Goal: Task Accomplishment & Management: Manage account settings

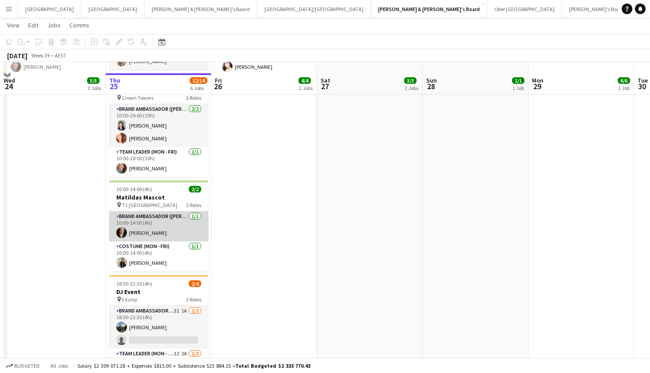
scroll to position [210, 0]
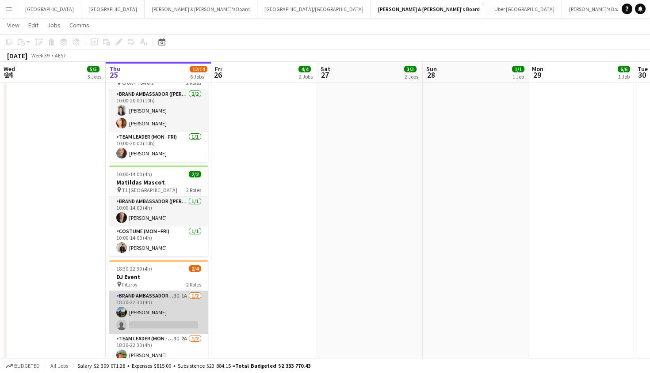
click at [176, 306] on app-card-role "Brand Ambassador (Mon - Fri) 3I 1A 1/2 18:30-22:30 (4h) Louis Campbell-Reid sin…" at bounding box center [158, 312] width 99 height 43
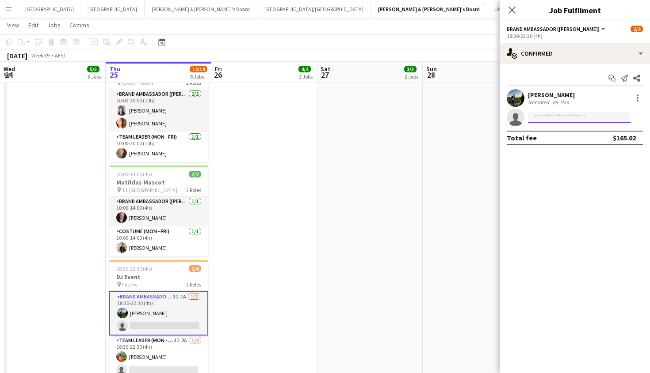
click at [579, 118] on input at bounding box center [579, 117] width 103 height 11
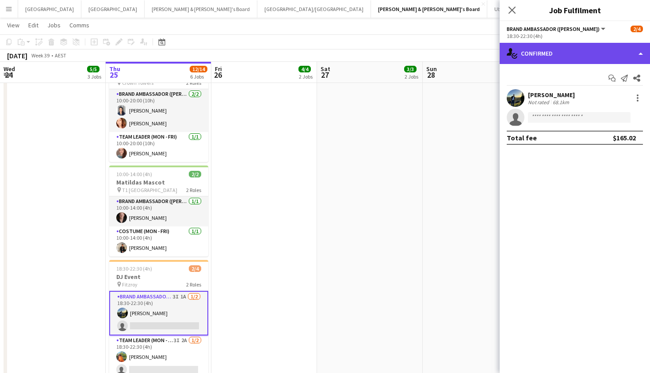
click at [569, 61] on div "single-neutral-actions-check-2 Confirmed" at bounding box center [574, 53] width 150 height 21
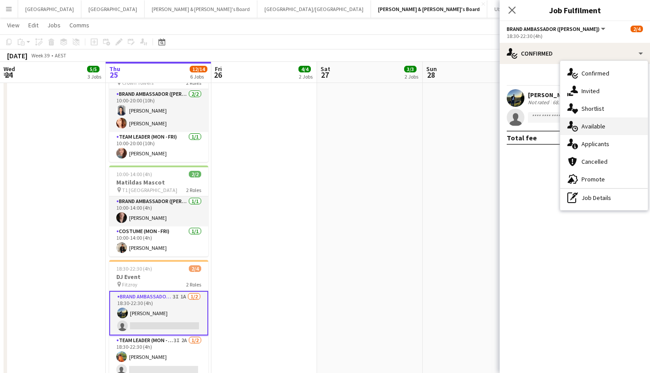
click at [598, 127] on span "Available" at bounding box center [593, 126] width 24 height 8
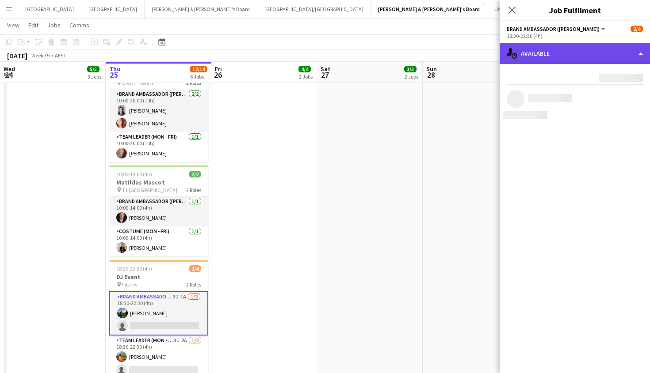
click at [557, 55] on div "single-neutral-actions-upload Available" at bounding box center [574, 53] width 150 height 21
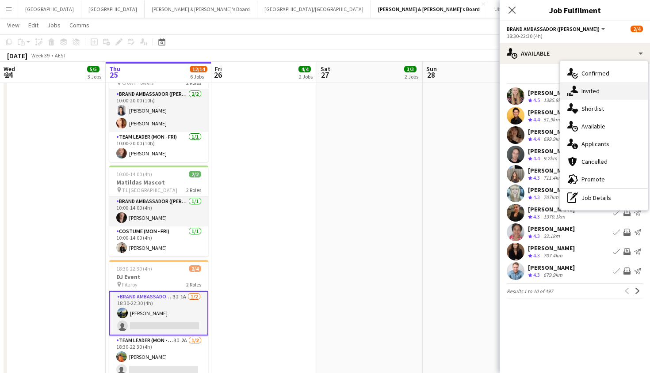
click at [582, 90] on span "Invited" at bounding box center [590, 91] width 18 height 8
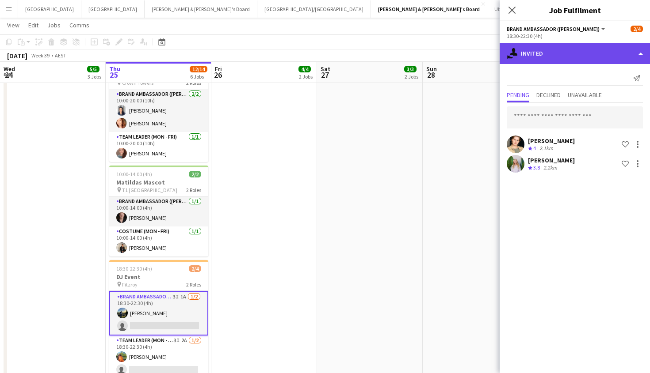
click at [559, 52] on div "single-neutral-actions-share-1 Invited" at bounding box center [574, 53] width 150 height 21
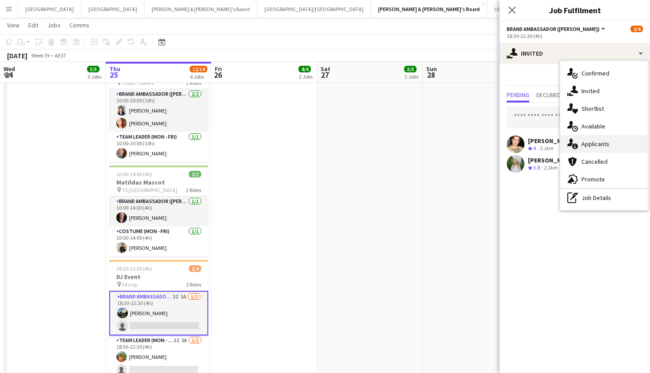
click at [582, 143] on span "Applicants" at bounding box center [595, 144] width 28 height 8
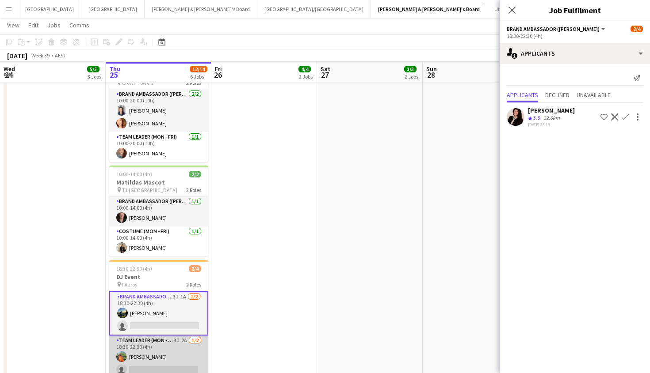
click at [152, 350] on app-card-role "Team Leader (Mon - Fri) 3I 2A 1/2 18:30-22:30 (4h) Lauren Freeman single-neutra…" at bounding box center [158, 357] width 99 height 43
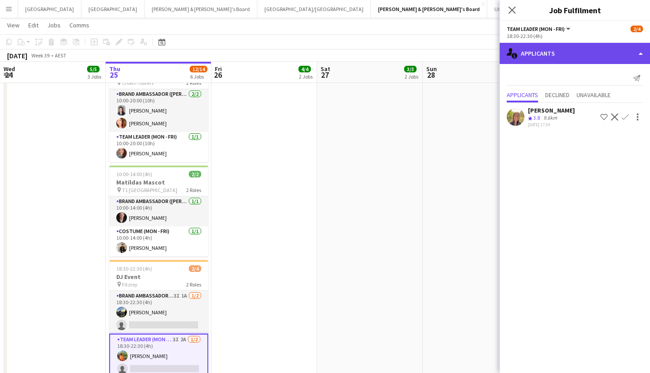
click at [595, 63] on div "single-neutral-actions-information Applicants" at bounding box center [574, 53] width 150 height 21
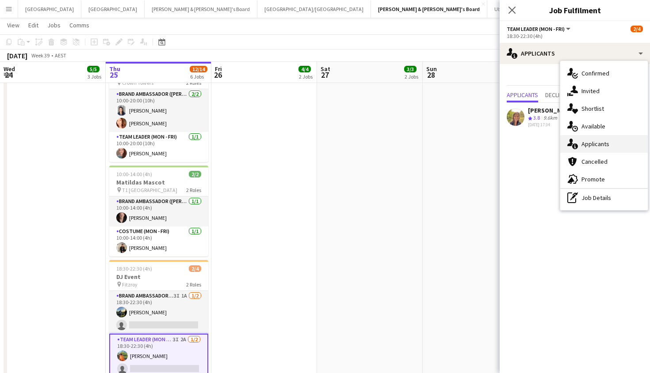
click at [601, 148] on div "single-neutral-actions-information Applicants" at bounding box center [604, 144] width 88 height 18
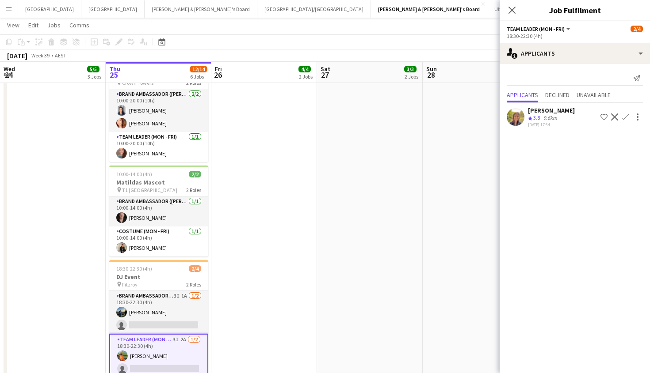
click at [518, 11] on div "Close pop-in" at bounding box center [511, 10] width 25 height 20
click at [513, 11] on icon at bounding box center [511, 10] width 8 height 8
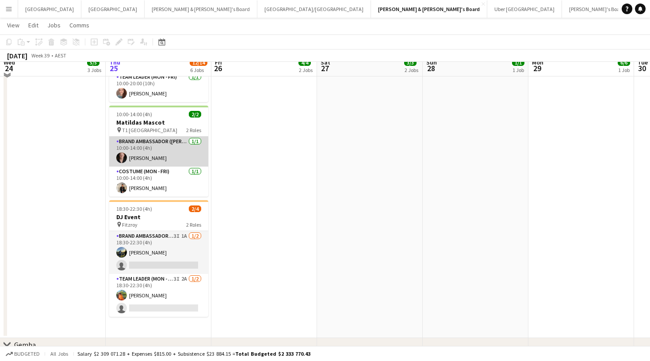
scroll to position [273, 0]
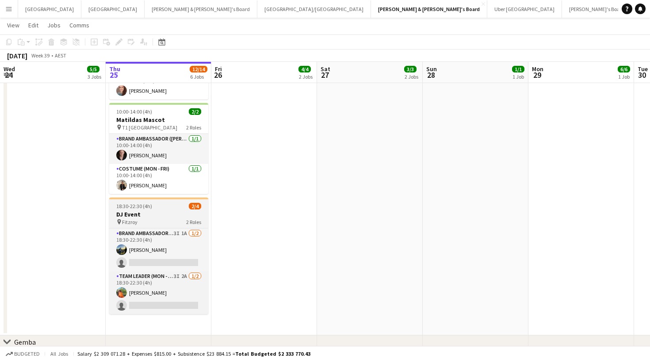
click at [164, 218] on h3 "DJ Event" at bounding box center [158, 214] width 99 height 8
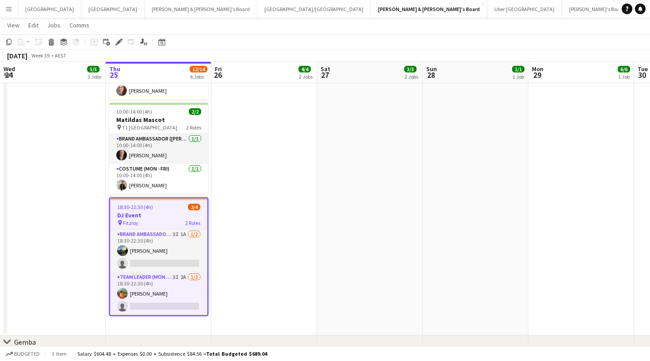
click at [163, 215] on h3 "DJ Event" at bounding box center [158, 215] width 97 height 8
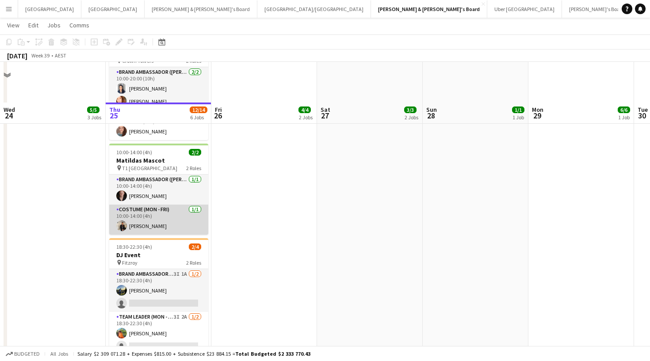
scroll to position [177, 0]
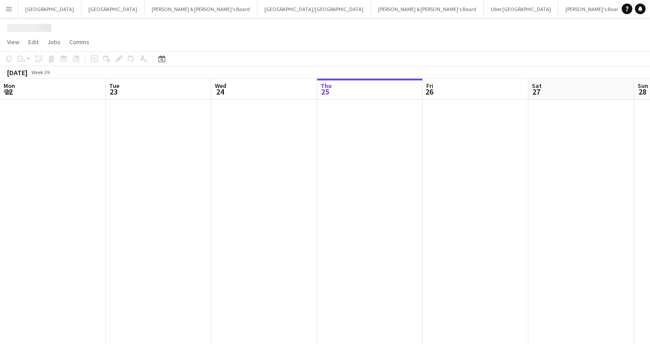
scroll to position [0, 211]
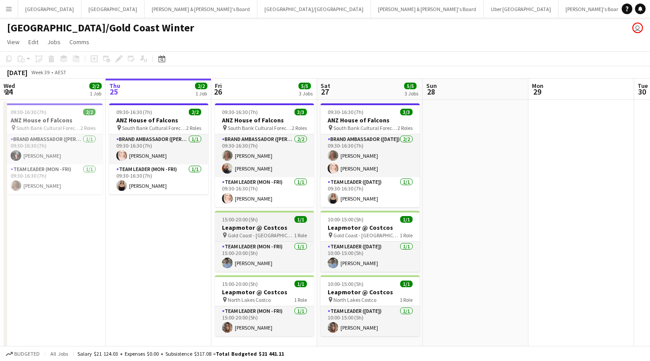
click at [262, 230] on h3 "Leapmotor @ Costcos" at bounding box center [264, 228] width 99 height 8
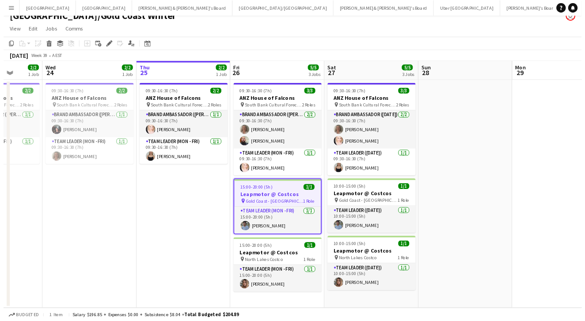
scroll to position [0, 272]
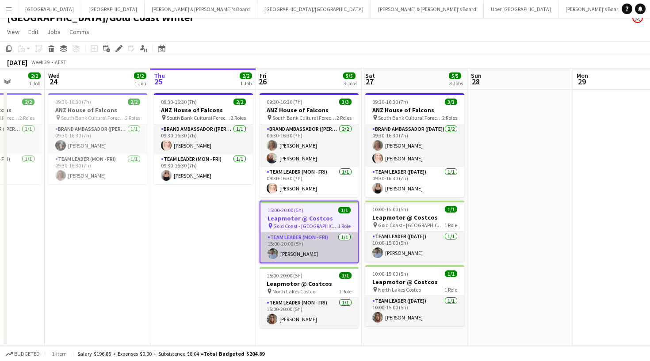
click at [301, 249] on app-card-role "Team Leader (Mon - Fri) 1/1 15:00-20:00 (5h) Akshat Jain" at bounding box center [308, 247] width 97 height 30
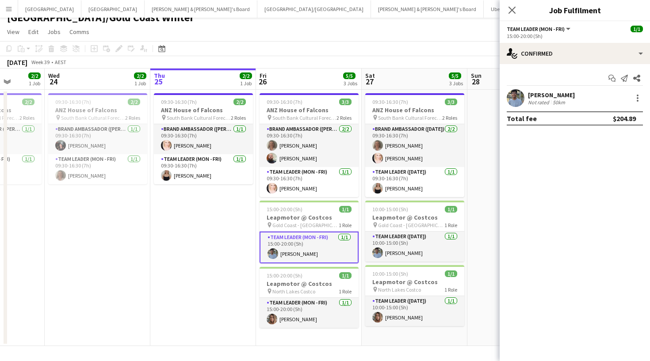
click at [521, 105] on div at bounding box center [515, 98] width 18 height 18
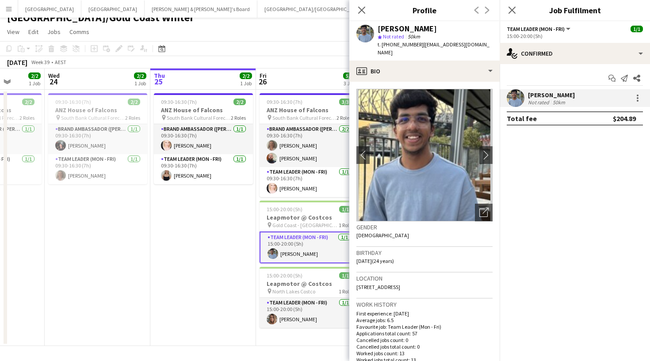
click at [439, 46] on span "| akshatj180@gmail.com" at bounding box center [433, 48] width 112 height 15
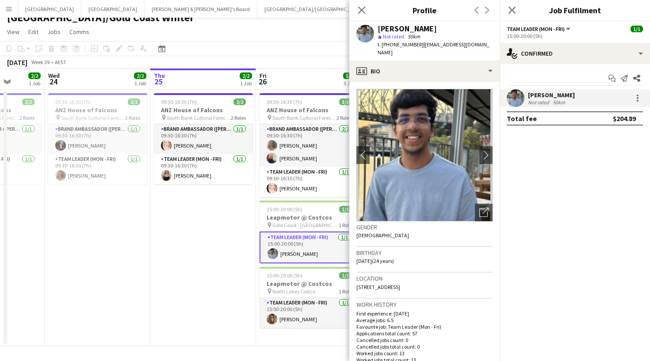
click at [431, 45] on span "| akshatj180@gmail.com" at bounding box center [433, 48] width 112 height 15
drag, startPoint x: 418, startPoint y: 44, endPoint x: 479, endPoint y: 46, distance: 61.9
click at [479, 46] on app-profile-header "Akshat Jain star Not rated 50km t. +61450347610 | akshatj180@gmail.com" at bounding box center [424, 40] width 150 height 39
copy span "akshatj180@gmail.com"
click at [362, 15] on app-icon "Close pop-in" at bounding box center [361, 10] width 13 height 13
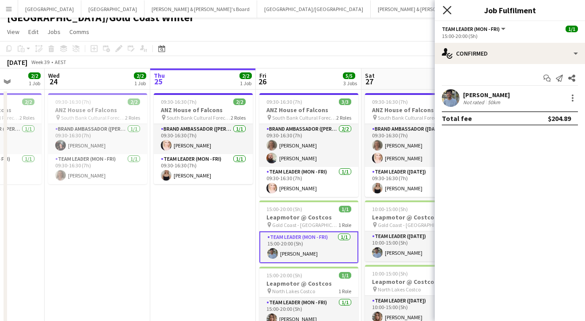
click at [449, 11] on icon "Close pop-in" at bounding box center [447, 10] width 8 height 8
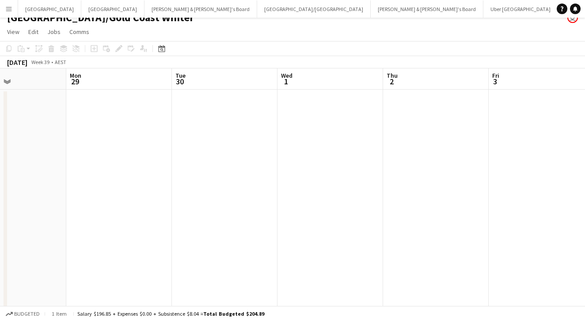
scroll to position [0, 384]
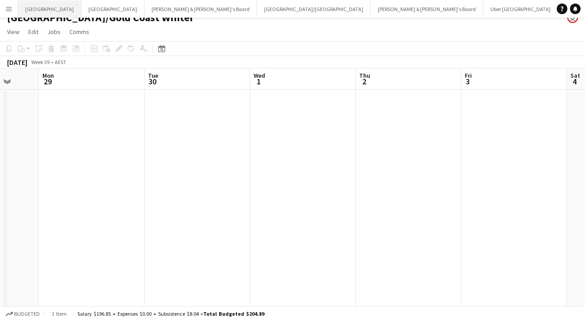
click at [33, 11] on button "Sydney Close" at bounding box center [49, 8] width 63 height 17
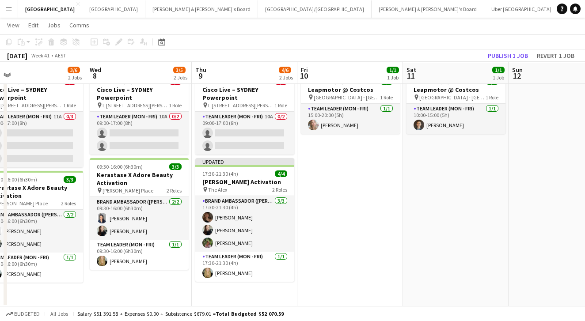
scroll to position [27, 0]
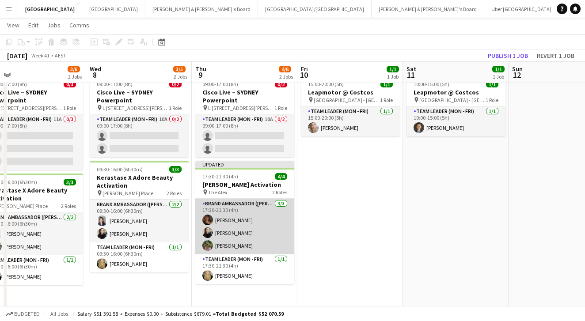
click at [246, 232] on app-card-role "Brand Ambassador (Mon - Fri) 3/3 17:30-21:30 (4h) Charlotte Edwards Sharna O’To…" at bounding box center [244, 227] width 99 height 56
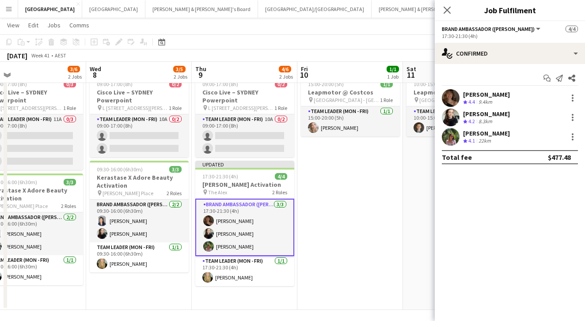
click at [461, 96] on div "Charlotte Edwards Crew rating 4.4 9.4km" at bounding box center [510, 98] width 150 height 18
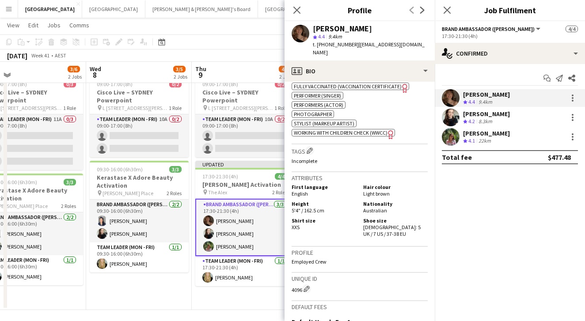
scroll to position [533, 0]
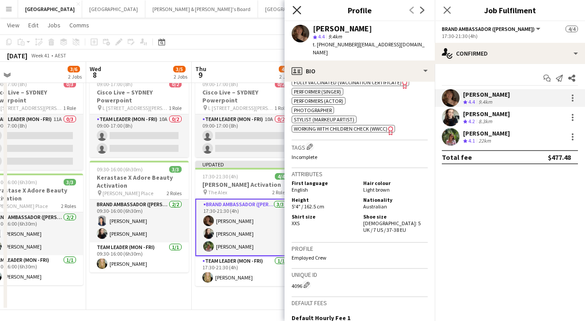
click at [298, 10] on icon "Close pop-in" at bounding box center [297, 10] width 8 height 8
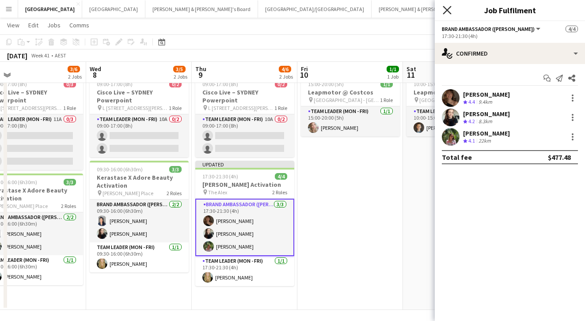
click at [446, 13] on icon "Close pop-in" at bounding box center [447, 10] width 8 height 8
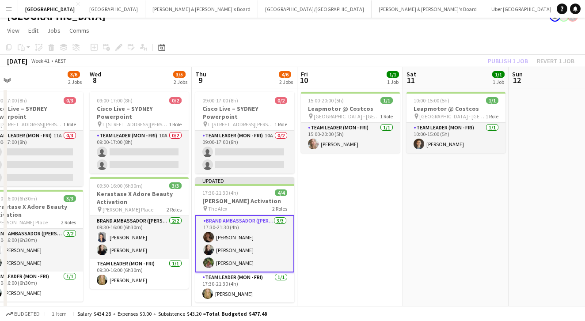
scroll to position [9, 0]
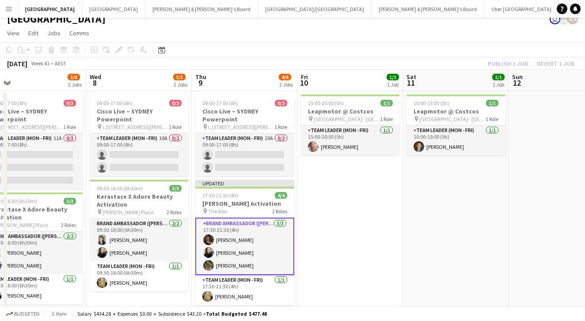
click at [328, 199] on app-date-cell "15:00-20:00 (5h) 1/1 Leapmotor @ Costcos pin Marsden Park - NSW 1 Role Team Lea…" at bounding box center [350, 210] width 106 height 238
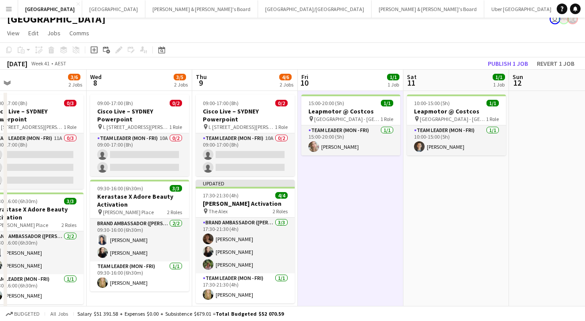
click at [334, 49] on app-toolbar "Copy Paste Paste Command V Paste with crew Command Shift V Paste linked Job Del…" at bounding box center [292, 49] width 585 height 15
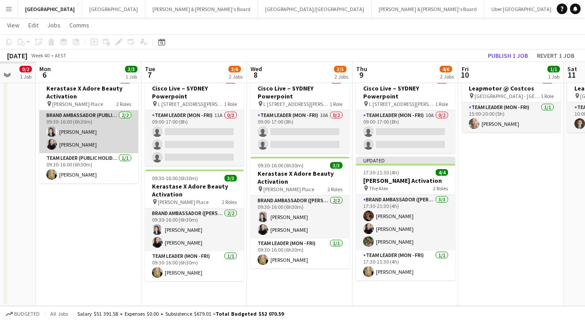
scroll to position [31, 0]
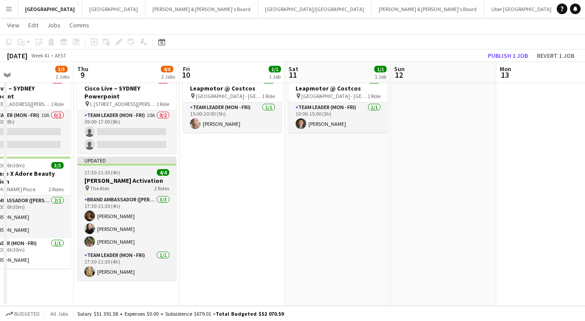
click at [141, 168] on app-job-card "Updated 17:30-21:30 (4h) 4/4 Steve Madden Activation pin The Alex 2 Roles Brand…" at bounding box center [126, 219] width 99 height 124
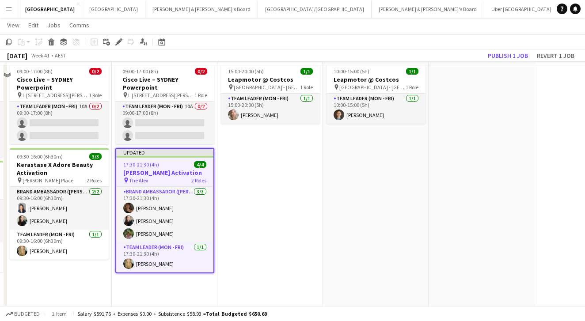
scroll to position [67, 0]
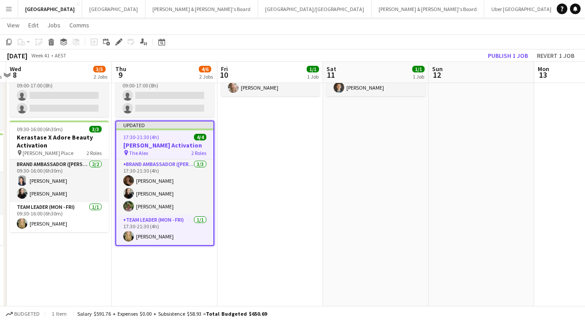
click at [223, 212] on app-date-cell "15:00-20:00 (5h) 1/1 Leapmotor @ Costcos pin Marsden Park - NSW 1 Role Team Lea…" at bounding box center [270, 213] width 106 height 362
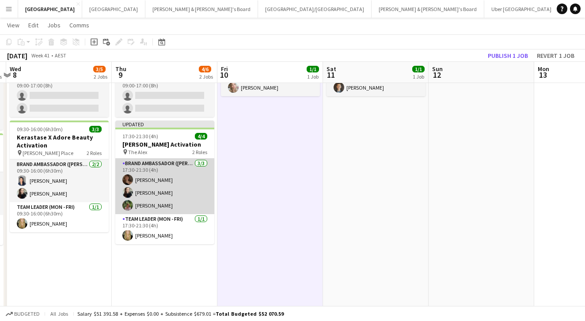
click at [194, 183] on app-card-role "Brand Ambassador (Mon - Fri) 3/3 17:30-21:30 (4h) Charlotte Edwards Sharna O’To…" at bounding box center [164, 187] width 99 height 56
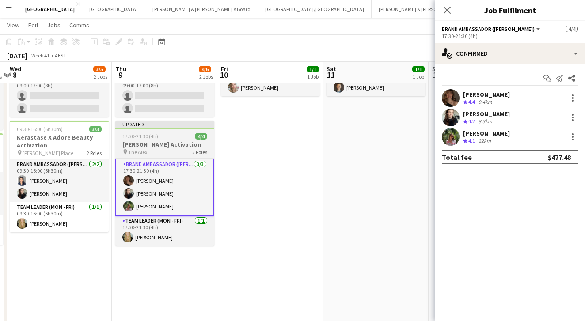
click at [186, 147] on h3 "[PERSON_NAME] Activation" at bounding box center [164, 145] width 99 height 8
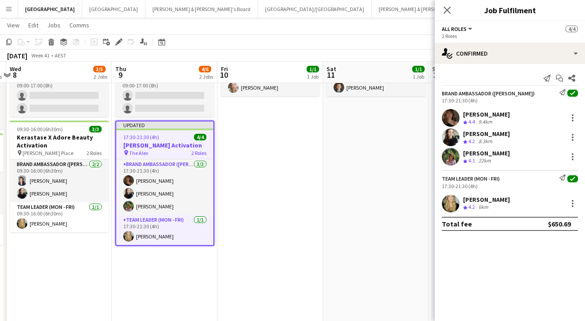
click at [260, 179] on app-date-cell "15:00-20:00 (5h) 1/1 Leapmotor @ Costcos pin Marsden Park - NSW 1 Role Team Lea…" at bounding box center [270, 213] width 106 height 362
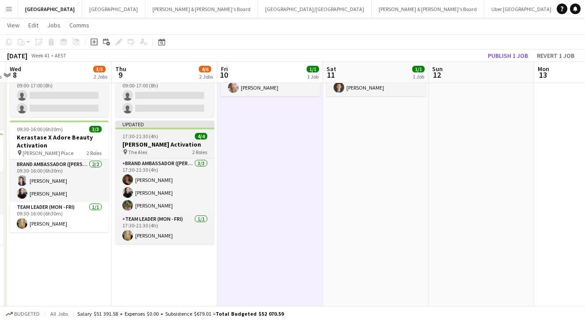
click at [190, 141] on h3 "[PERSON_NAME] Activation" at bounding box center [164, 145] width 99 height 8
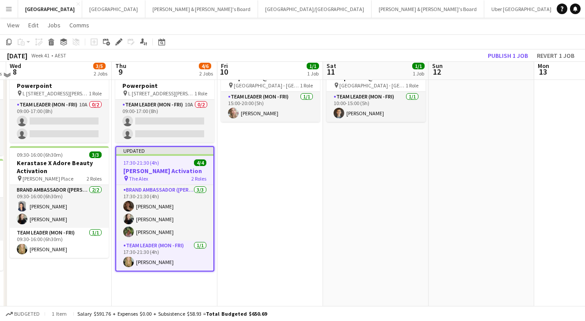
scroll to position [38, 0]
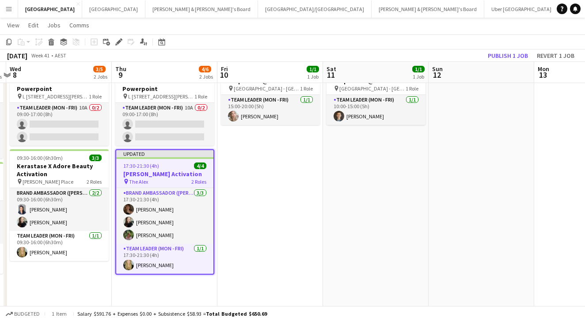
click at [225, 168] on app-date-cell "15:00-20:00 (5h) 1/1 Leapmotor @ Costcos pin Marsden Park - NSW 1 Role Team Lea…" at bounding box center [270, 242] width 106 height 362
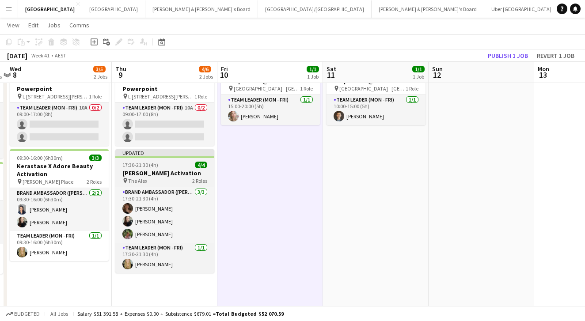
click at [189, 159] on app-job-card "Updated 17:30-21:30 (4h) 4/4 Steve Madden Activation pin The Alex 2 Roles Brand…" at bounding box center [164, 211] width 99 height 124
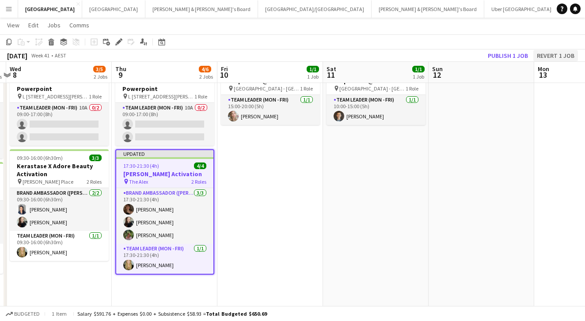
click at [547, 55] on button "Revert 1 job" at bounding box center [555, 55] width 45 height 11
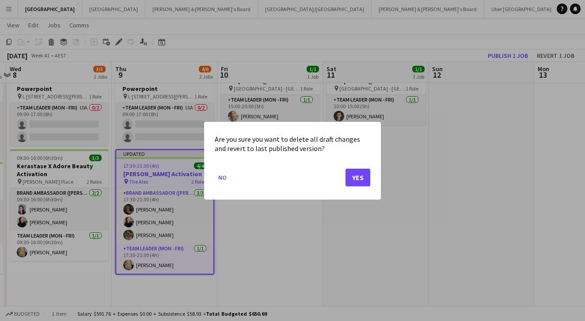
click at [365, 173] on button "Yes" at bounding box center [358, 177] width 25 height 18
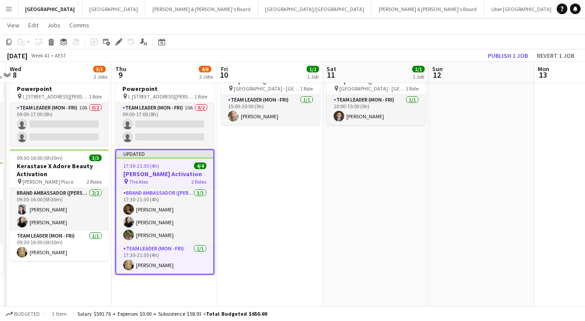
scroll to position [38, 0]
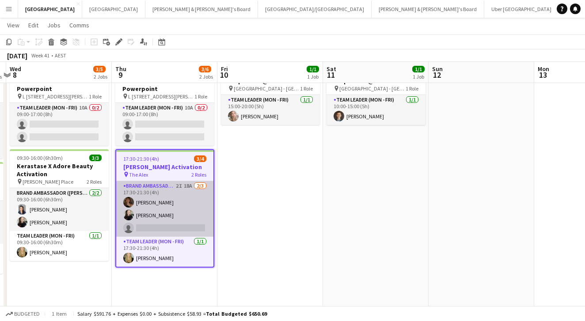
click at [189, 215] on app-card-role "Brand Ambassador (Mon - Fri) 2I 18A 2/3 17:30-21:30 (4h) Charlotte Edwards Shar…" at bounding box center [164, 209] width 97 height 56
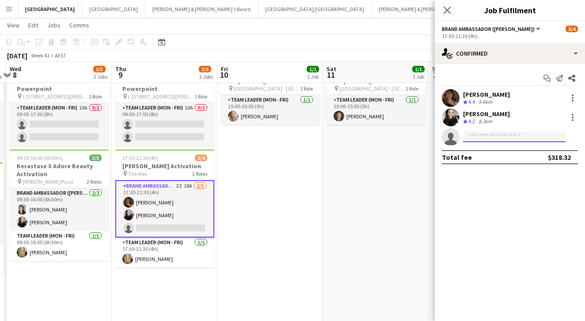
click at [476, 136] on input at bounding box center [514, 137] width 103 height 11
type input "*"
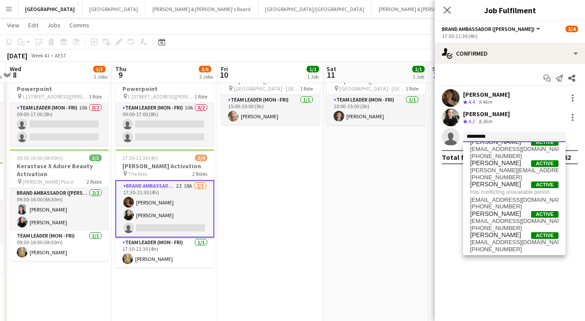
scroll to position [0, 0]
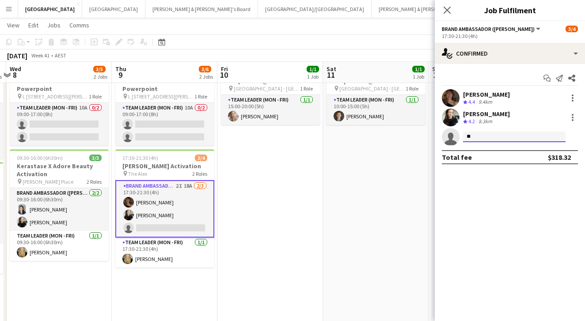
type input "*"
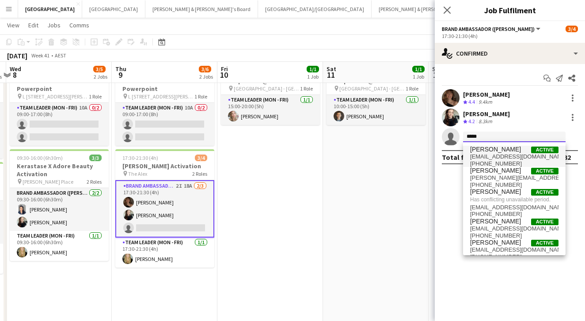
type input "*****"
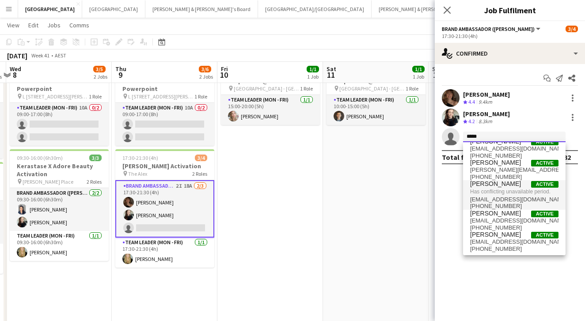
scroll to position [8, 0]
click at [496, 132] on input "*****" at bounding box center [514, 137] width 103 height 11
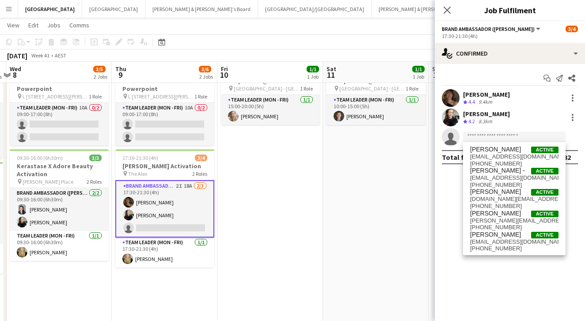
click at [10, 7] on app-icon "Menu" at bounding box center [8, 8] width 7 height 7
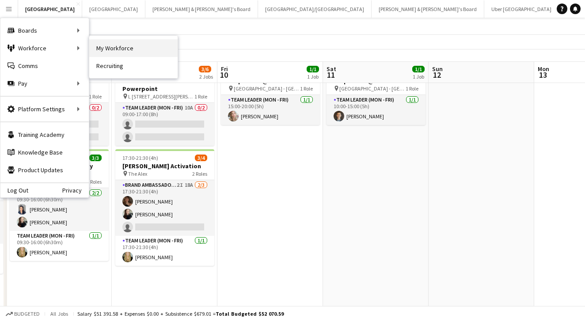
click at [109, 49] on link "My Workforce" at bounding box center [133, 48] width 88 height 18
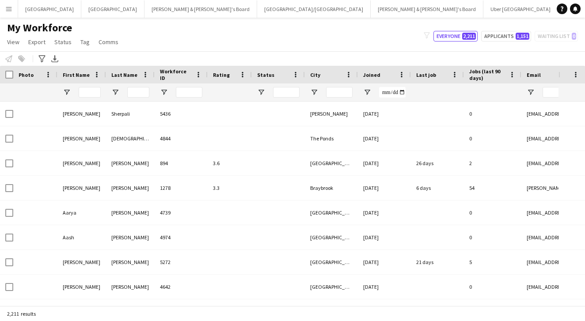
type input "*****"
type input "**********"
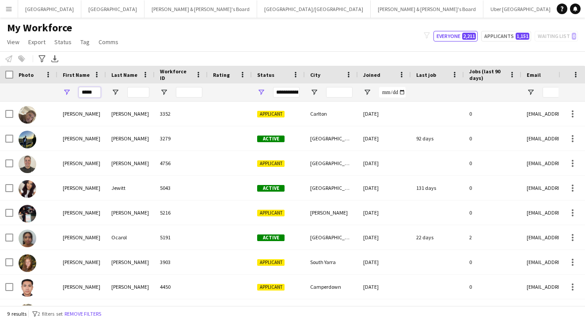
click at [93, 90] on input "*****" at bounding box center [90, 92] width 22 height 11
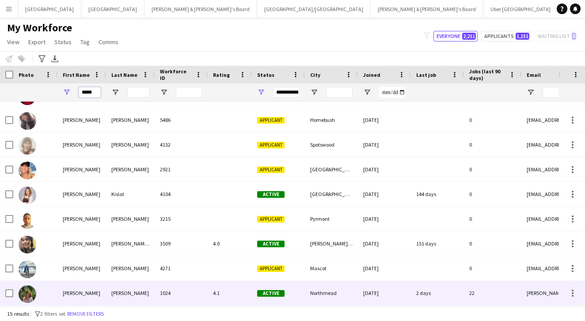
type input "*****"
click at [90, 291] on div "Laura" at bounding box center [81, 293] width 49 height 24
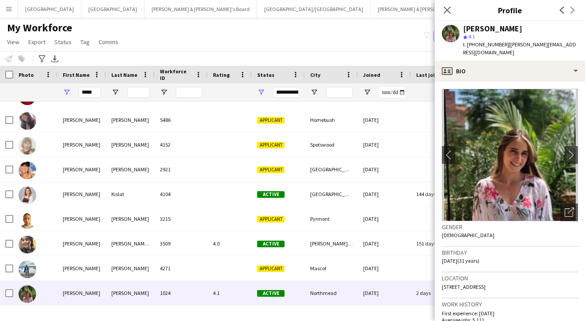
click at [486, 45] on span "t. +61410879042" at bounding box center [486, 44] width 46 height 7
click at [485, 28] on div "[PERSON_NAME]" at bounding box center [492, 29] width 59 height 8
copy div "[PERSON_NAME]"
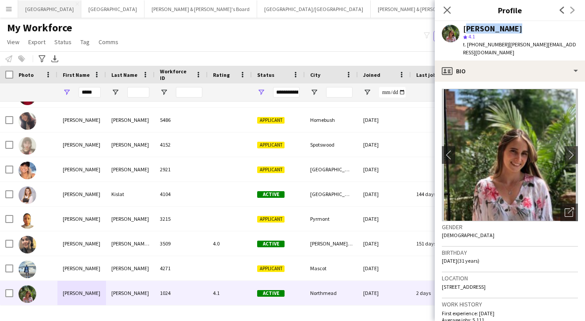
click at [27, 10] on button "Sydney Close" at bounding box center [49, 8] width 63 height 17
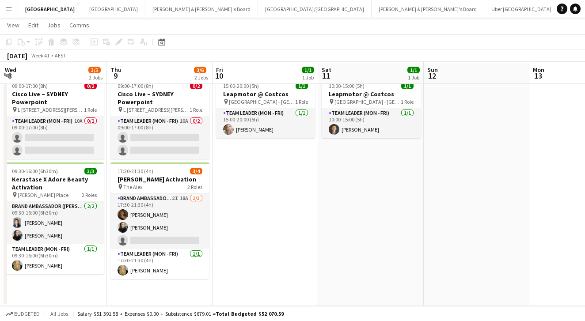
scroll to position [0, 330]
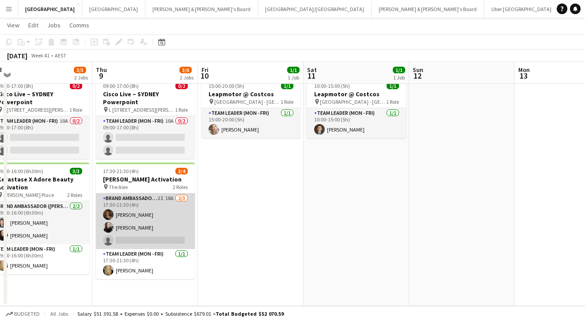
click at [173, 232] on app-card-role "Brand Ambassador (Mon - Fri) 2I 18A 2/3 17:30-21:30 (4h) Charlotte Edwards Shar…" at bounding box center [145, 222] width 99 height 56
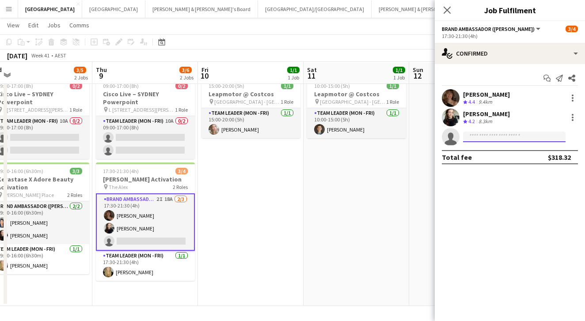
click at [485, 138] on input at bounding box center [514, 137] width 103 height 11
paste input "**********"
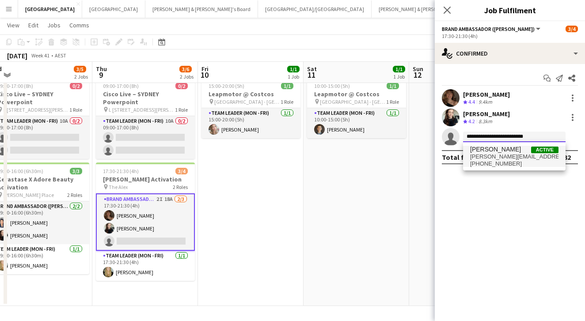
type input "**********"
click at [510, 155] on span "laura.sanchimartinez@gmail.com" at bounding box center [514, 156] width 88 height 7
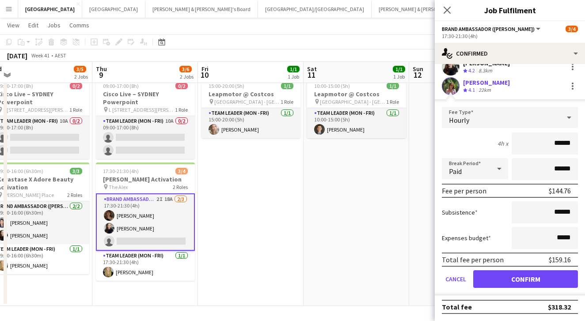
click at [517, 276] on button "Confirm" at bounding box center [525, 279] width 105 height 18
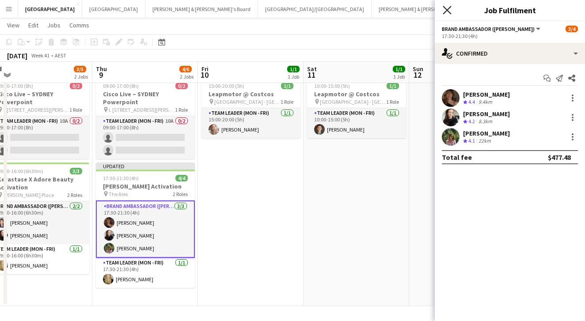
click at [450, 9] on icon "Close pop-in" at bounding box center [447, 10] width 8 height 8
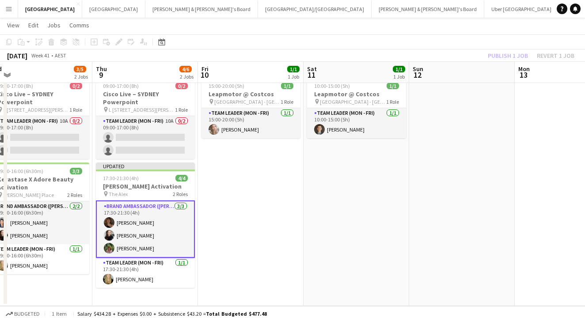
click at [501, 37] on app-toolbar "Copy Paste Paste Command V Paste with crew Command Shift V Paste linked Job Del…" at bounding box center [292, 41] width 585 height 15
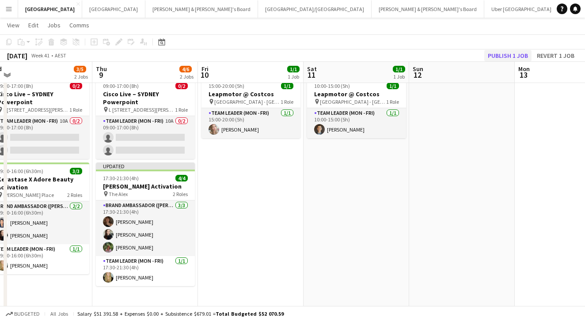
click at [503, 56] on button "Publish 1 job" at bounding box center [507, 55] width 47 height 11
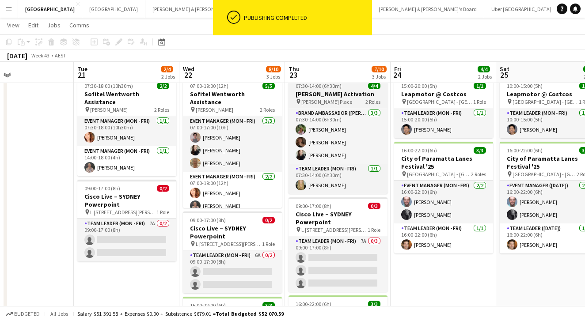
click at [345, 96] on h3 "Steve Madden Activation" at bounding box center [338, 94] width 99 height 8
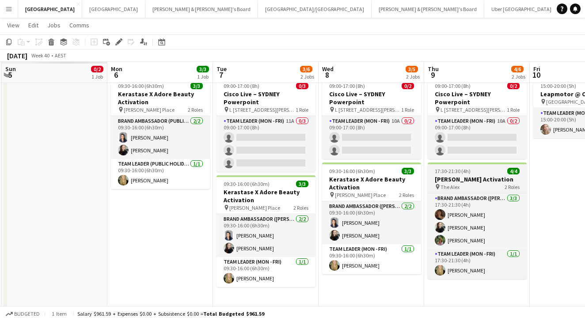
click at [477, 186] on div "pin The Alex 2 Roles" at bounding box center [477, 186] width 99 height 7
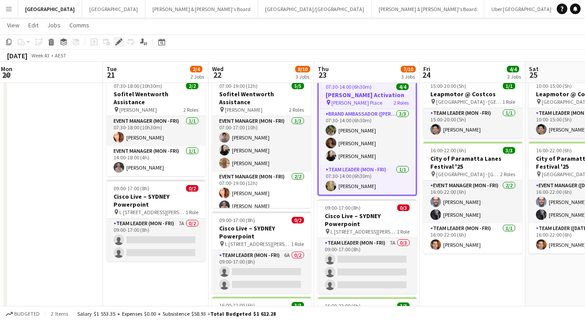
click at [119, 42] on icon at bounding box center [118, 42] width 5 height 5
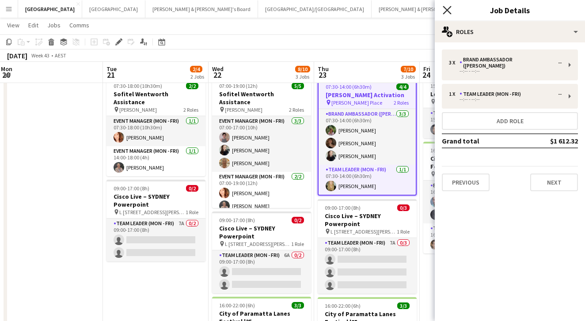
click at [447, 8] on icon "Close pop-in" at bounding box center [447, 10] width 8 height 8
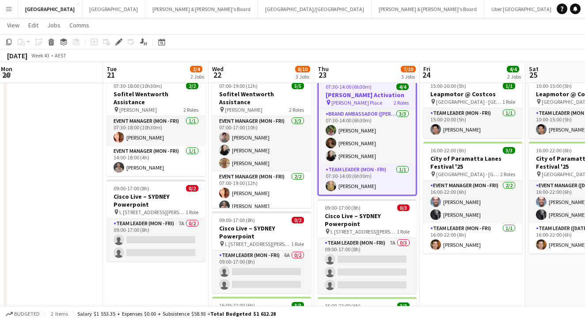
click at [482, 45] on app-toolbar "Copy Paste Paste Command V Paste with crew Command Shift V Paste linked Job Del…" at bounding box center [292, 41] width 585 height 15
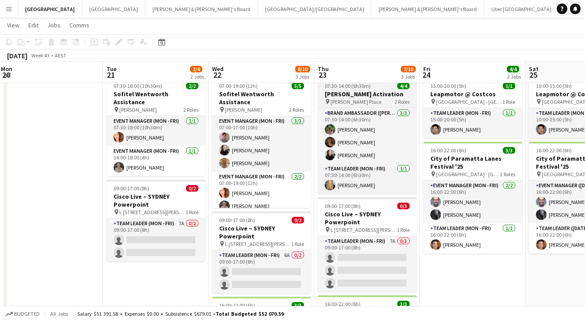
click at [372, 91] on h3 "Steve Madden Activation" at bounding box center [367, 94] width 99 height 8
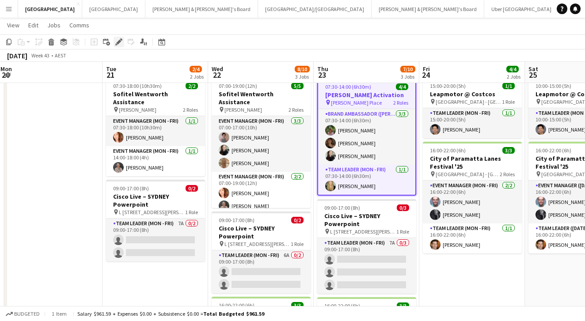
click at [119, 44] on icon "Edit" at bounding box center [118, 41] width 7 height 7
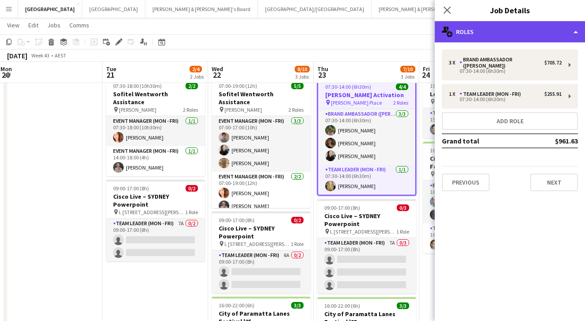
click at [514, 33] on div "multiple-users-add Roles" at bounding box center [510, 31] width 150 height 21
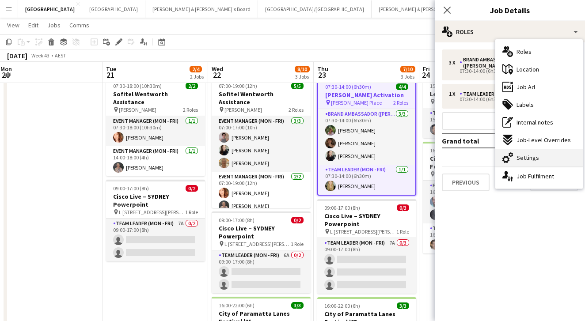
click at [545, 160] on div "cog-double-3 Settings" at bounding box center [539, 158] width 88 height 18
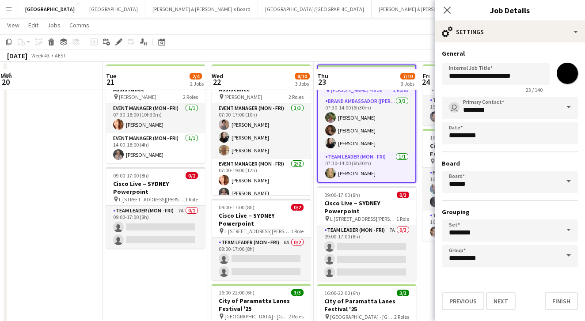
scroll to position [45, 0]
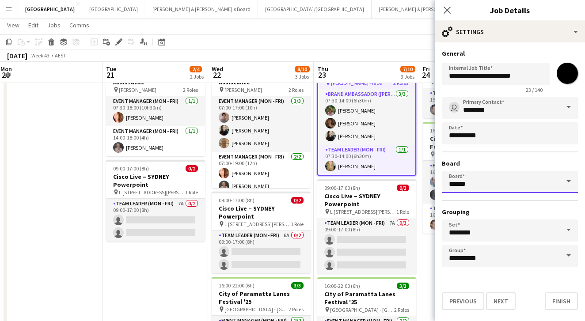
click at [526, 181] on input "******" at bounding box center [510, 182] width 136 height 22
click at [563, 184] on span at bounding box center [568, 181] width 19 height 21
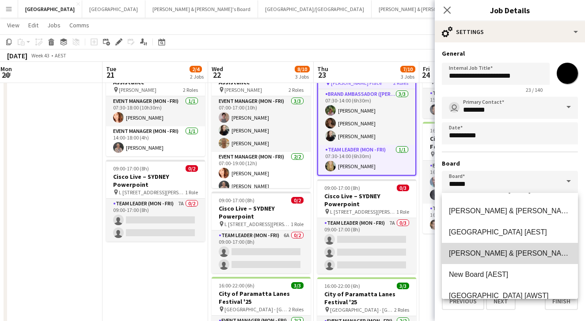
click at [497, 255] on span "Neil & Jenny's Board [AEST]" at bounding box center [536, 254] width 175 height 8
type input "**********"
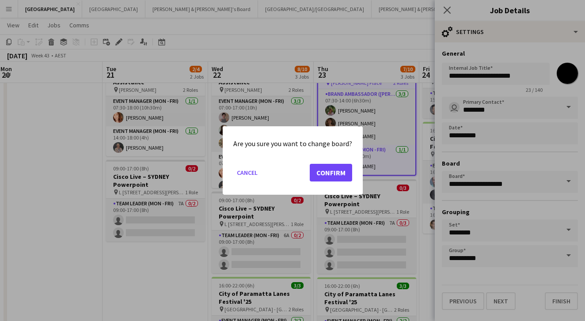
click at [326, 174] on button "Confirm" at bounding box center [331, 173] width 42 height 18
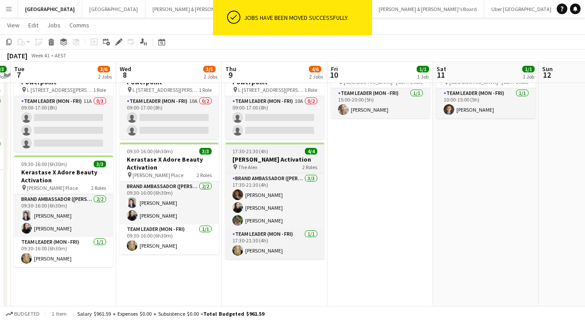
click at [279, 160] on h3 "Steve Madden Activation" at bounding box center [274, 160] width 99 height 8
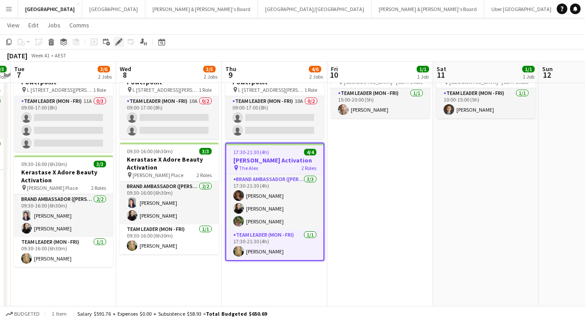
click at [120, 46] on div "Edit" at bounding box center [119, 42] width 11 height 11
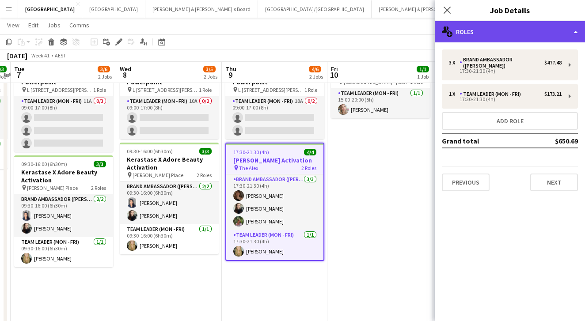
click at [535, 31] on div "multiple-users-add Roles" at bounding box center [510, 31] width 150 height 21
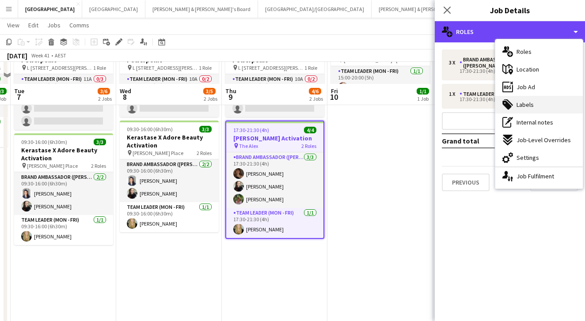
scroll to position [111, 0]
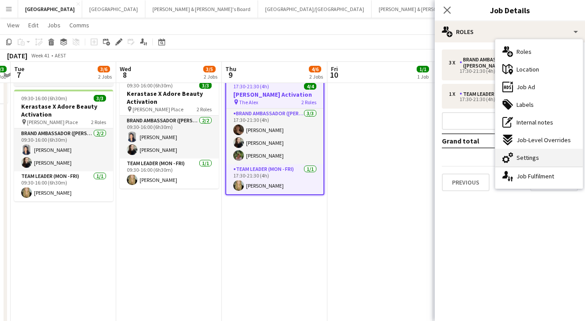
click at [534, 161] on span "Settings" at bounding box center [528, 158] width 23 height 8
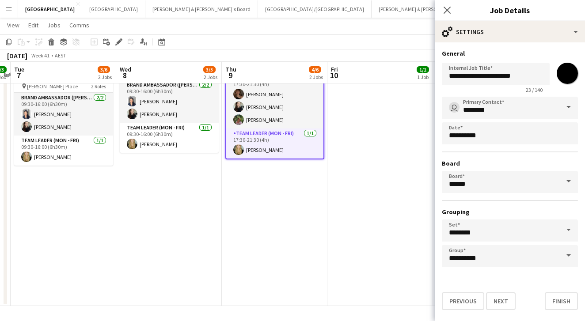
scroll to position [147, 0]
click at [509, 183] on input "******" at bounding box center [510, 182] width 136 height 22
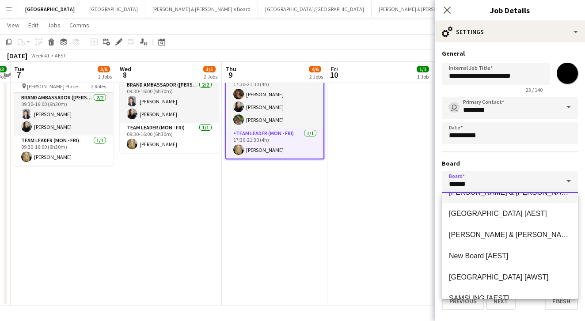
scroll to position [101, 0]
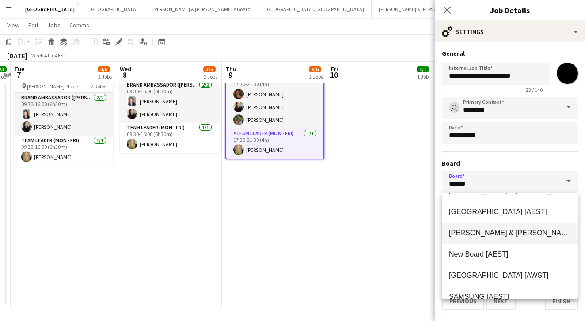
click at [514, 233] on span "Neil & Jenny's Board [AEST]" at bounding box center [536, 233] width 175 height 8
type input "**********"
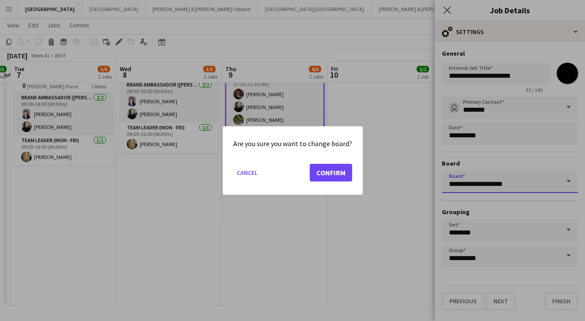
scroll to position [0, 0]
click at [347, 167] on button "Confirm" at bounding box center [331, 173] width 42 height 18
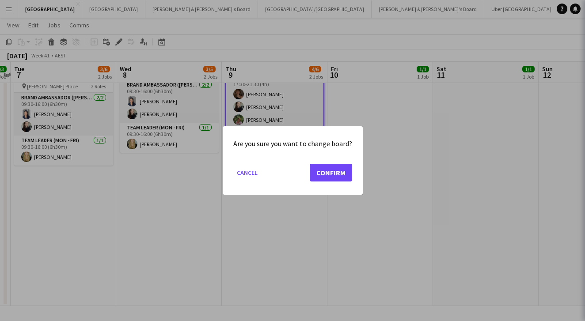
scroll to position [147, 0]
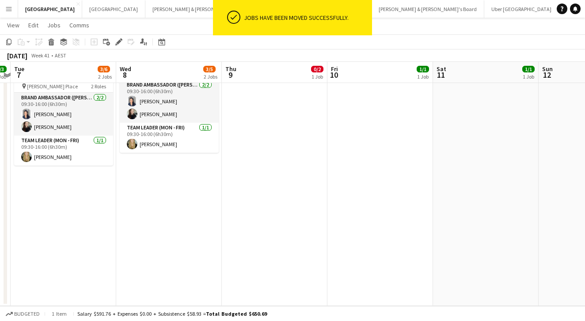
click at [143, 30] on app-page-menu "View Day view expanded Day view collapsed Month view Date picker Jump to [DATE]…" at bounding box center [292, 26] width 585 height 17
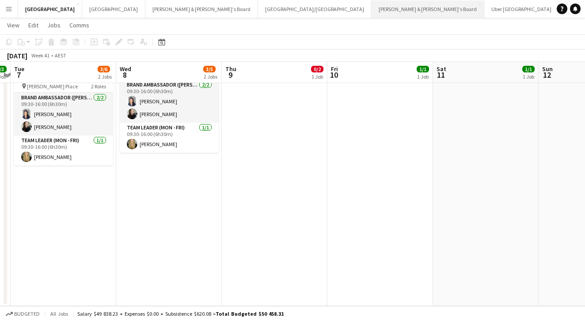
click at [372, 10] on button "Neil & Jenny's Board Close" at bounding box center [428, 8] width 113 height 17
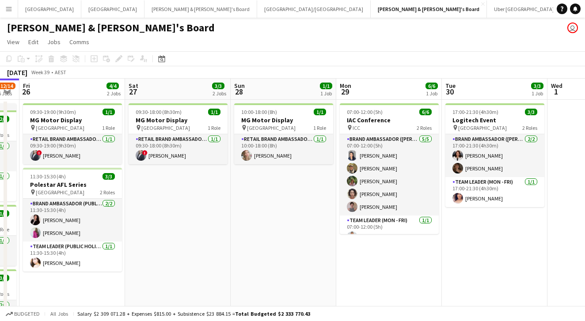
click at [13, 11] on button "Menu" at bounding box center [9, 9] width 18 height 18
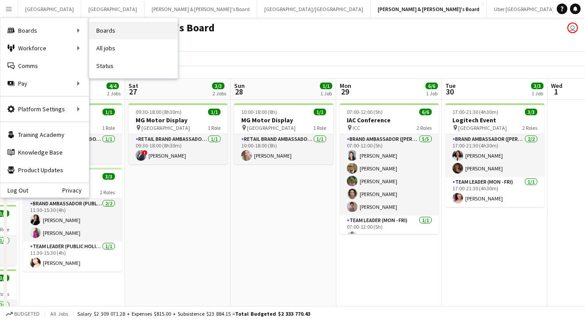
click at [102, 36] on link "Boards" at bounding box center [133, 31] width 88 height 18
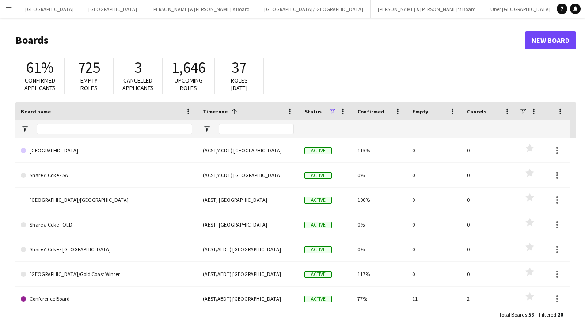
click at [13, 14] on button "Menu" at bounding box center [9, 9] width 18 height 18
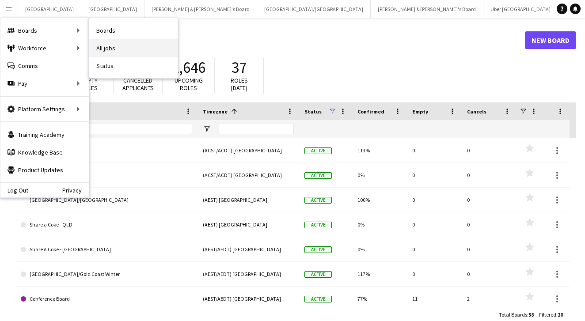
click at [107, 49] on link "All jobs" at bounding box center [133, 48] width 88 height 18
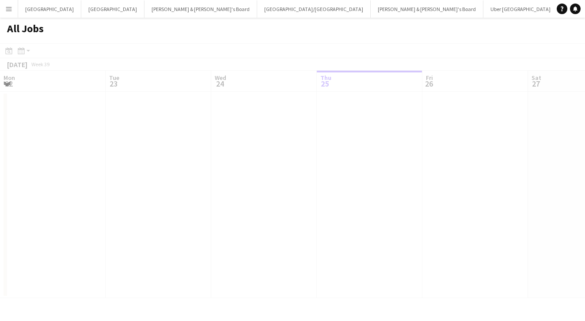
scroll to position [0, 211]
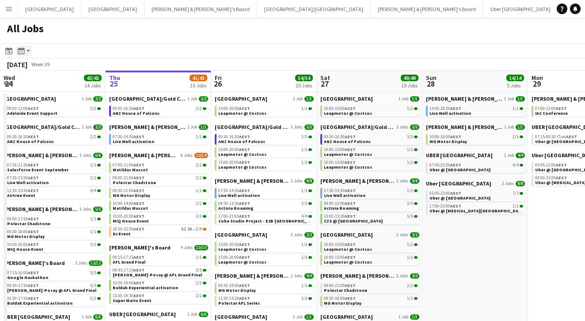
click at [23, 53] on icon "Month view / Day view" at bounding box center [21, 50] width 7 height 7
click at [9, 52] on icon "Date picker" at bounding box center [8, 50] width 7 height 7
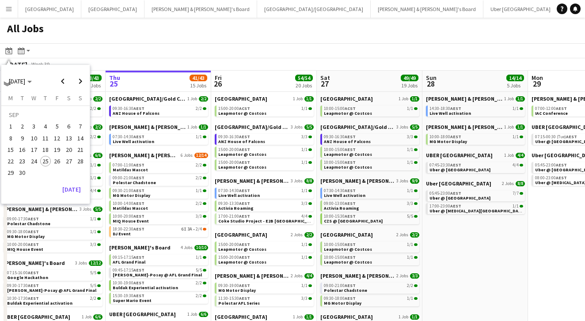
click at [70, 126] on span "6" at bounding box center [69, 127] width 11 height 11
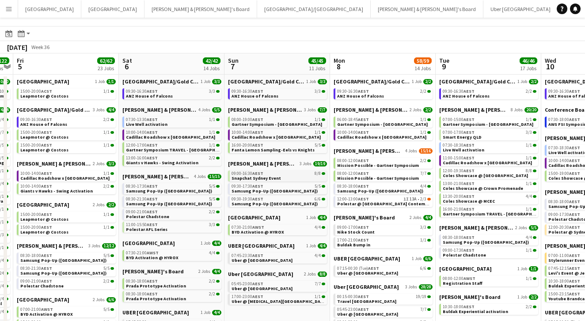
scroll to position [18, 0]
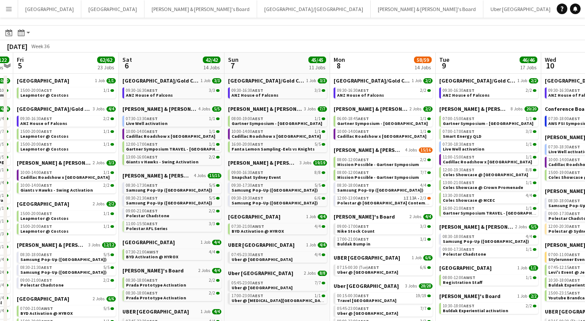
click at [278, 127] on app-calendar-brief-board "James & Arrence's Board 3 Jobs 7/7 08:00-19:00 AEST 1/1 Gartner Symposium - Gol…" at bounding box center [277, 129] width 99 height 47
click at [278, 120] on div "08:00-19:00 AEST 1/1" at bounding box center [279, 119] width 94 height 4
click at [11, 34] on icon "Date picker" at bounding box center [8, 32] width 7 height 7
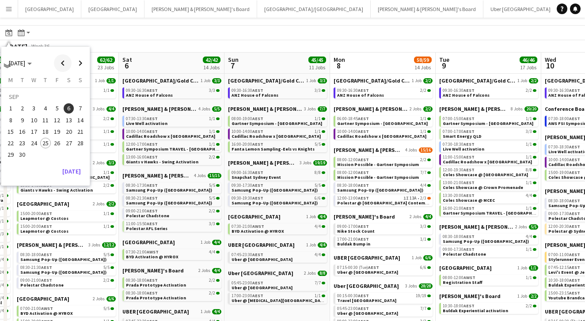
click at [60, 62] on span "Previous month" at bounding box center [63, 63] width 18 height 18
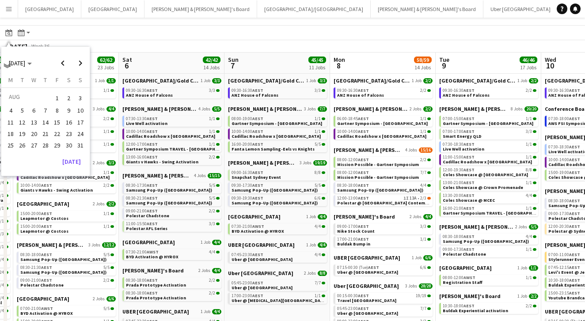
click at [22, 109] on span "5" at bounding box center [22, 111] width 11 height 11
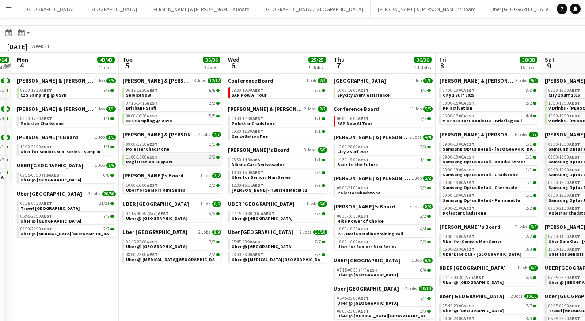
click at [152, 159] on span "AEST" at bounding box center [152, 157] width 11 height 6
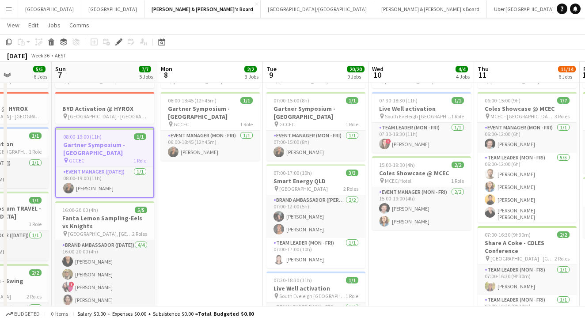
scroll to position [0, 369]
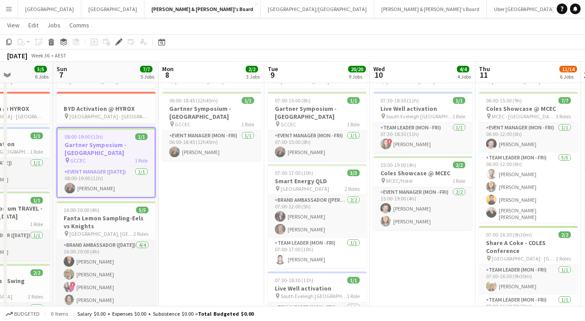
click at [214, 45] on app-toolbar "Copy Paste Paste Command V Paste with crew Command Shift V Paste linked Job Del…" at bounding box center [292, 41] width 585 height 15
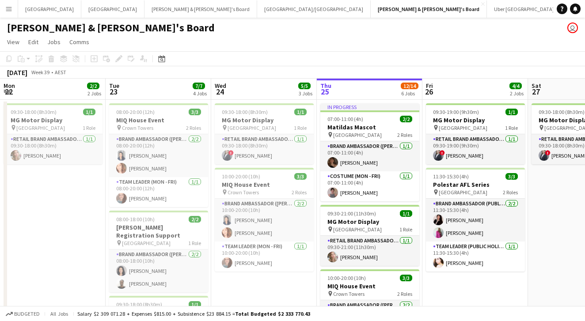
scroll to position [0, 211]
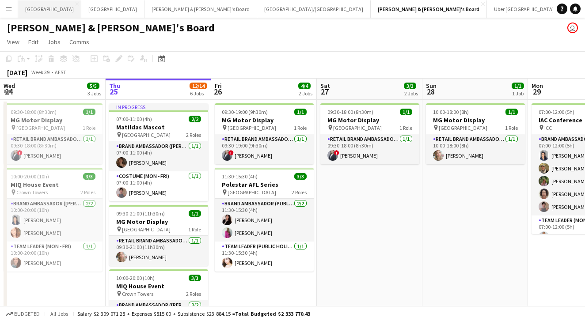
click at [24, 11] on button "Sydney Close" at bounding box center [49, 8] width 63 height 17
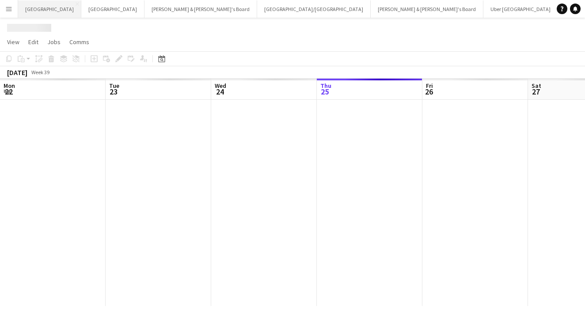
scroll to position [0, 211]
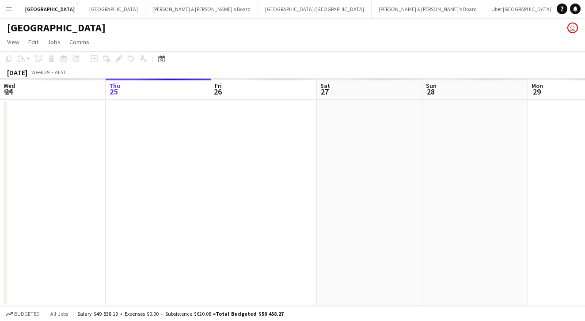
click at [6, 8] on app-icon "Menu" at bounding box center [8, 8] width 7 height 7
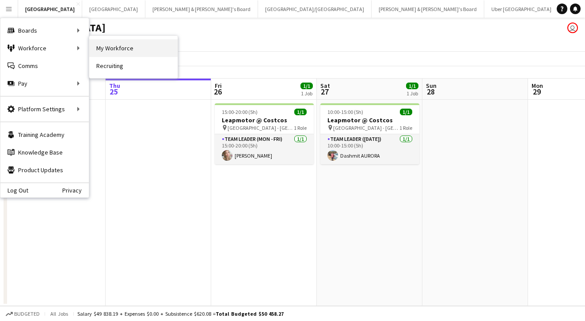
click at [110, 50] on link "My Workforce" at bounding box center [133, 48] width 88 height 18
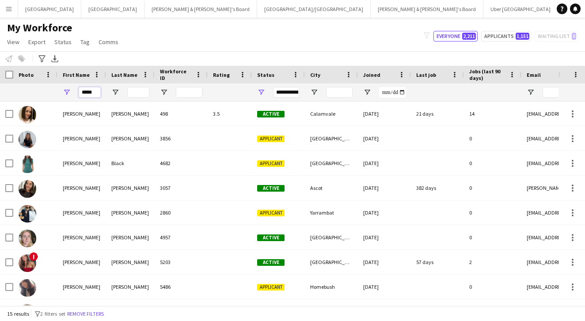
click at [93, 92] on input "*****" at bounding box center [90, 92] width 22 height 11
click at [84, 94] on input "*****" at bounding box center [90, 92] width 22 height 11
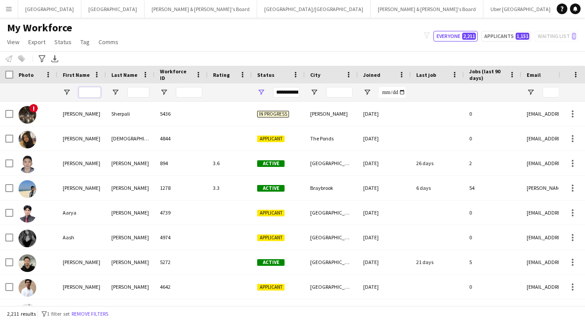
click at [84, 92] on input "First Name Filter Input" at bounding box center [90, 92] width 22 height 11
paste input "*******"
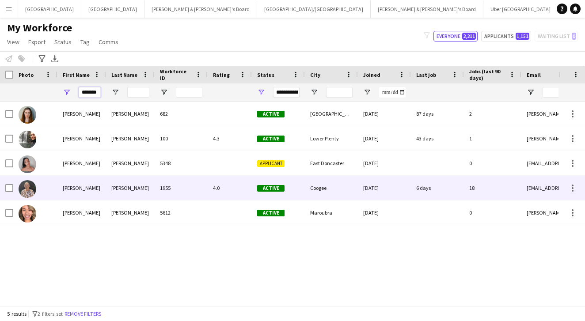
type input "*******"
click at [135, 183] on div "[PERSON_NAME]" at bounding box center [130, 188] width 49 height 24
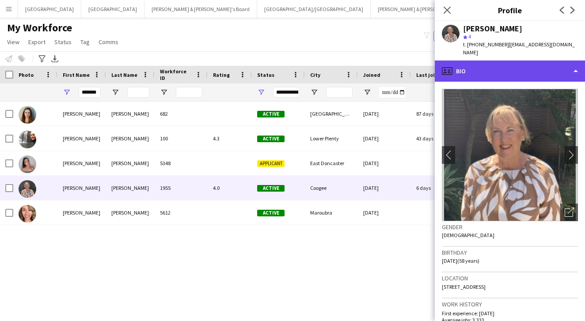
click at [485, 61] on div "profile Bio" at bounding box center [510, 71] width 150 height 21
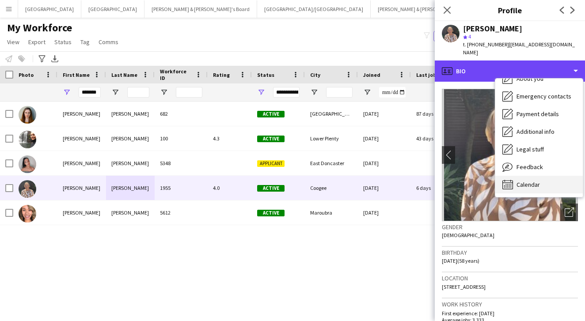
scroll to position [65, 0]
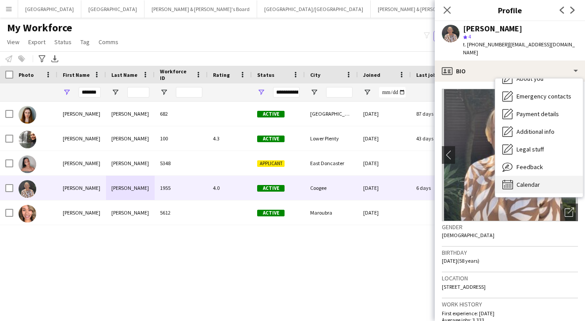
click at [539, 181] on span "Calendar" at bounding box center [528, 185] width 23 height 8
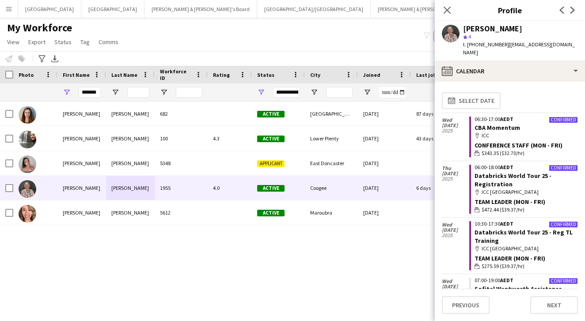
scroll to position [0, 0]
click at [488, 95] on button "calendar-full Select date" at bounding box center [471, 100] width 59 height 17
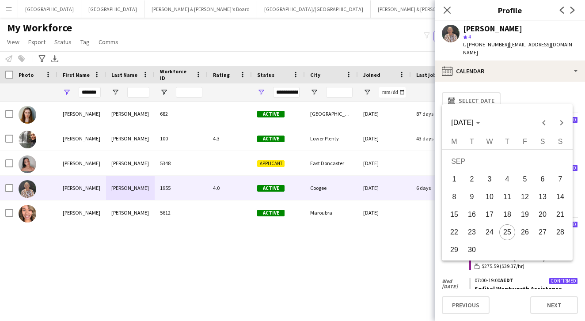
click at [457, 212] on span "15" at bounding box center [454, 215] width 16 height 16
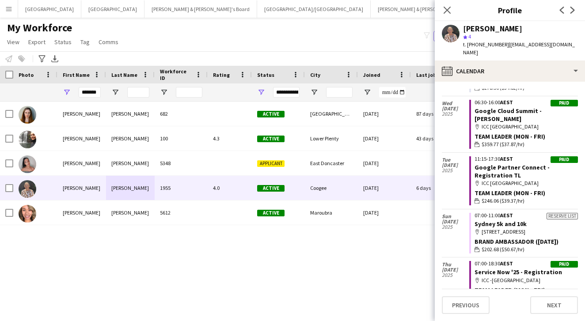
scroll to position [1905, 0]
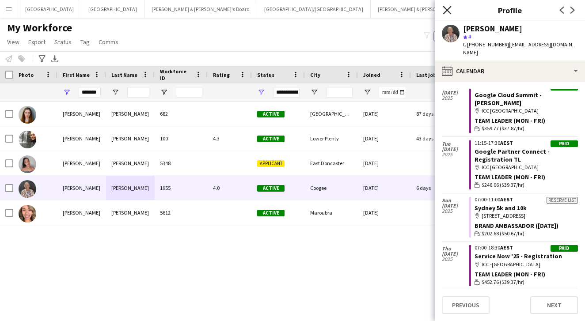
click at [448, 11] on icon at bounding box center [447, 10] width 8 height 8
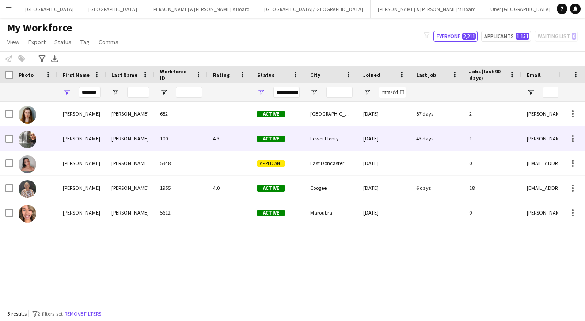
click at [135, 139] on div "Farrell" at bounding box center [130, 138] width 49 height 24
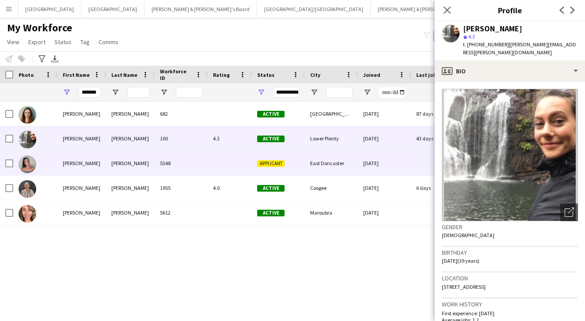
click at [129, 163] on div "Hovorka" at bounding box center [130, 163] width 49 height 24
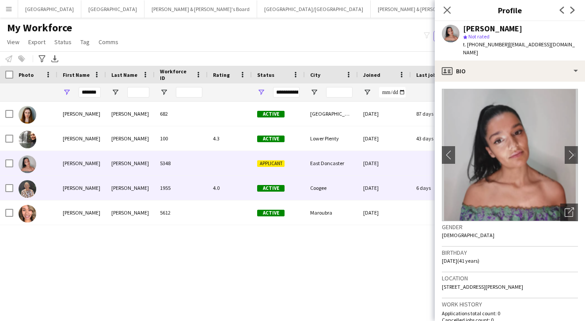
click at [131, 190] on div "Molloy" at bounding box center [130, 188] width 49 height 24
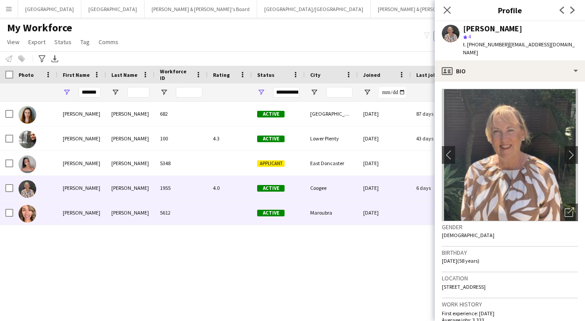
click at [137, 207] on div "Richards" at bounding box center [130, 213] width 49 height 24
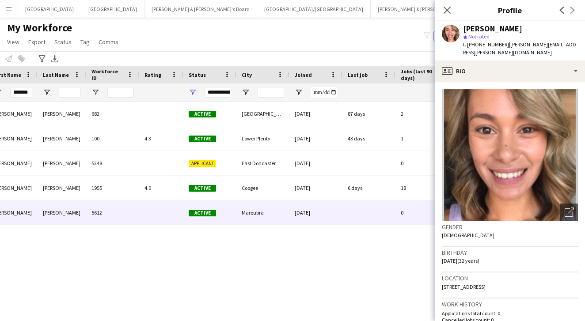
scroll to position [0, 0]
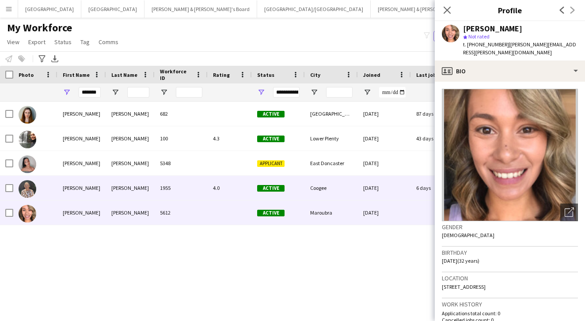
click at [231, 188] on div "4.0" at bounding box center [230, 188] width 44 height 24
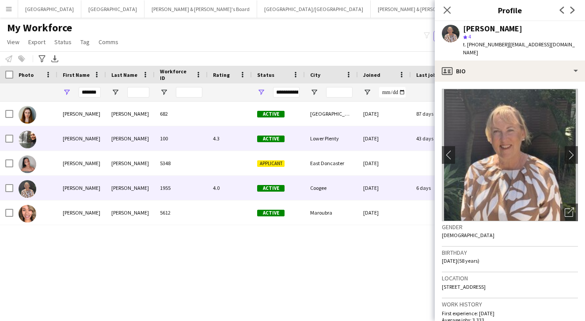
click at [209, 136] on div "4.3" at bounding box center [230, 138] width 44 height 24
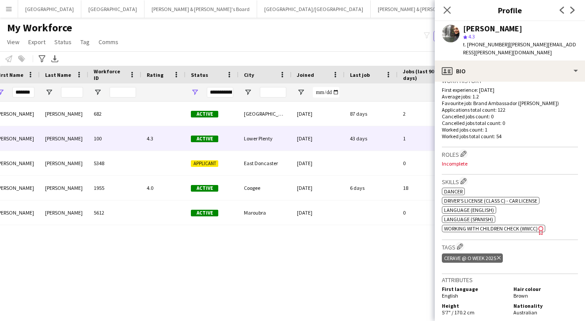
click at [531, 30] on div "Kathryn Farrell" at bounding box center [520, 29] width 115 height 8
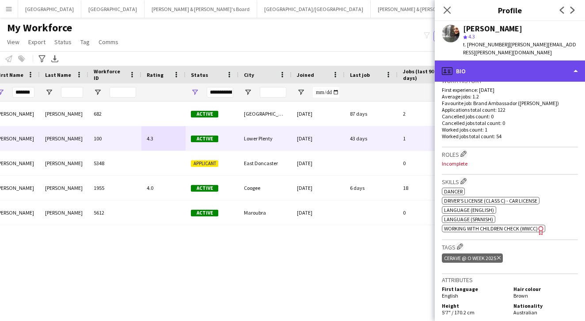
click at [502, 62] on div "profile Bio" at bounding box center [510, 71] width 150 height 21
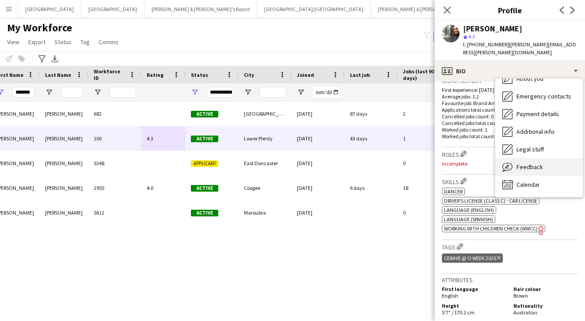
click at [533, 166] on div "Feedback Feedback" at bounding box center [539, 167] width 88 height 18
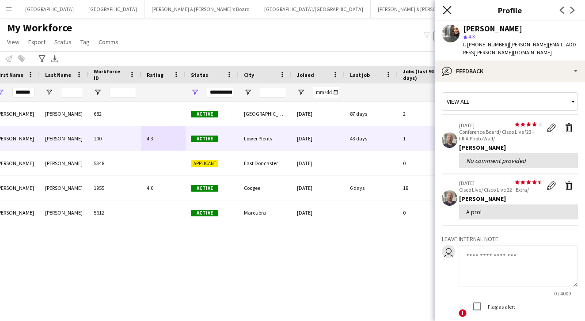
click at [444, 7] on icon at bounding box center [447, 10] width 8 height 8
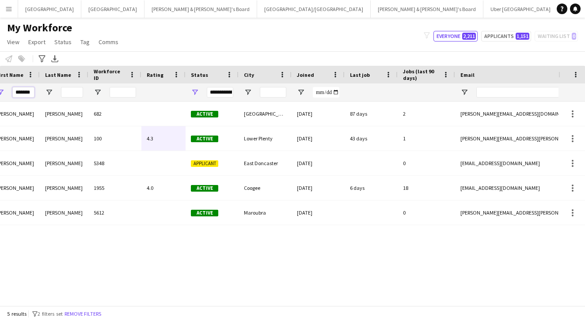
click at [22, 92] on input "*******" at bounding box center [23, 92] width 22 height 11
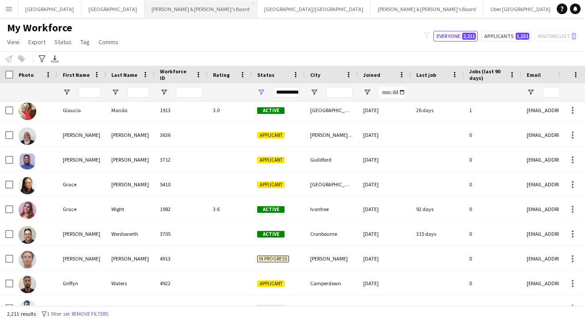
click at [145, 8] on button "James & Arrence's Board Close" at bounding box center [201, 8] width 113 height 17
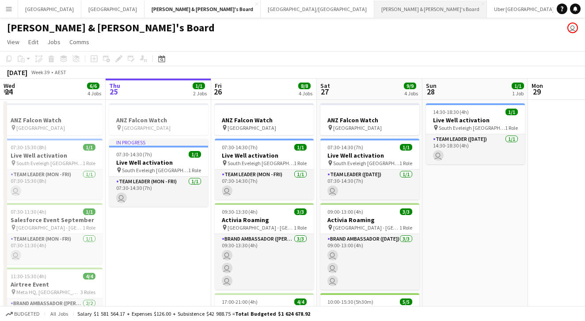
click at [374, 7] on button "[PERSON_NAME] & [PERSON_NAME]'s Board Close" at bounding box center [430, 8] width 113 height 17
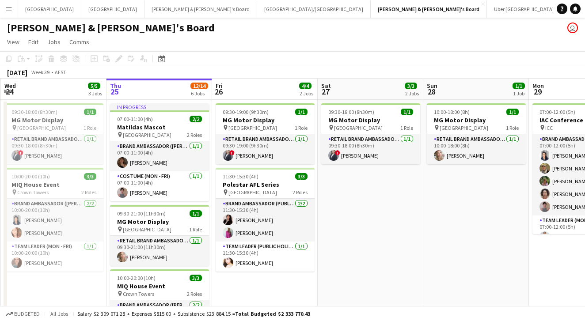
click at [11, 12] on button "Menu" at bounding box center [9, 9] width 18 height 18
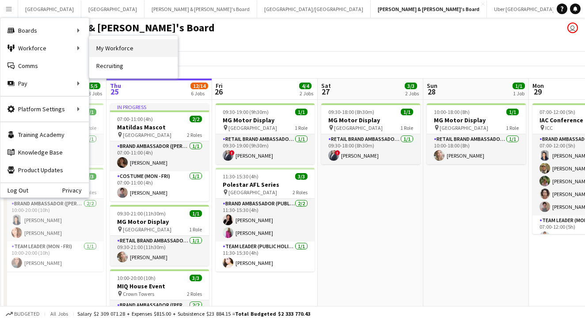
click at [106, 52] on link "My Workforce" at bounding box center [133, 48] width 88 height 18
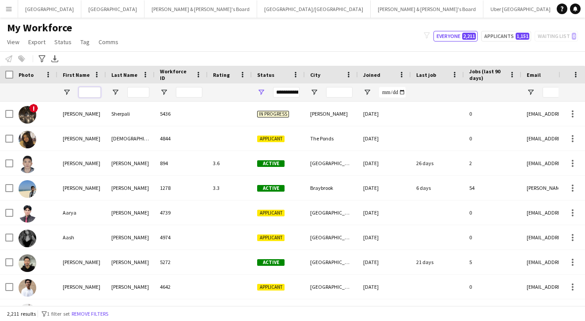
click at [98, 90] on input "First Name Filter Input" at bounding box center [90, 92] width 22 height 11
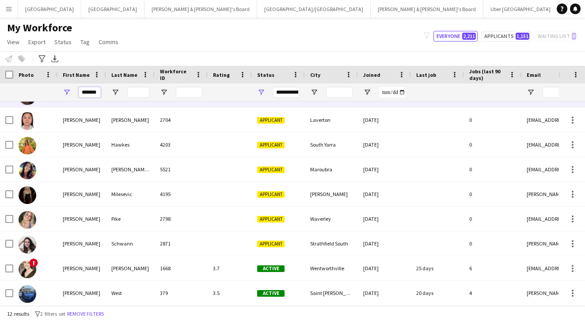
scroll to position [93, 0]
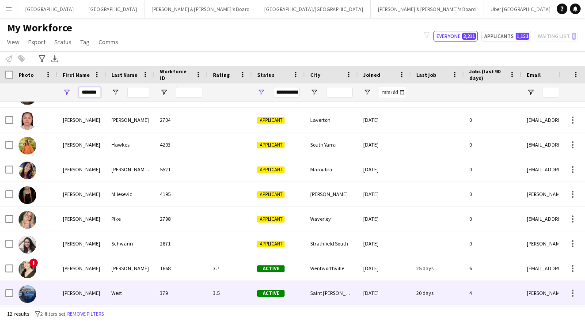
type input "*******"
click at [119, 287] on div "West" at bounding box center [130, 293] width 49 height 24
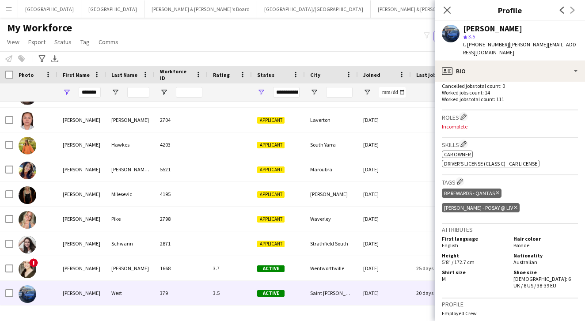
scroll to position [260, 0]
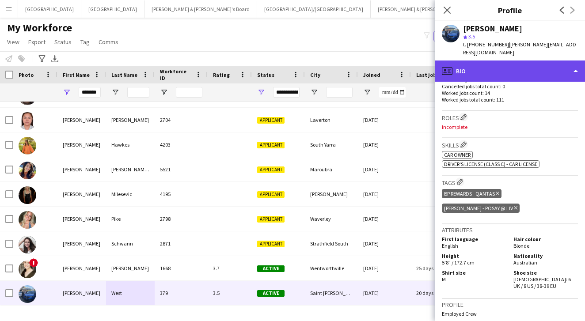
click at [516, 65] on div "profile Bio" at bounding box center [510, 71] width 150 height 21
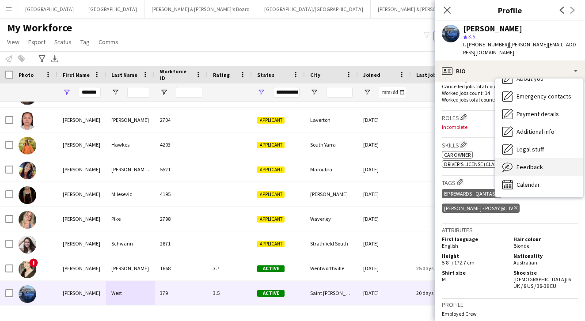
scroll to position [65, 0]
click at [536, 163] on span "Feedback" at bounding box center [530, 167] width 27 height 8
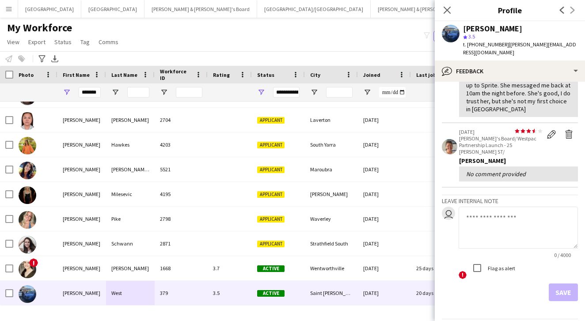
scroll to position [164, 0]
click at [450, 10] on icon "Close pop-in" at bounding box center [447, 10] width 8 height 8
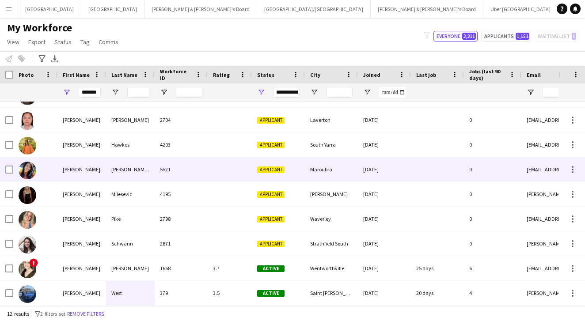
scroll to position [0, 0]
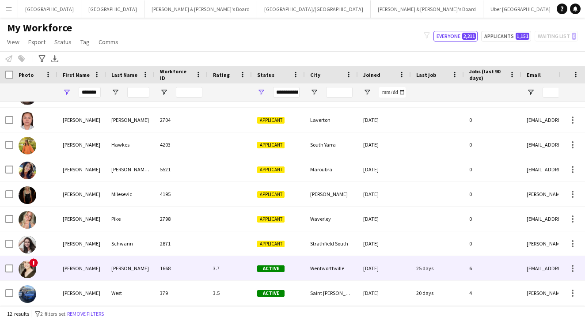
click at [140, 274] on div "Trueman" at bounding box center [130, 268] width 49 height 24
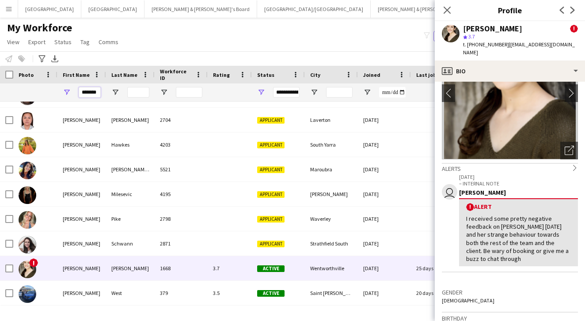
click at [87, 93] on input "*******" at bounding box center [90, 92] width 22 height 11
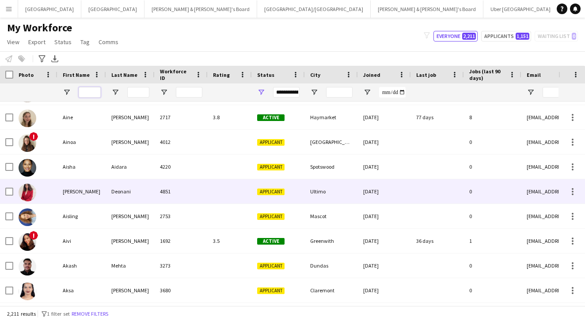
scroll to position [1362, 0]
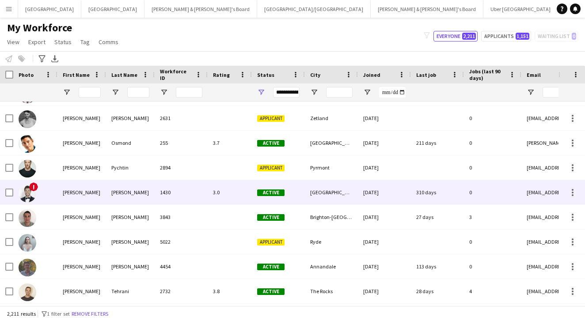
click at [28, 191] on img at bounding box center [28, 194] width 18 height 18
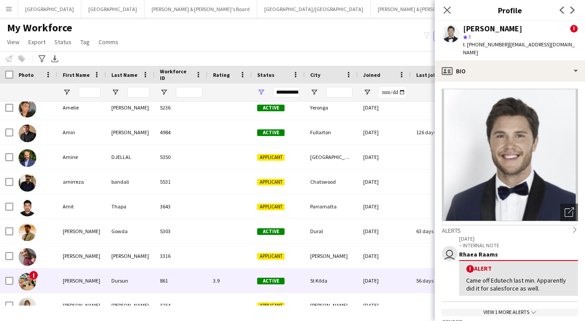
click at [36, 276] on span "!" at bounding box center [33, 275] width 9 height 9
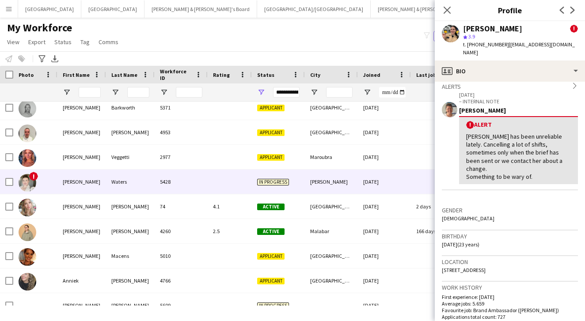
click at [23, 184] on img at bounding box center [28, 183] width 18 height 18
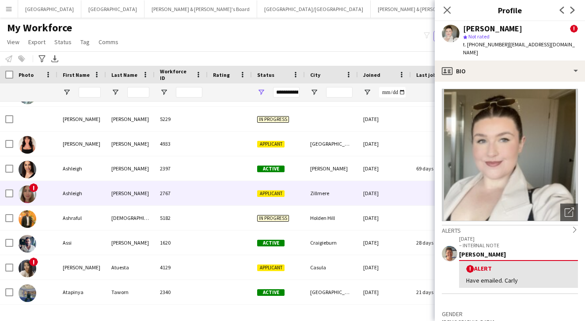
click at [24, 200] on img at bounding box center [28, 195] width 18 height 18
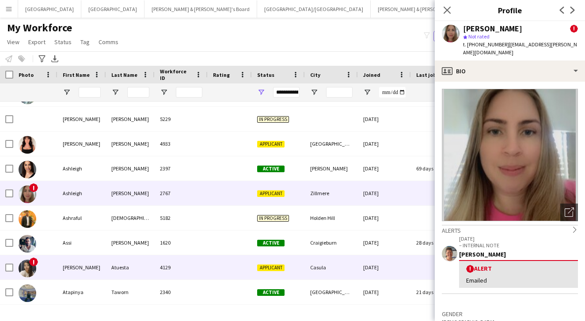
click at [27, 273] on img at bounding box center [28, 269] width 18 height 18
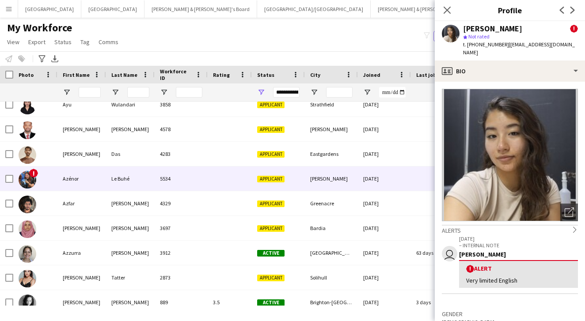
click at [24, 181] on img at bounding box center [28, 180] width 18 height 18
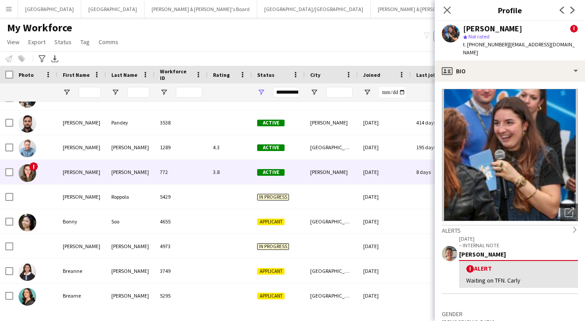
click at [27, 174] on img at bounding box center [28, 173] width 18 height 18
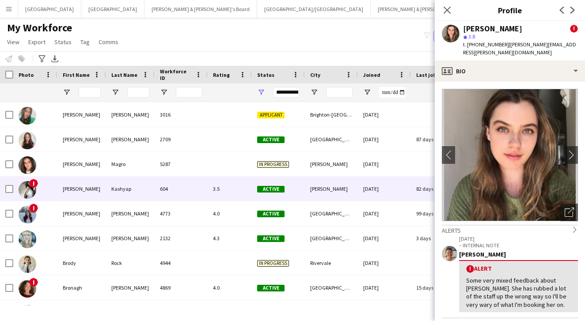
click at [30, 188] on img at bounding box center [28, 190] width 18 height 18
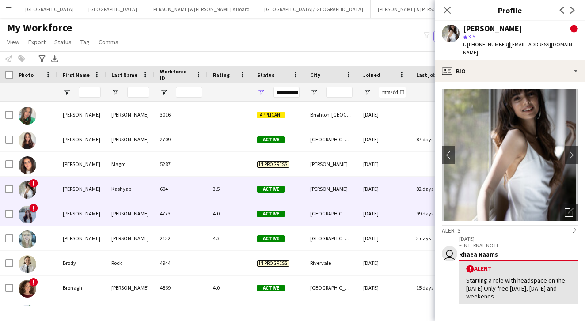
click at [29, 220] on img at bounding box center [28, 215] width 18 height 18
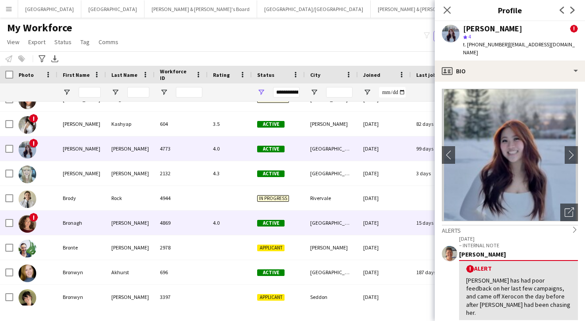
click at [28, 226] on img at bounding box center [28, 224] width 18 height 18
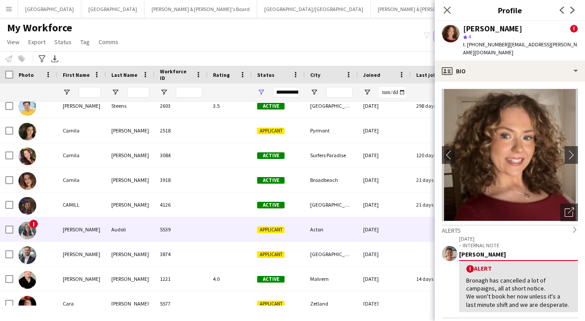
click at [34, 225] on span "!" at bounding box center [33, 224] width 9 height 9
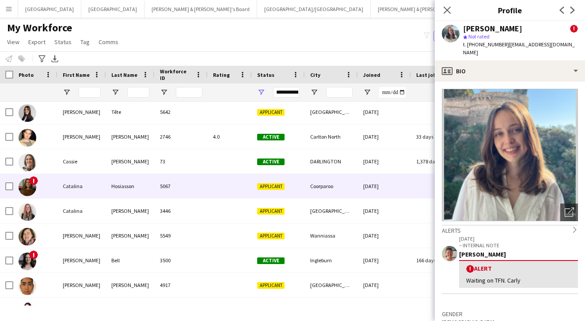
click at [27, 187] on img at bounding box center [28, 188] width 18 height 18
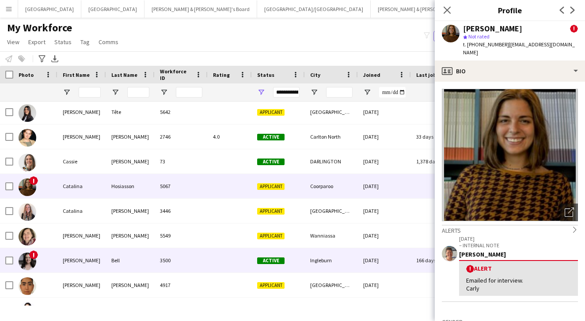
click at [31, 263] on img at bounding box center [28, 262] width 18 height 18
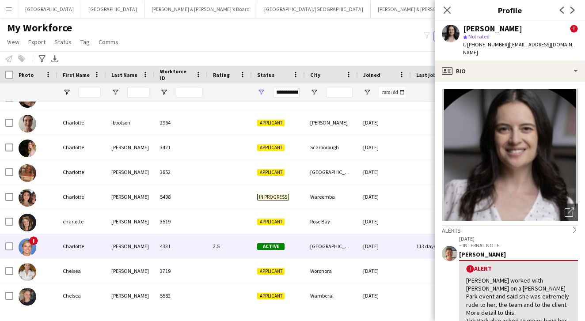
click at [30, 246] on img at bounding box center [28, 248] width 18 height 18
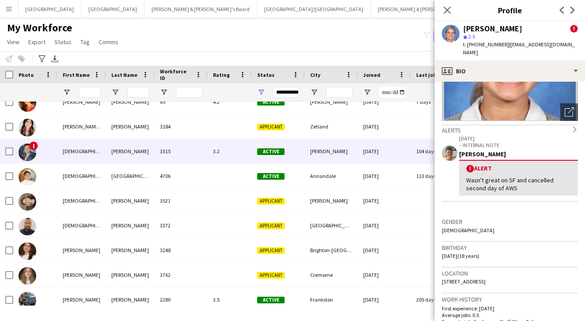
click at [22, 152] on img at bounding box center [28, 153] width 18 height 18
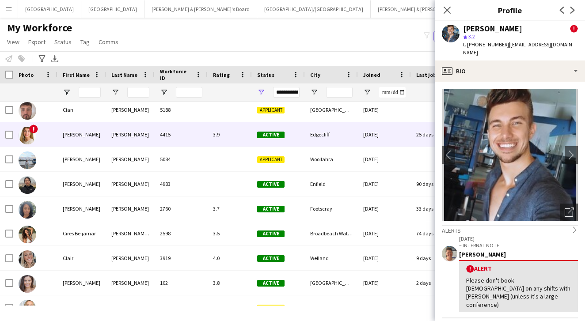
click at [32, 129] on span "!" at bounding box center [33, 129] width 9 height 9
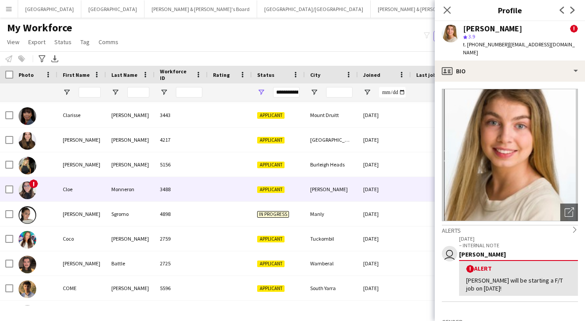
click at [27, 192] on img at bounding box center [28, 191] width 18 height 18
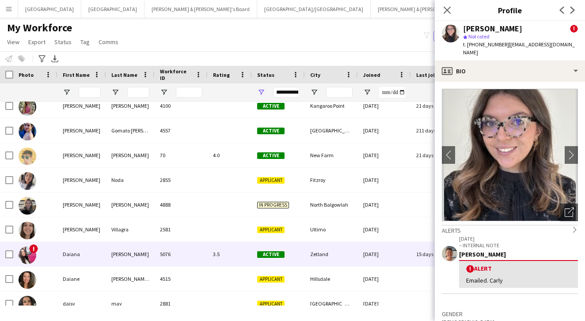
click at [30, 255] on img at bounding box center [28, 256] width 18 height 18
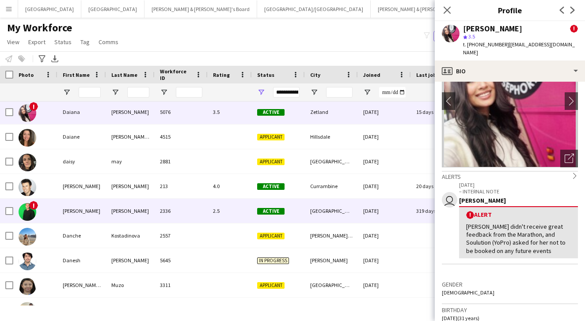
click at [32, 209] on img at bounding box center [28, 212] width 18 height 18
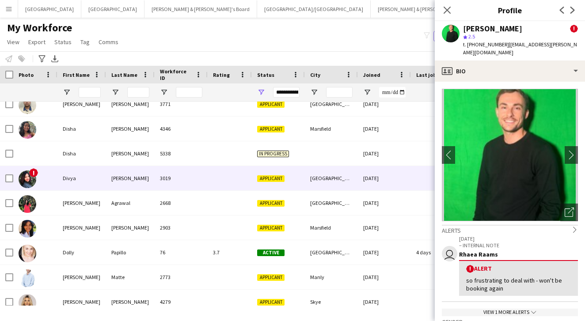
click at [32, 167] on div "!" at bounding box center [28, 179] width 18 height 25
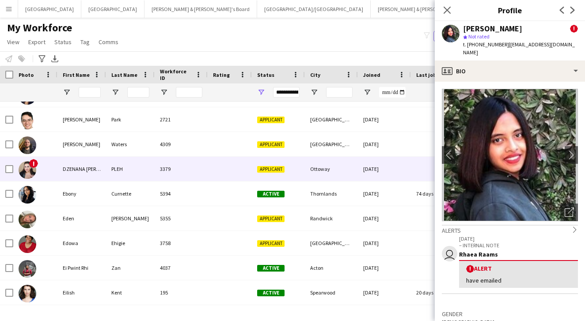
click at [30, 178] on img at bounding box center [28, 170] width 18 height 18
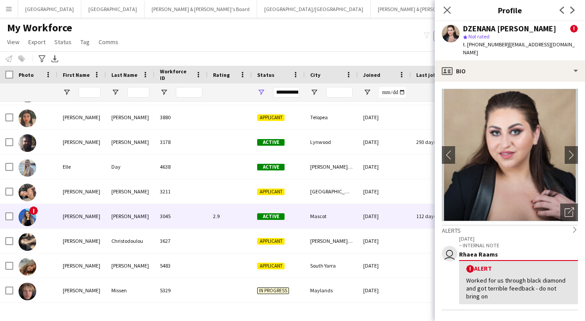
click at [28, 224] on img at bounding box center [28, 218] width 18 height 18
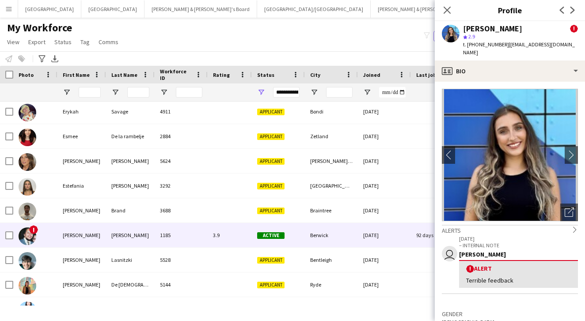
click at [31, 242] on img at bounding box center [28, 237] width 18 height 18
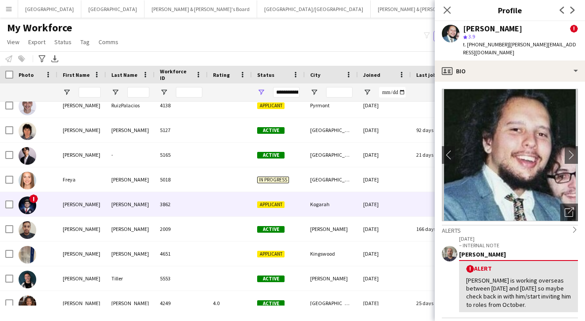
click at [97, 197] on div "Gabriel" at bounding box center [81, 204] width 49 height 24
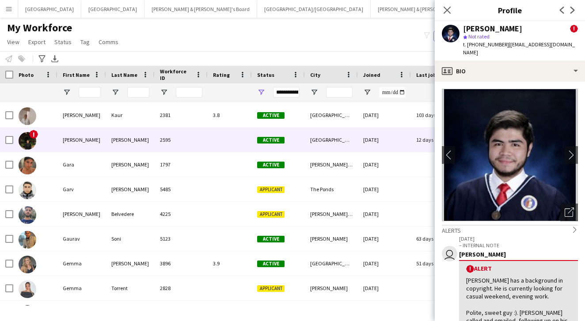
click at [96, 146] on div "Galen" at bounding box center [81, 140] width 49 height 24
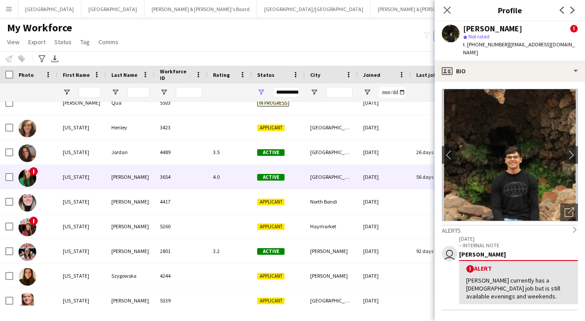
click at [78, 170] on div "Georgia" at bounding box center [81, 177] width 49 height 24
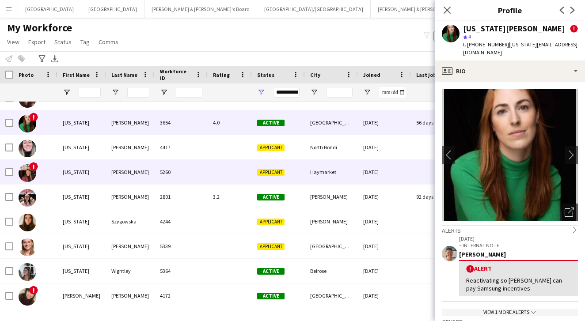
click at [54, 183] on div "!" at bounding box center [35, 172] width 44 height 24
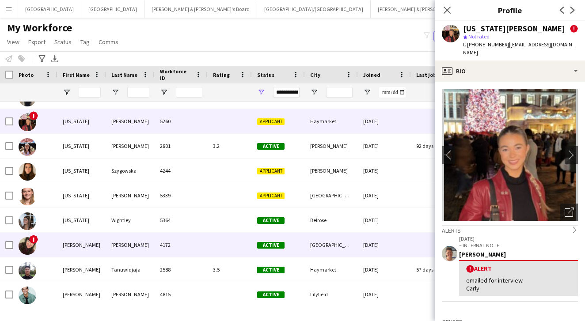
click at [43, 249] on div "!" at bounding box center [35, 245] width 44 height 24
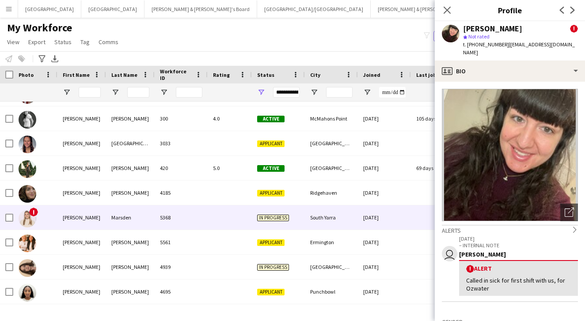
click at [73, 208] on div "Hannah" at bounding box center [81, 217] width 49 height 24
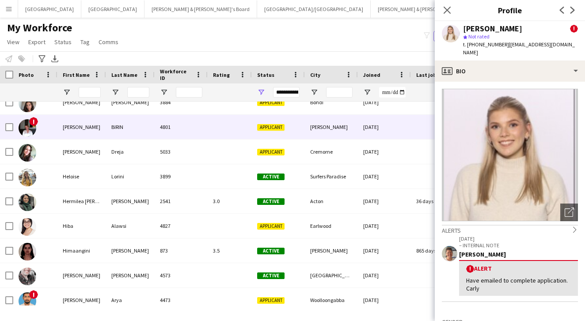
click at [79, 129] on div "Helena" at bounding box center [81, 127] width 49 height 24
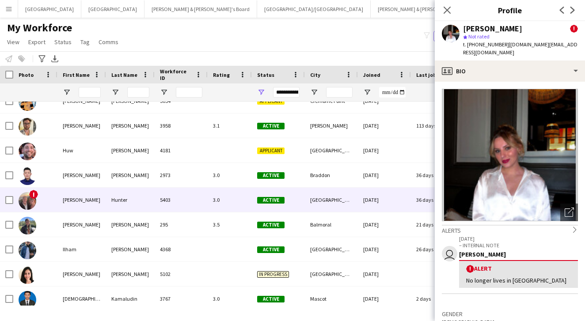
click at [62, 198] on div "Ian" at bounding box center [81, 200] width 49 height 24
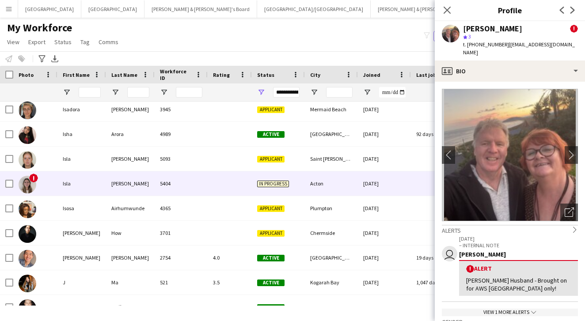
click at [50, 191] on div "!" at bounding box center [35, 183] width 44 height 24
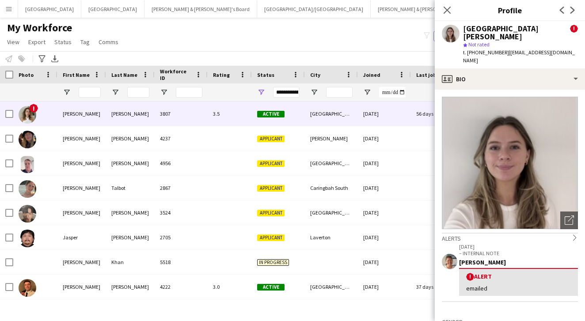
click at [62, 117] on div "Jasmin" at bounding box center [81, 114] width 49 height 24
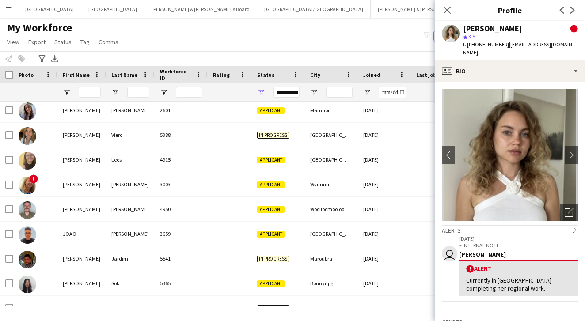
click at [71, 183] on div "Joanne" at bounding box center [81, 184] width 49 height 24
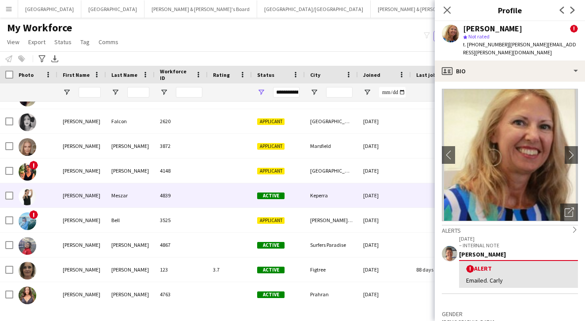
click at [66, 177] on div "Kasey" at bounding box center [81, 171] width 49 height 24
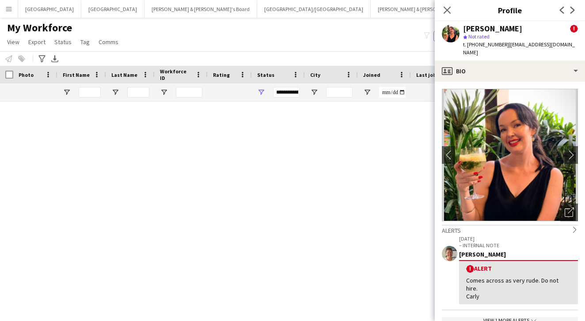
scroll to position [26077, 0]
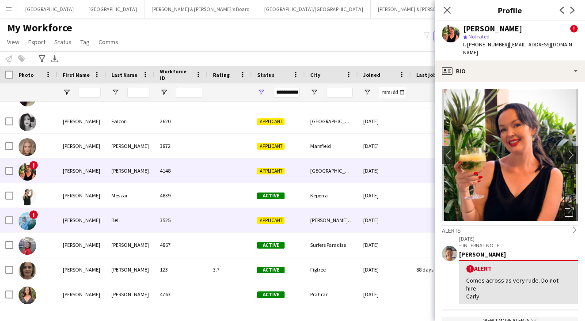
click at [67, 216] on div "[PERSON_NAME]" at bounding box center [81, 220] width 49 height 24
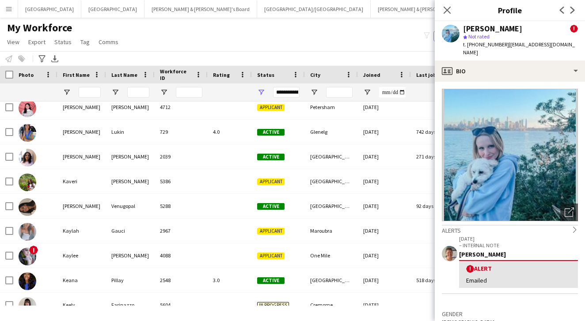
scroll to position [0, 0]
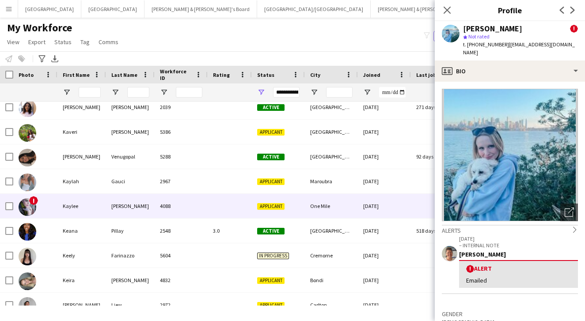
click at [65, 213] on div "Kaylee" at bounding box center [81, 206] width 49 height 24
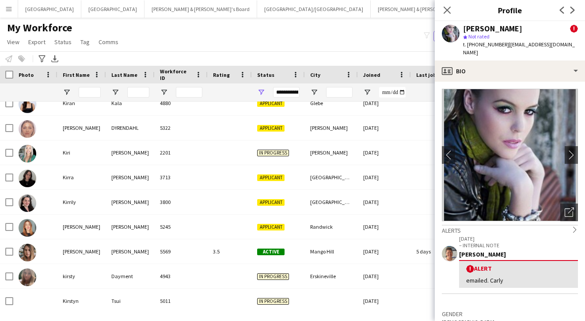
scroll to position [27697, 0]
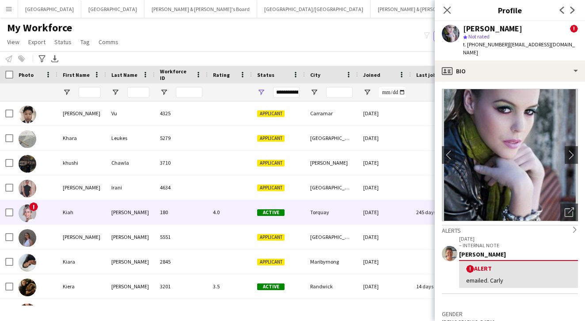
click at [60, 214] on div "Kiah" at bounding box center [81, 212] width 49 height 24
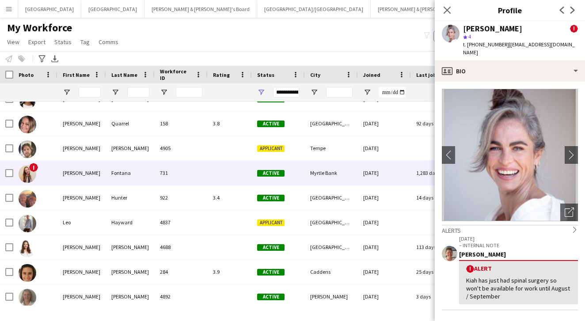
click at [83, 170] on div "[PERSON_NAME]" at bounding box center [81, 173] width 49 height 24
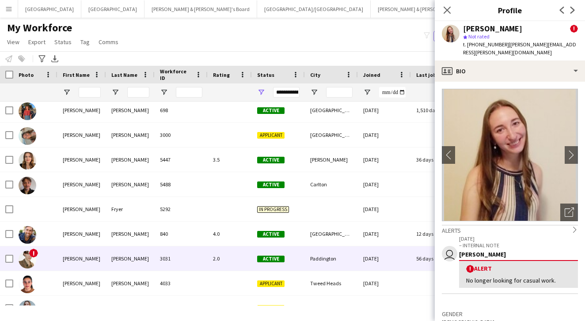
click at [62, 251] on div "[PERSON_NAME]" at bounding box center [81, 259] width 49 height 24
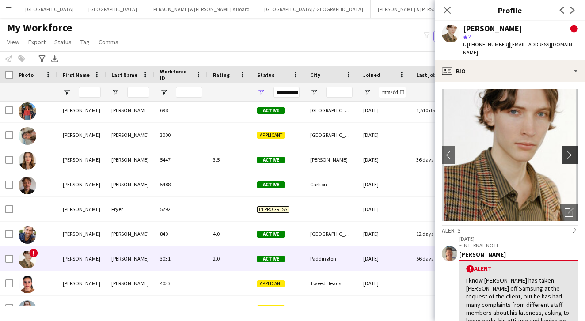
click at [567, 150] on app-icon "chevron-right" at bounding box center [572, 154] width 14 height 9
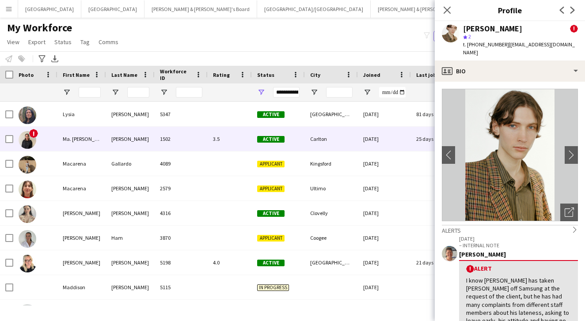
click at [132, 145] on div "[PERSON_NAME]" at bounding box center [130, 139] width 49 height 24
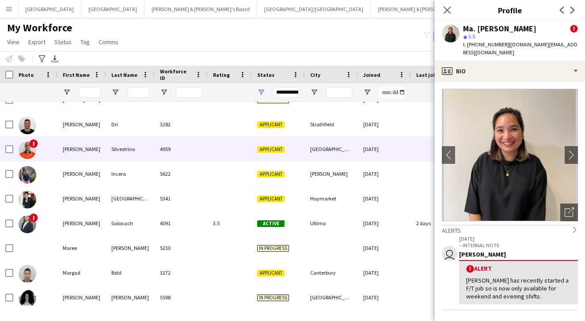
click at [111, 146] on div "Silvestrino" at bounding box center [130, 149] width 49 height 24
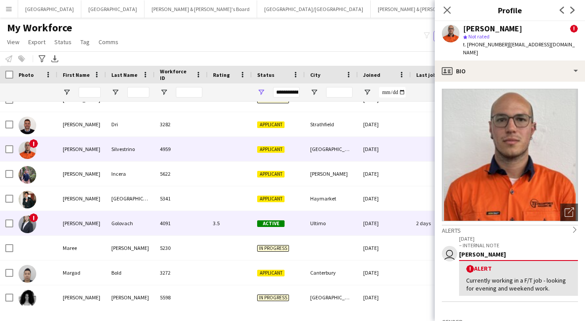
click at [107, 221] on div "Golovach" at bounding box center [130, 223] width 49 height 24
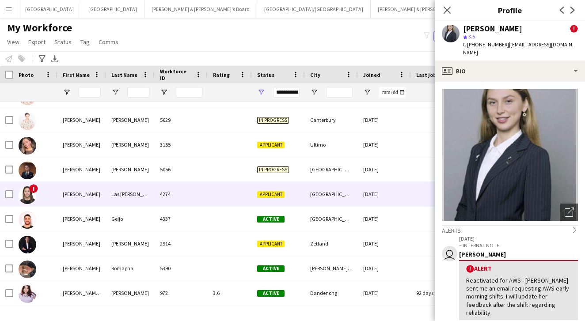
click at [108, 183] on div "Las [PERSON_NAME]" at bounding box center [130, 194] width 49 height 24
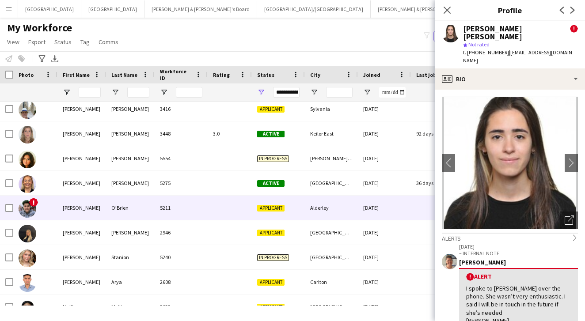
click at [85, 210] on div "[PERSON_NAME]" at bounding box center [81, 208] width 49 height 24
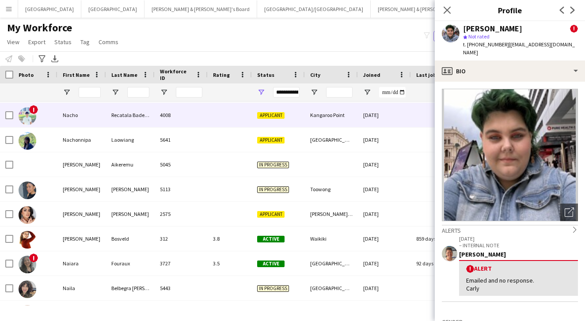
click at [92, 119] on div "Nacho" at bounding box center [81, 115] width 49 height 24
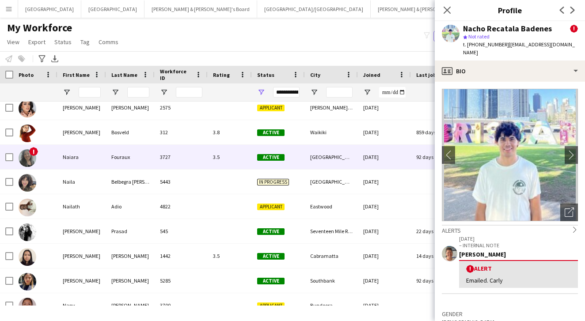
click at [92, 160] on div "Naiara" at bounding box center [81, 157] width 49 height 24
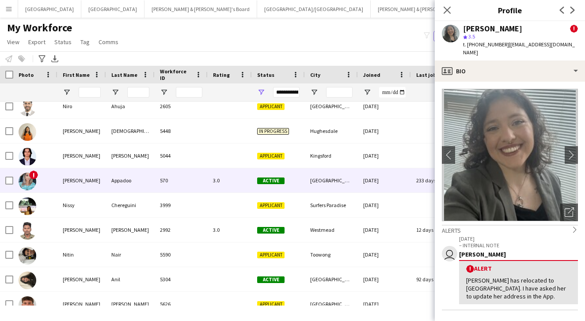
click at [93, 182] on div "[PERSON_NAME]" at bounding box center [81, 180] width 49 height 24
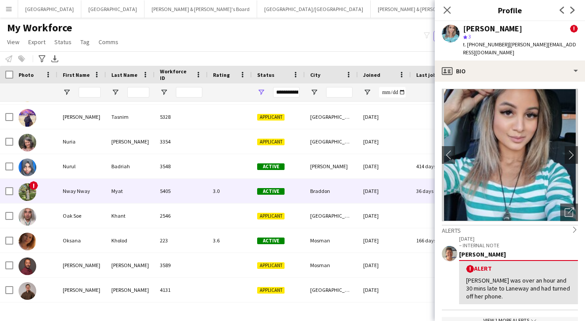
click at [80, 182] on div "Nway Nway" at bounding box center [81, 191] width 49 height 24
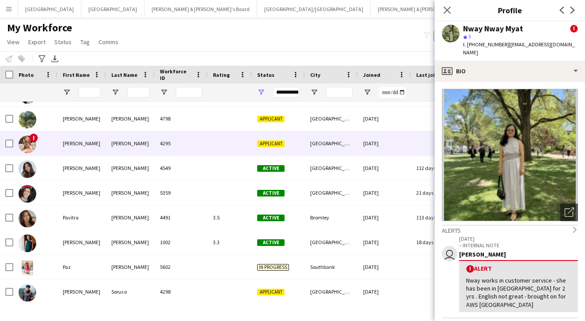
click at [85, 150] on div "[PERSON_NAME]" at bounding box center [81, 143] width 49 height 24
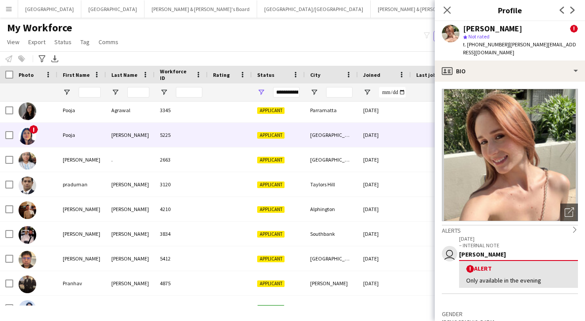
click at [79, 138] on div "Pooja" at bounding box center [81, 135] width 49 height 24
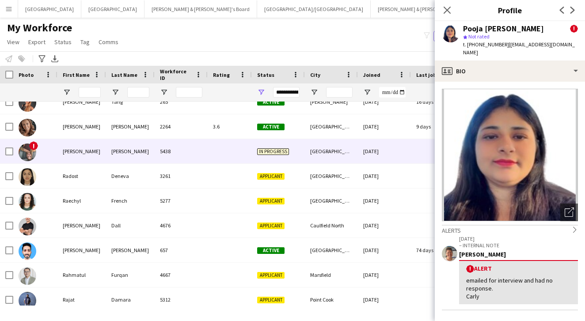
click at [80, 151] on div "Rachelle" at bounding box center [81, 151] width 49 height 24
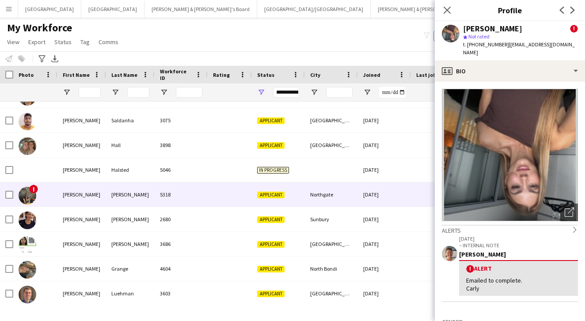
click at [80, 191] on div "Rebecca" at bounding box center [81, 195] width 49 height 24
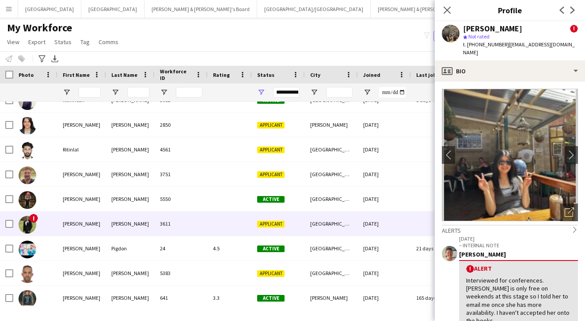
click at [70, 236] on div "Robert" at bounding box center [81, 224] width 49 height 24
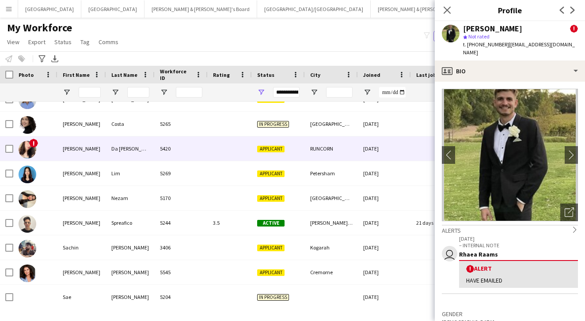
click at [98, 152] on div "Sabrina Kauany" at bounding box center [81, 149] width 49 height 24
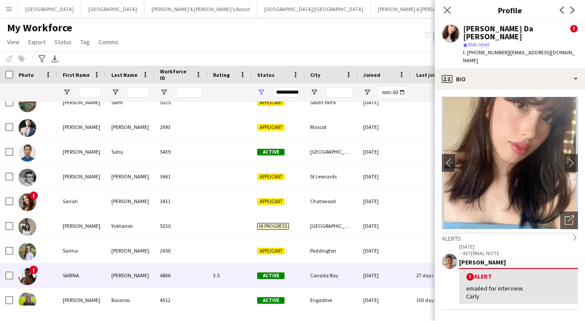
click at [62, 279] on div "SARINA" at bounding box center [81, 275] width 49 height 24
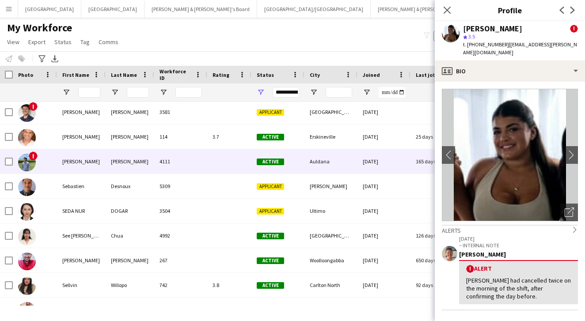
click at [92, 165] on div "Sean" at bounding box center [81, 161] width 49 height 24
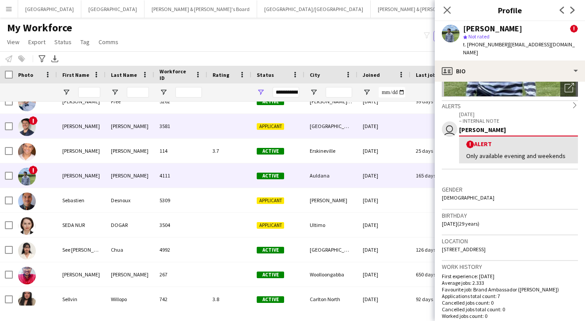
click at [145, 126] on div "Shellenberger" at bounding box center [130, 126] width 49 height 24
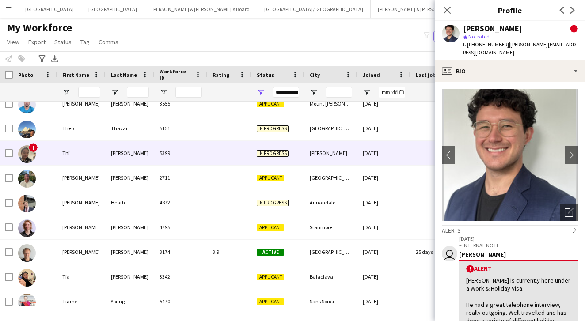
click at [133, 161] on div "Truong" at bounding box center [130, 153] width 49 height 24
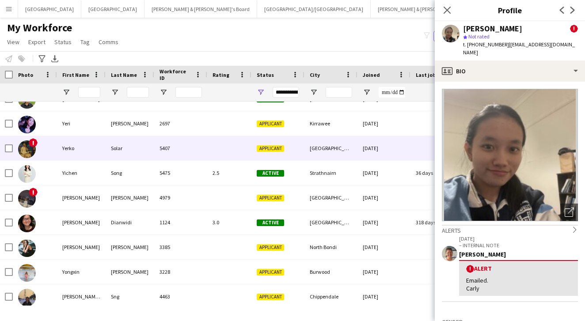
click at [117, 157] on div "Solar" at bounding box center [130, 148] width 49 height 24
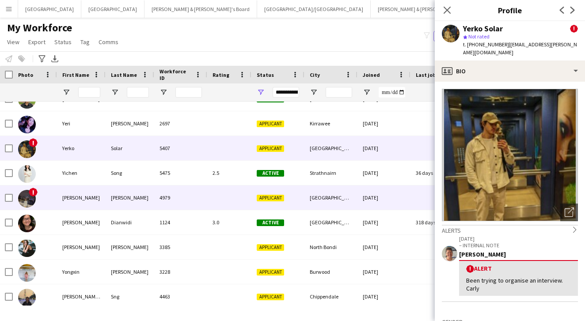
click at [114, 203] on div "Ng" at bounding box center [130, 198] width 49 height 24
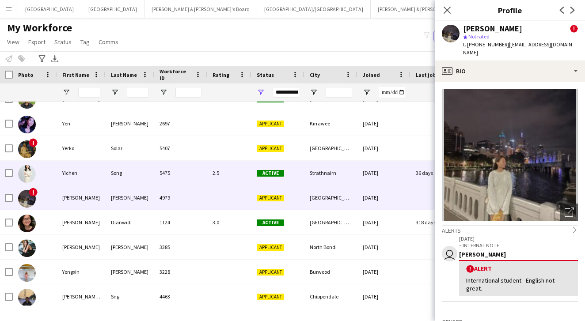
click at [101, 161] on div "Yichen" at bounding box center [81, 173] width 49 height 24
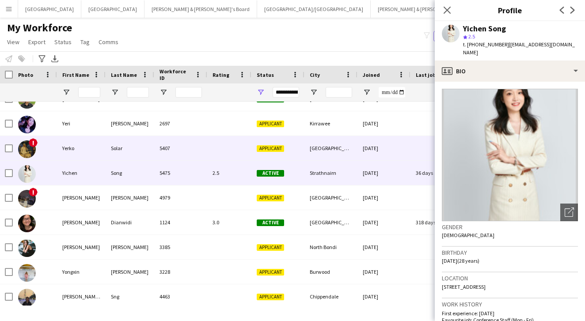
click at [103, 152] on div "Yerko" at bounding box center [81, 148] width 49 height 24
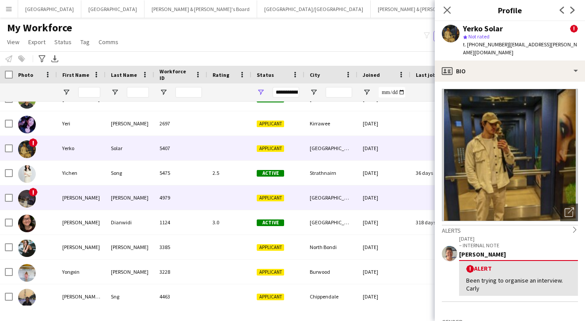
click at [108, 198] on div "Ng" at bounding box center [130, 198] width 49 height 24
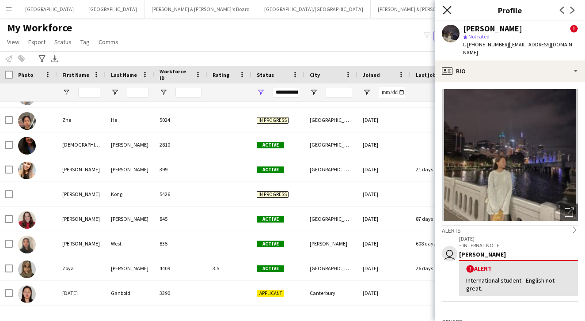
click at [449, 12] on icon at bounding box center [447, 10] width 8 height 8
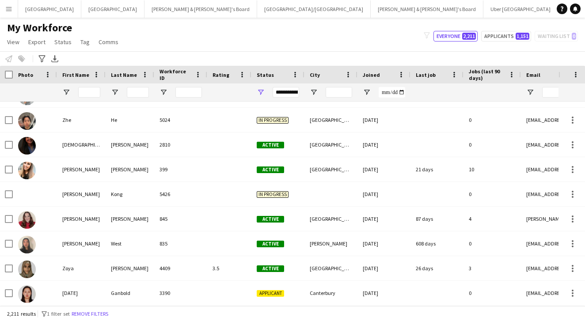
click at [250, 28] on div "My Workforce View Views Default view New view Update view Delete view Edit name…" at bounding box center [292, 36] width 585 height 30
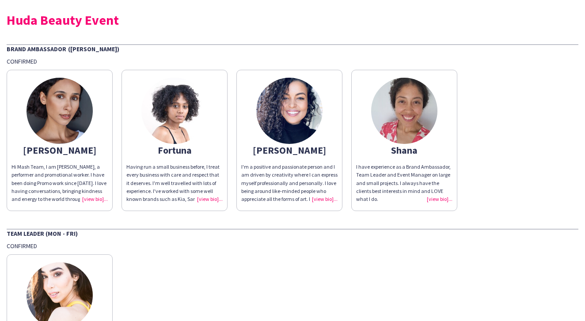
click at [178, 118] on img at bounding box center [174, 111] width 66 height 66
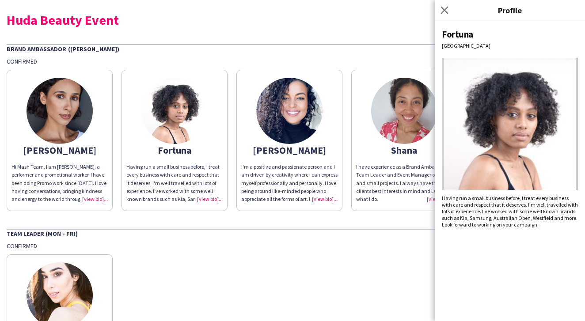
click at [289, 102] on img at bounding box center [289, 111] width 66 height 66
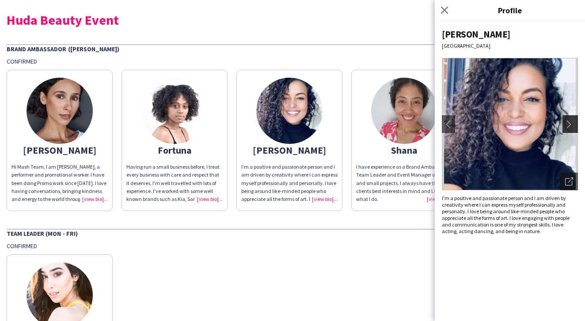
click at [572, 126] on app-icon "chevron-right" at bounding box center [571, 124] width 12 height 8
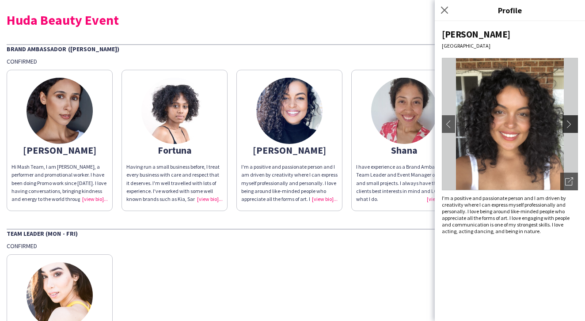
click at [571, 126] on app-icon "chevron-right" at bounding box center [571, 124] width 12 height 8
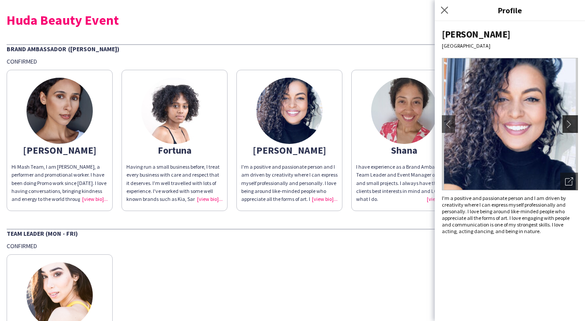
click at [569, 126] on app-icon "chevron-right" at bounding box center [571, 124] width 12 height 8
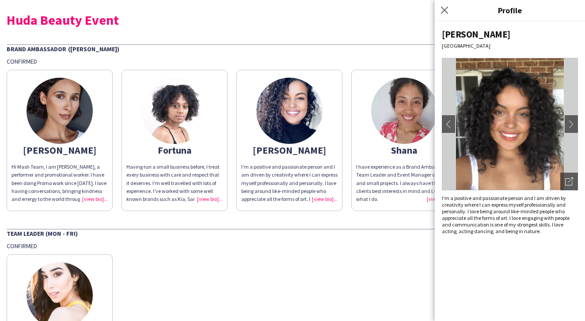
click at [388, 125] on img at bounding box center [404, 111] width 66 height 66
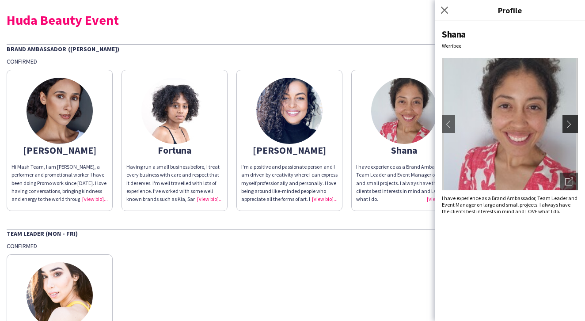
click at [568, 123] on app-icon "chevron-right" at bounding box center [571, 124] width 12 height 8
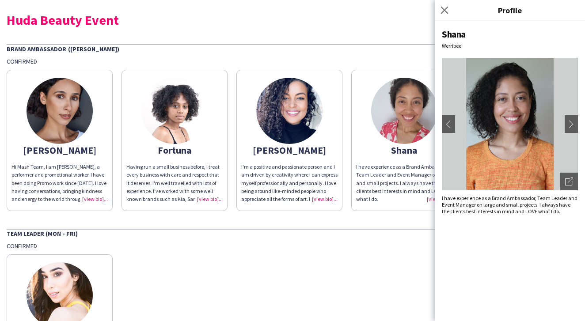
click at [86, 126] on img at bounding box center [60, 111] width 66 height 66
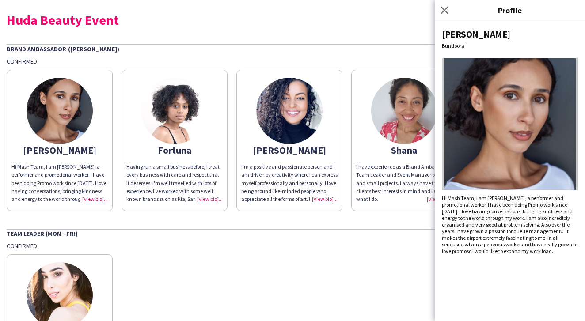
click at [561, 134] on img at bounding box center [510, 124] width 136 height 133
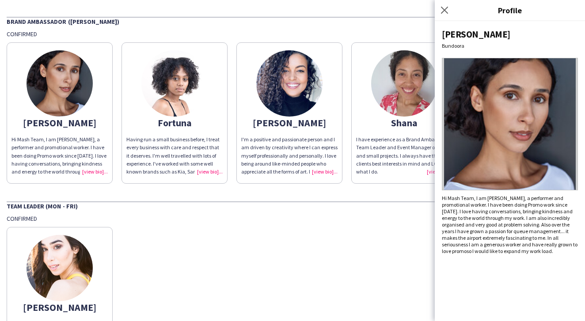
scroll to position [50, 0]
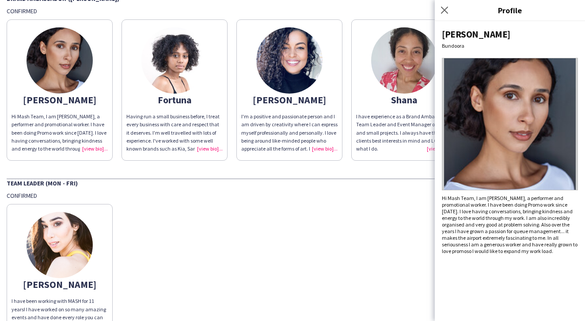
click at [57, 255] on img at bounding box center [60, 245] width 66 height 66
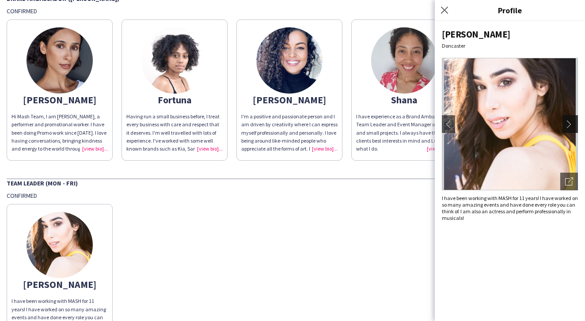
click at [574, 121] on app-icon "chevron-right" at bounding box center [571, 124] width 12 height 8
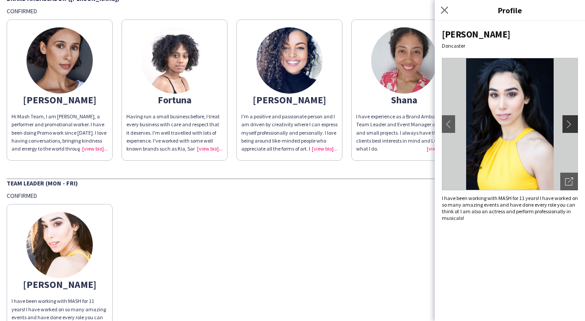
click at [574, 128] on app-icon "chevron-right" at bounding box center [571, 124] width 12 height 8
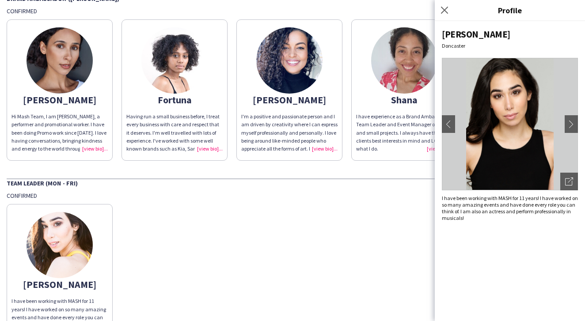
click at [377, 198] on div "Confirmed" at bounding box center [293, 196] width 572 height 8
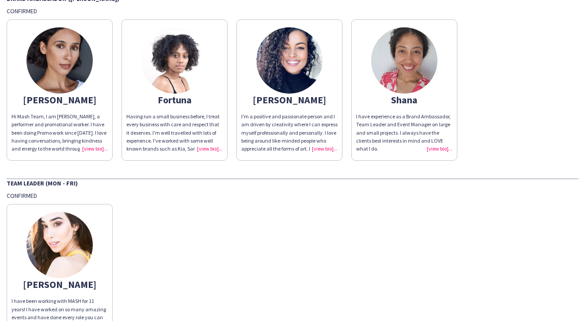
click at [49, 223] on img at bounding box center [60, 245] width 66 height 66
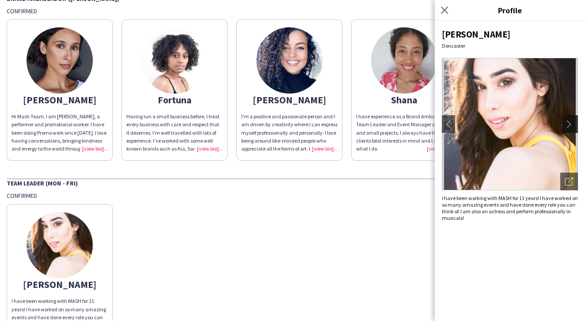
click at [571, 120] on app-icon "chevron-right" at bounding box center [571, 124] width 12 height 8
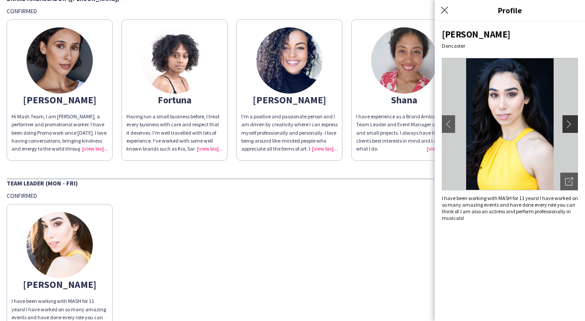
click at [571, 130] on button "chevron-right" at bounding box center [572, 124] width 18 height 18
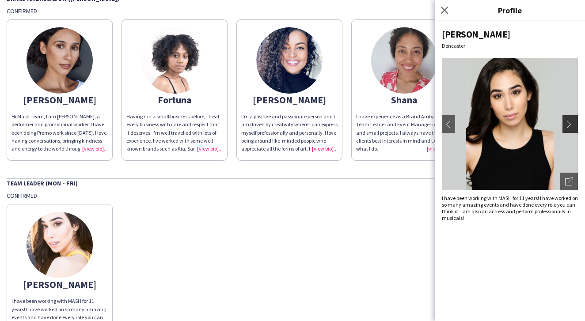
click at [571, 128] on button "chevron-right" at bounding box center [572, 124] width 18 height 18
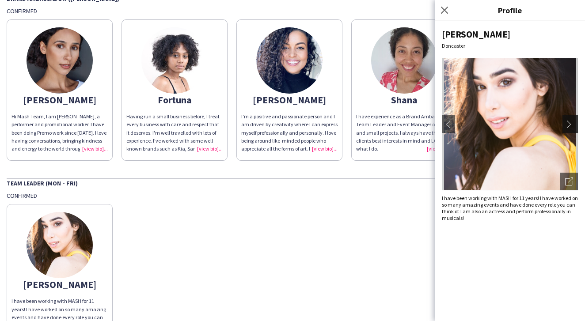
click at [571, 129] on button "chevron-right" at bounding box center [572, 124] width 18 height 18
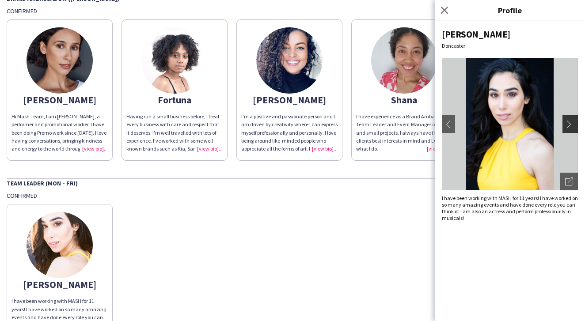
click at [571, 129] on button "chevron-right" at bounding box center [572, 124] width 18 height 18
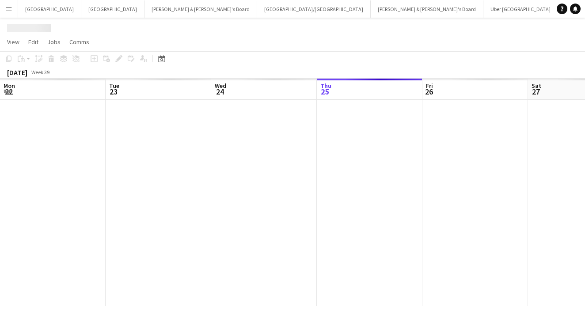
scroll to position [0, 211]
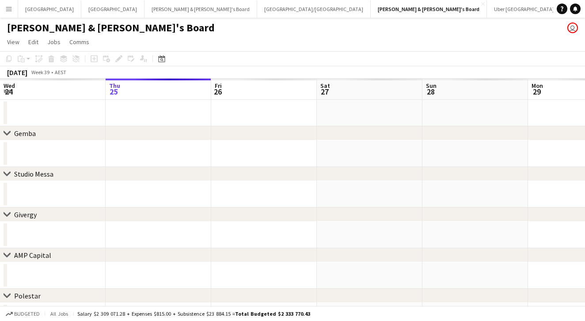
click at [17, 8] on button "Menu" at bounding box center [9, 9] width 18 height 18
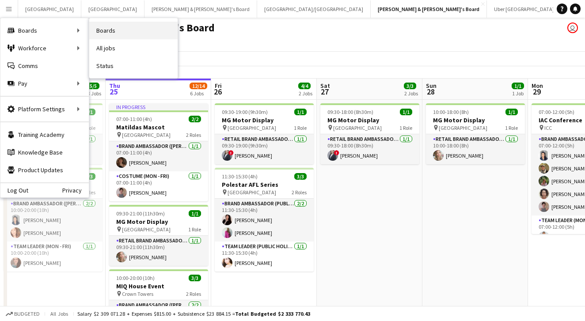
click at [103, 32] on link "Boards" at bounding box center [133, 31] width 88 height 18
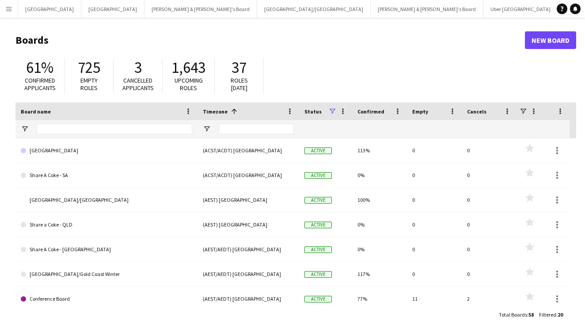
click at [11, 10] on app-icon "Menu" at bounding box center [8, 8] width 7 height 7
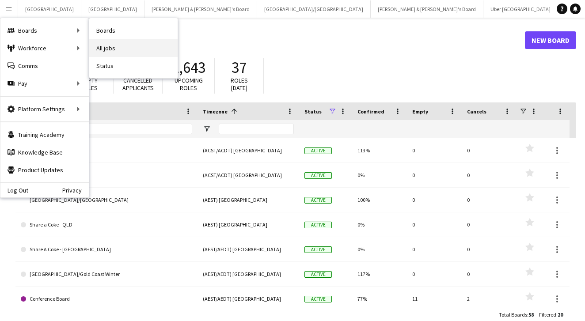
click at [103, 47] on link "All jobs" at bounding box center [133, 48] width 88 height 18
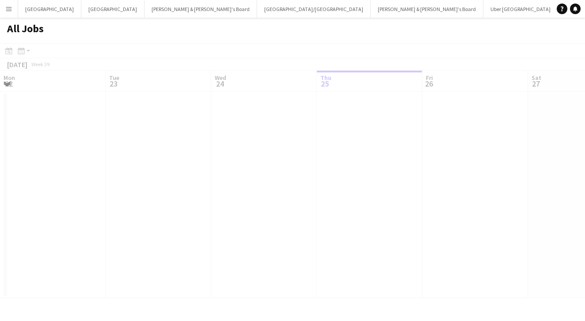
scroll to position [0, 211]
click at [11, 53] on div at bounding box center [292, 183] width 585 height 281
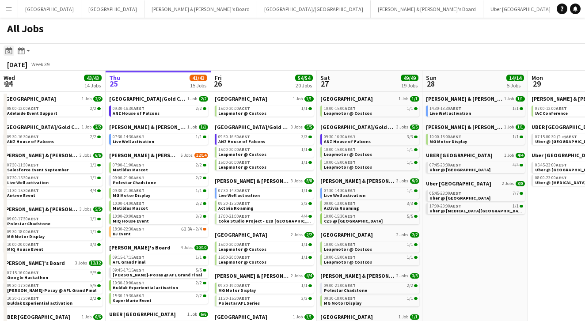
click at [8, 51] on icon at bounding box center [9, 51] width 3 height 3
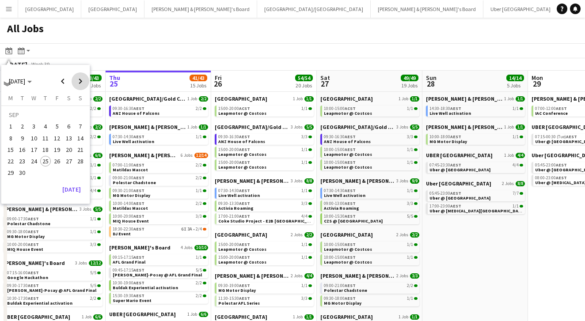
click at [80, 84] on span "Next month" at bounding box center [81, 81] width 18 height 18
click at [50, 150] on span "16" at bounding box center [45, 150] width 11 height 11
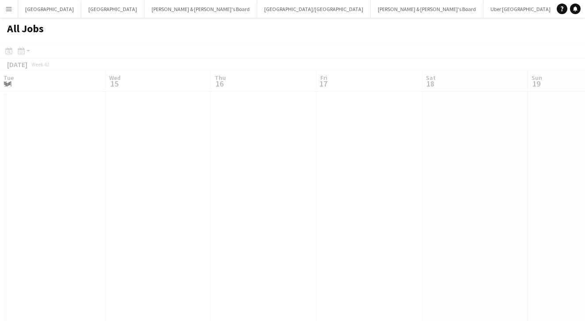
scroll to position [0, 304]
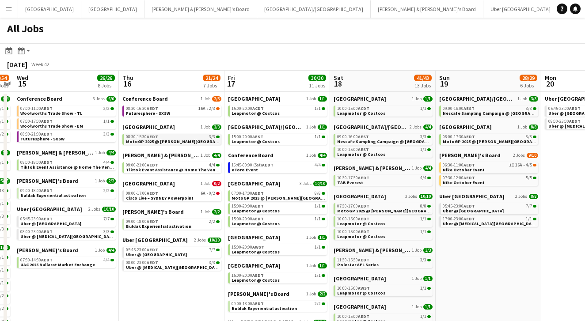
click at [193, 142] on link "08:30-15:30 AEDT 3/3 MotoGP 2025 @ [PERSON_NAME][GEOGRAPHIC_DATA]" at bounding box center [173, 139] width 94 height 10
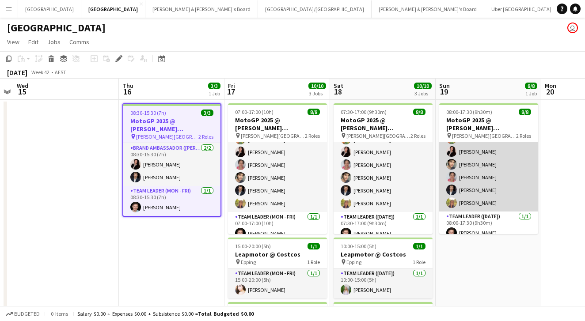
scroll to position [37, 0]
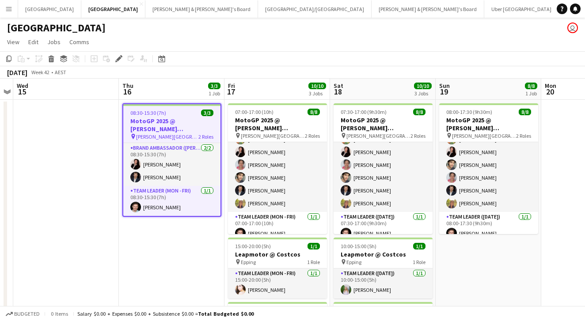
click at [383, 53] on app-toolbar "Copy Paste Paste Command V Paste with crew Command Shift V Paste linked Job [GE…" at bounding box center [292, 58] width 585 height 15
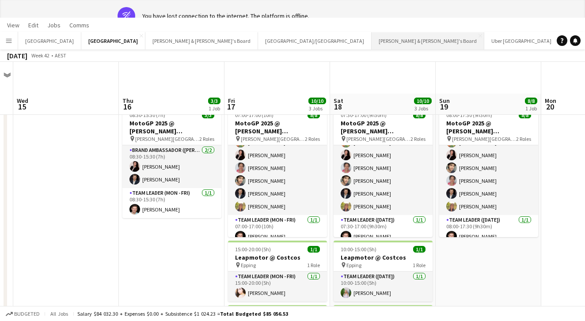
scroll to position [0, 0]
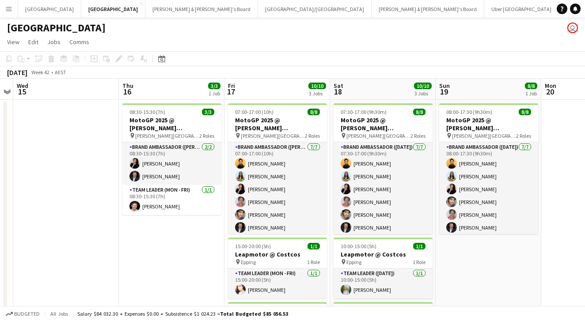
click at [279, 33] on div "[GEOGRAPHIC_DATA] user" at bounding box center [292, 26] width 585 height 17
click at [372, 11] on button "[PERSON_NAME] & [PERSON_NAME]'s Board Close" at bounding box center [428, 8] width 113 height 17
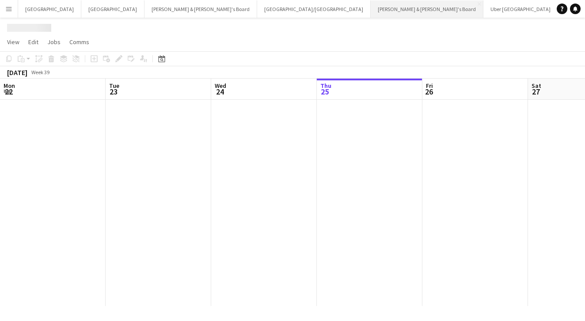
scroll to position [0, 211]
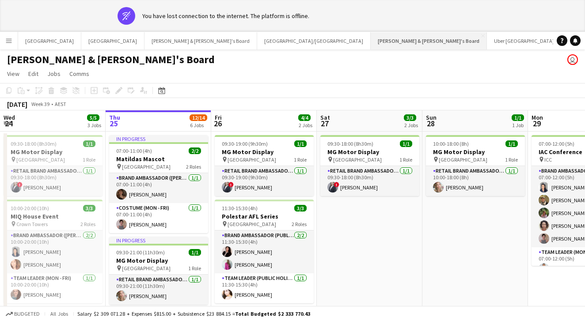
click at [371, 47] on button "[PERSON_NAME] & [PERSON_NAME]'s Board Close" at bounding box center [429, 40] width 116 height 17
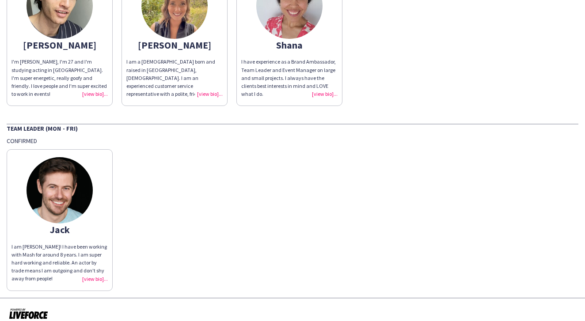
scroll to position [251, 0]
click at [81, 217] on app-share-pages-crew-card "[PERSON_NAME] I am [PERSON_NAME]! I have been working with Mash for around 8 ye…" at bounding box center [60, 220] width 106 height 141
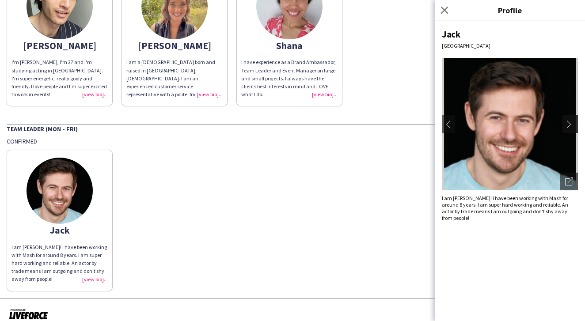
click at [572, 124] on app-icon "chevron-right" at bounding box center [571, 124] width 12 height 8
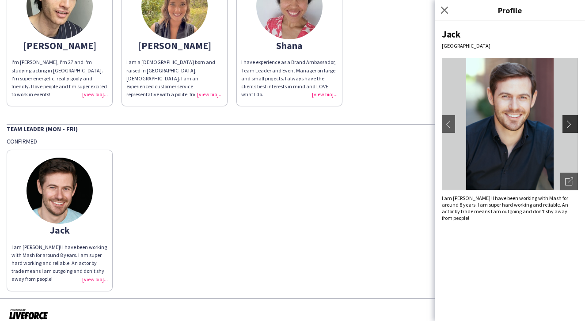
click at [567, 122] on app-icon "chevron-right" at bounding box center [571, 124] width 12 height 8
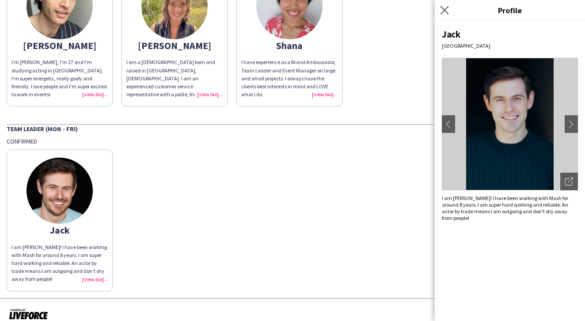
click at [447, 6] on app-icon "Close pop-in" at bounding box center [444, 10] width 13 height 13
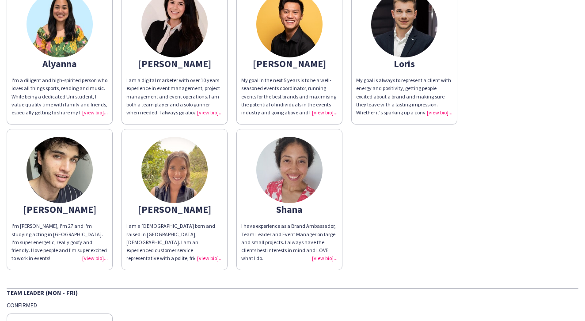
scroll to position [46, 0]
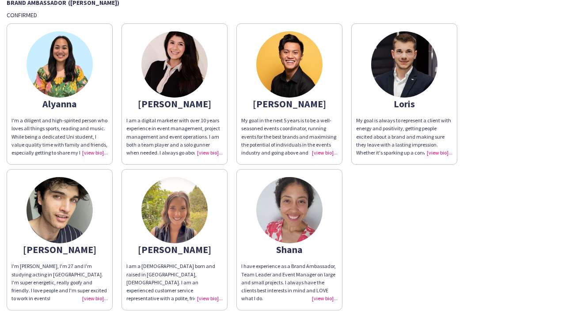
click at [42, 219] on img at bounding box center [60, 210] width 66 height 66
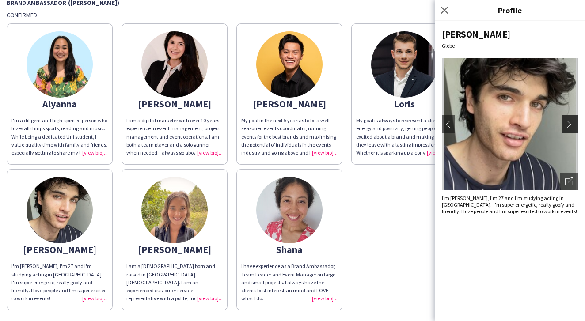
click at [568, 124] on app-icon "chevron-right" at bounding box center [571, 124] width 12 height 8
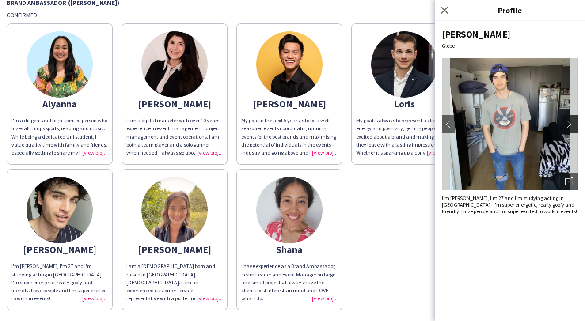
click at [573, 125] on app-icon "chevron-right" at bounding box center [571, 124] width 12 height 8
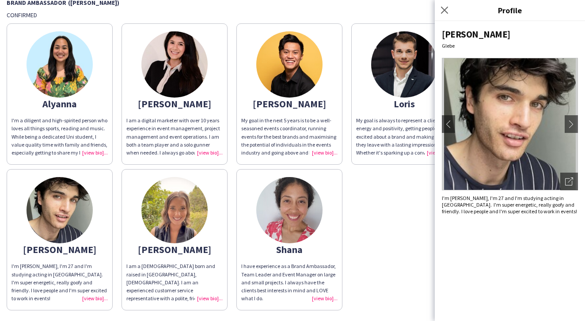
click at [428, 76] on img at bounding box center [404, 64] width 66 height 66
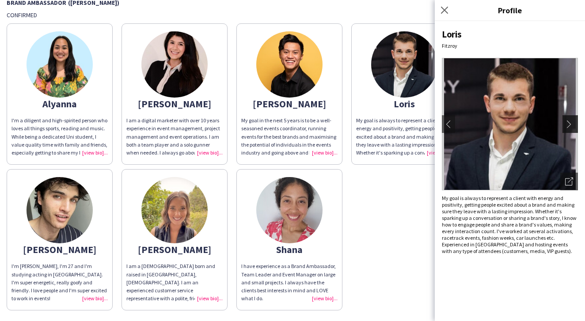
click at [569, 128] on app-icon "chevron-right" at bounding box center [571, 124] width 12 height 8
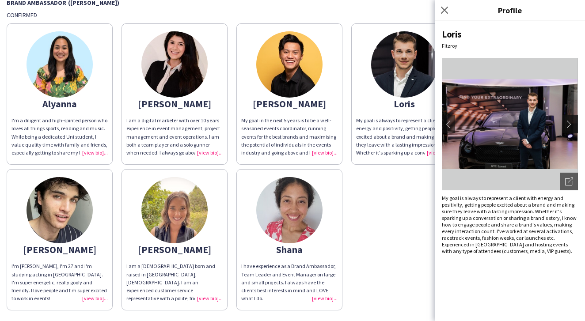
click at [569, 128] on app-icon "chevron-right" at bounding box center [571, 124] width 12 height 8
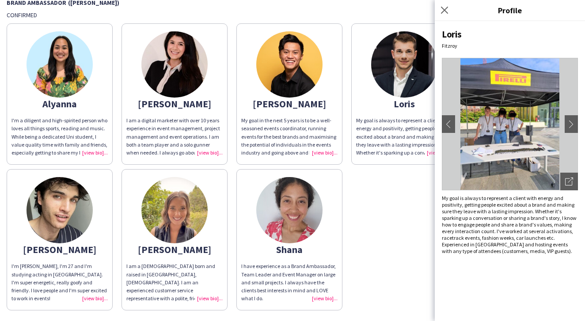
click at [308, 97] on app-share-pages-crew-card "[PERSON_NAME] My goal in the next 5 years is to be a well-seasoned events coord…" at bounding box center [289, 93] width 106 height 141
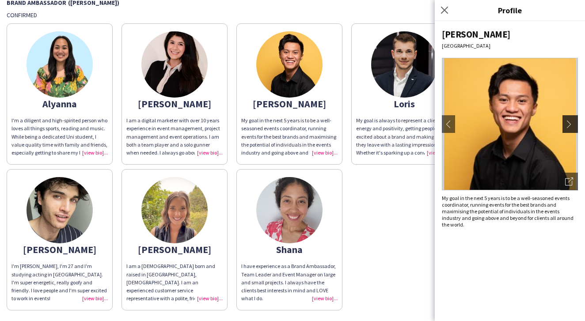
click at [571, 122] on app-icon "chevron-right" at bounding box center [571, 124] width 12 height 8
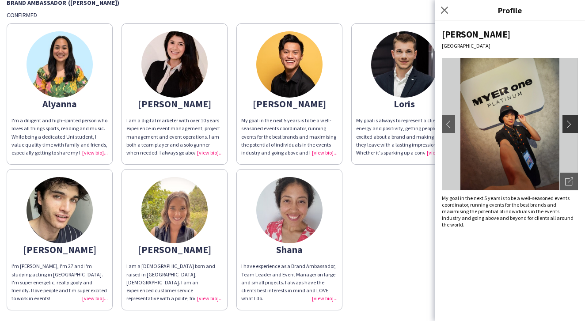
click at [570, 121] on app-icon "chevron-right" at bounding box center [571, 124] width 12 height 8
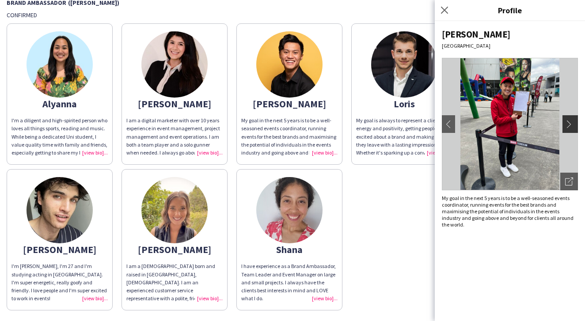
click at [569, 123] on app-icon "chevron-right" at bounding box center [571, 124] width 12 height 8
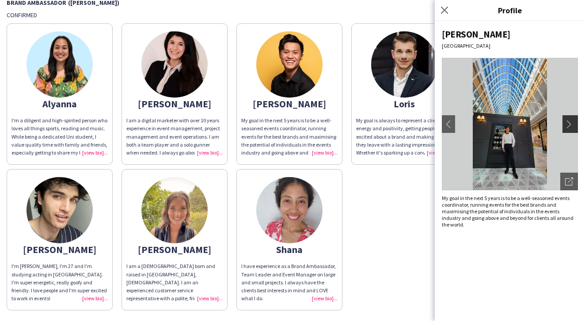
click at [569, 123] on app-icon "chevron-right" at bounding box center [571, 124] width 12 height 8
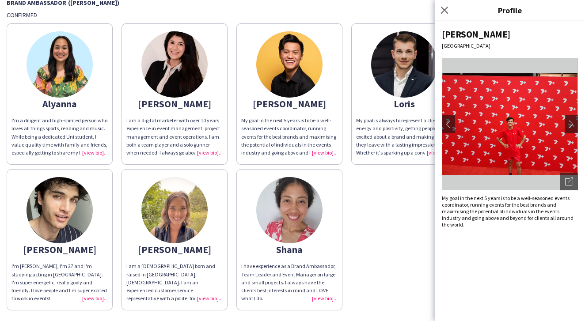
click at [201, 77] on img at bounding box center [174, 64] width 66 height 66
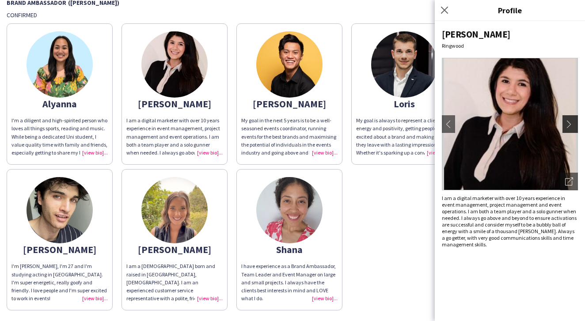
click at [574, 119] on button "chevron-right" at bounding box center [572, 124] width 18 height 18
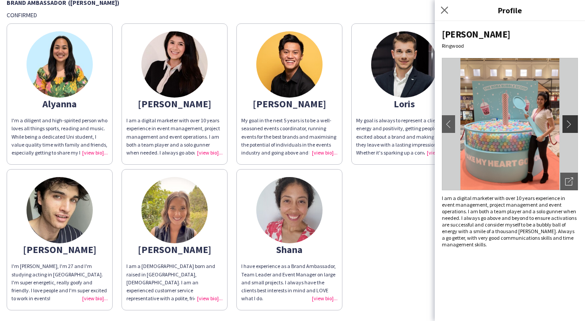
click at [574, 124] on app-icon "chevron-right" at bounding box center [571, 124] width 12 height 8
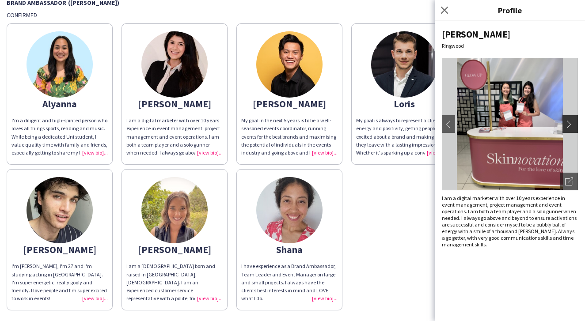
click at [574, 125] on app-icon "chevron-right" at bounding box center [571, 124] width 12 height 8
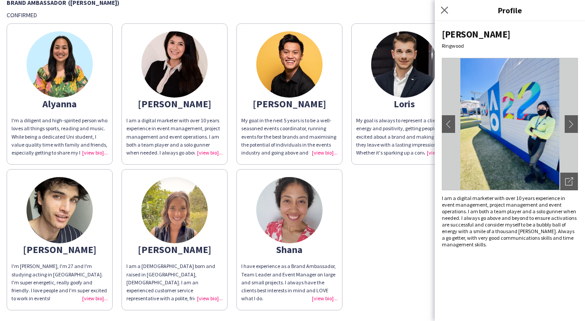
click at [42, 100] on div "Alyanna" at bounding box center [59, 104] width 96 height 8
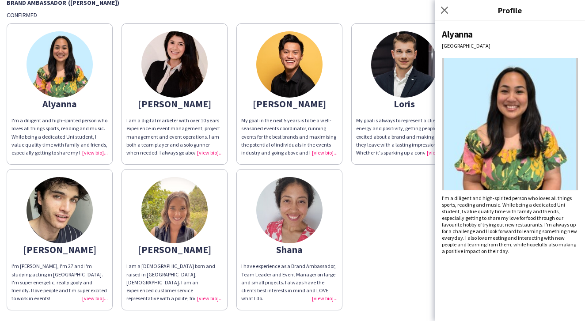
click at [559, 144] on img at bounding box center [510, 124] width 136 height 133
click at [444, 7] on icon "Close pop-in" at bounding box center [444, 10] width 8 height 8
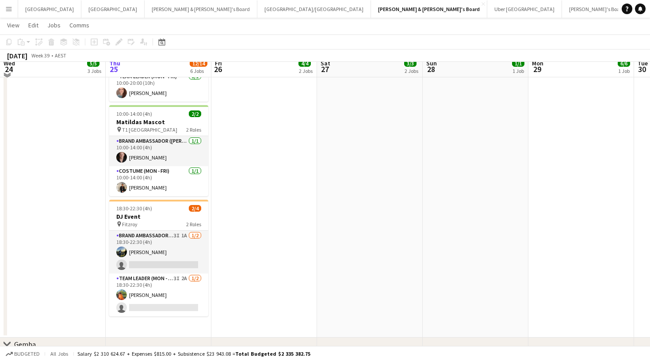
scroll to position [287, 0]
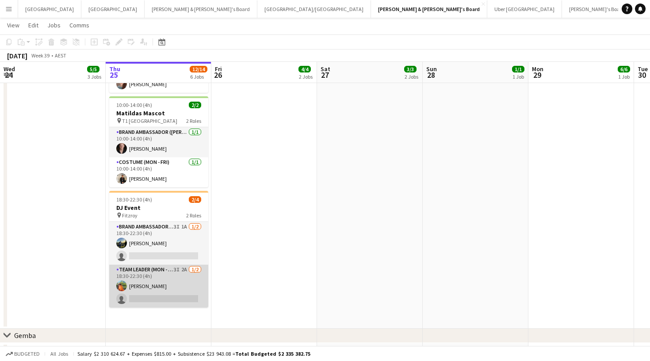
click at [173, 268] on app-card-role "Team Leader (Mon - Fri) 3I 2A 1/2 18:30-22:30 (4h) Lauren Freeman single-neutra…" at bounding box center [158, 286] width 99 height 43
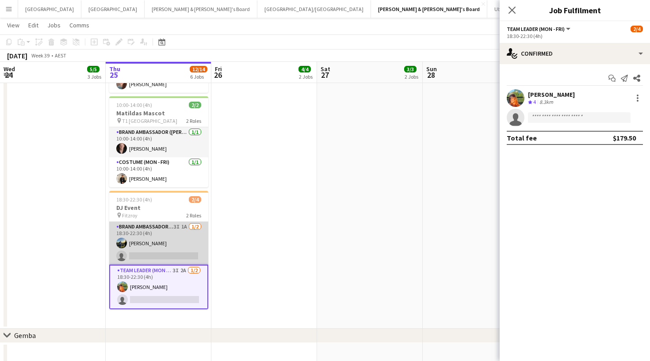
click at [153, 239] on app-card-role "Brand Ambassador (Mon - Fri) 3I 1A 1/2 18:30-22:30 (4h) Louis Campbell-Reid sin…" at bounding box center [158, 243] width 99 height 43
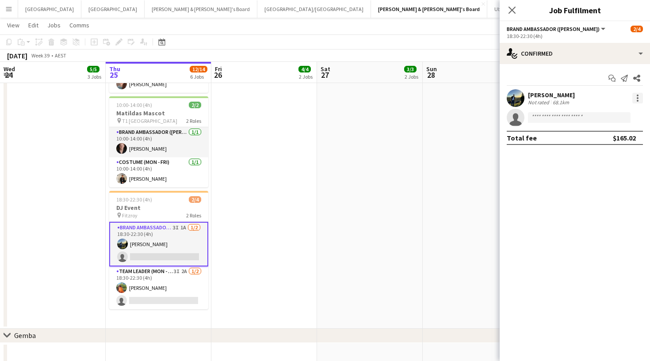
click at [640, 98] on div at bounding box center [637, 98] width 11 height 11
click at [599, 135] on span "Switch crew" at bounding box center [600, 136] width 38 height 8
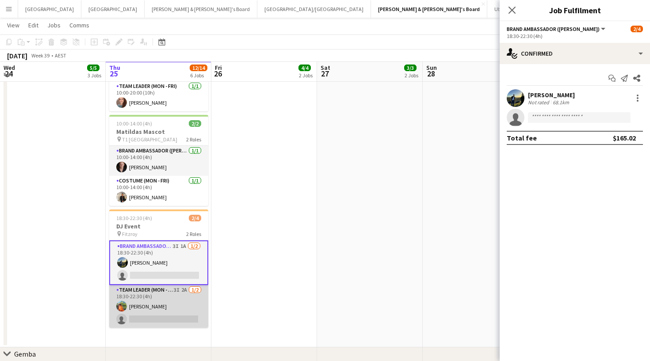
click at [161, 307] on app-card-role "Team Leader (Mon - Fri) 3I 2A 1/2 18:30-22:30 (4h) Lauren Freeman single-neutra…" at bounding box center [158, 306] width 99 height 43
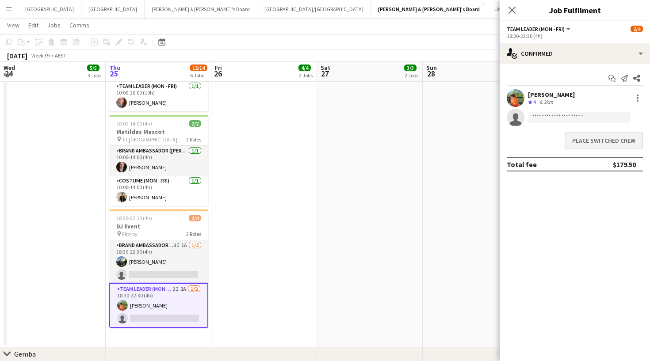
click at [588, 139] on button "Place switched crew" at bounding box center [603, 141] width 78 height 18
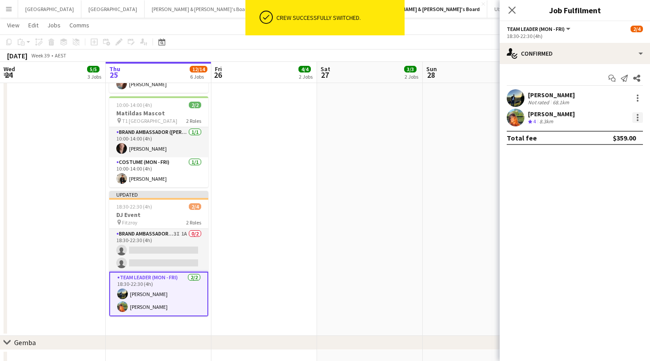
click at [638, 117] on div at bounding box center [637, 118] width 2 height 2
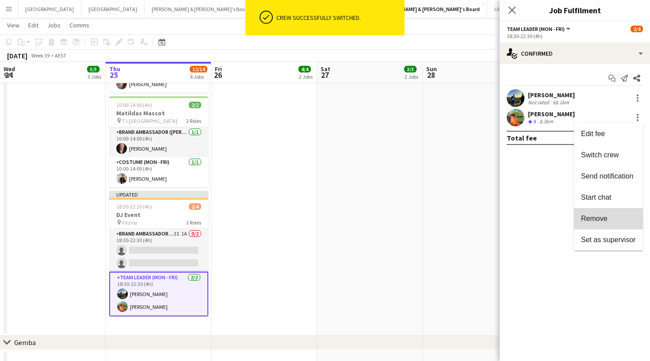
click at [602, 217] on span "Remove" at bounding box center [594, 219] width 27 height 8
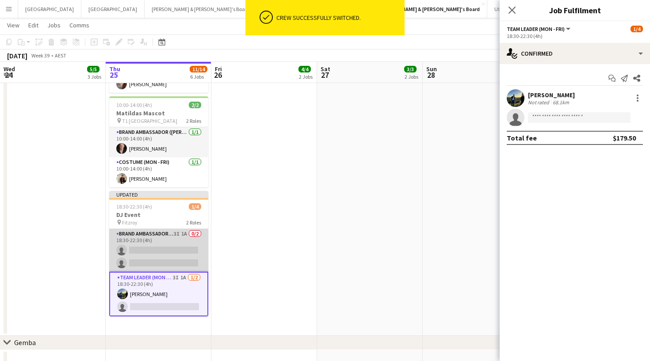
click at [150, 245] on app-card-role "Brand Ambassador (Mon - Fri) 3I 1A 0/2 18:30-22:30 (4h) single-neutral-actions …" at bounding box center [158, 250] width 99 height 43
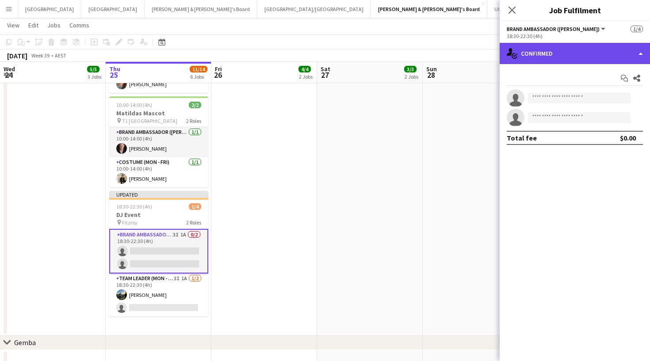
click at [604, 53] on div "single-neutral-actions-check-2 Confirmed" at bounding box center [574, 53] width 150 height 21
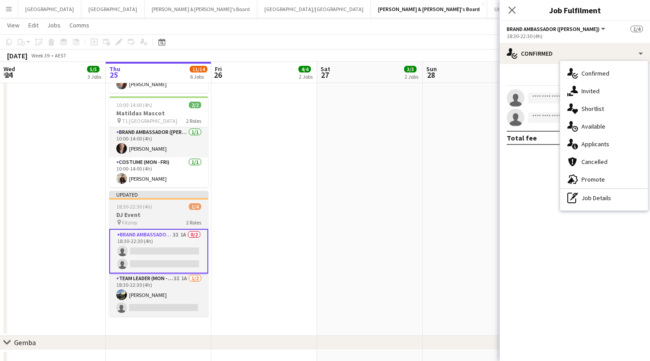
click at [170, 194] on div "Updated" at bounding box center [158, 194] width 99 height 7
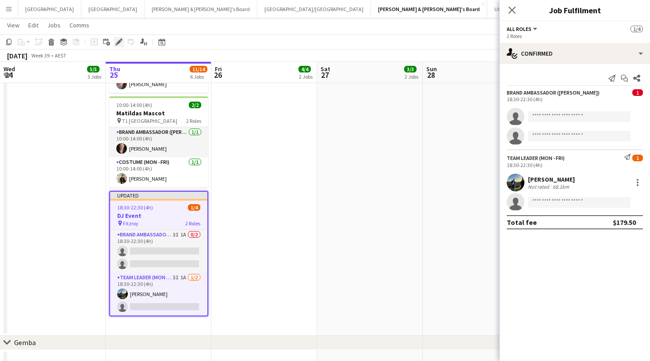
click at [119, 41] on icon at bounding box center [118, 42] width 5 height 5
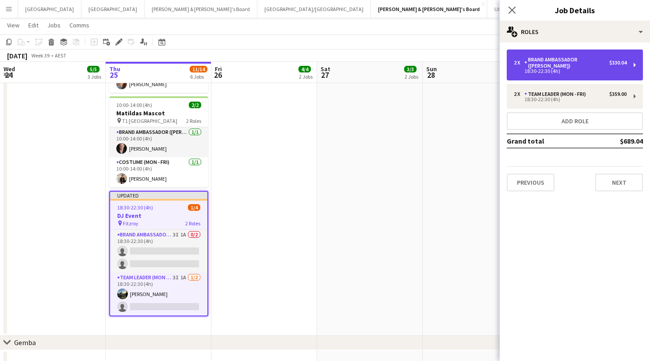
click at [539, 69] on div "2 x Brand Ambassador (Mon - Fri) $330.04 18:30-22:30 (4h)" at bounding box center [574, 64] width 136 height 31
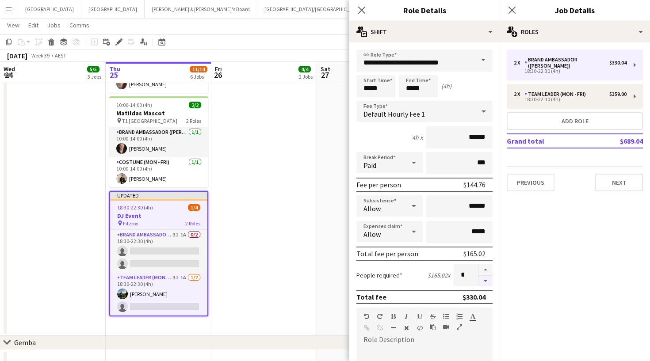
click at [485, 279] on button "button" at bounding box center [485, 281] width 14 height 11
type input "*"
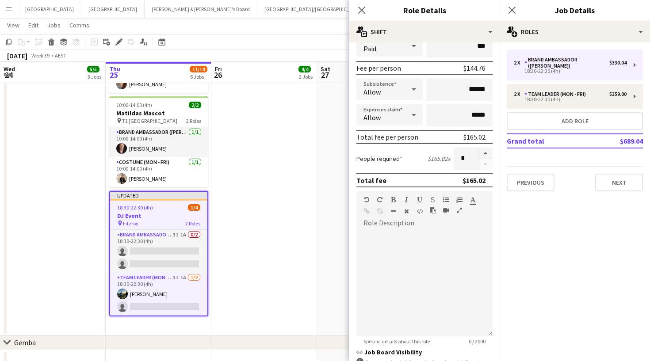
scroll to position [157, 0]
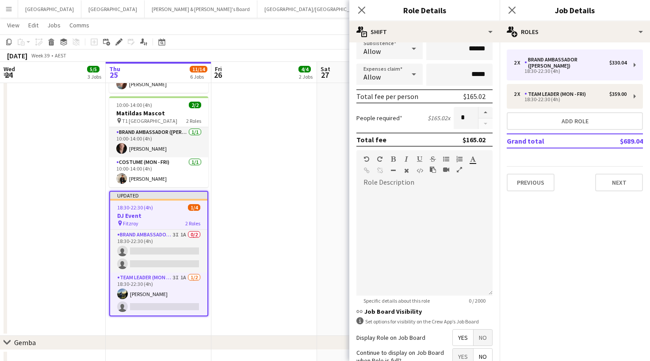
click at [477, 339] on span "No" at bounding box center [482, 338] width 19 height 16
click at [616, 180] on button "Next" at bounding box center [619, 183] width 48 height 18
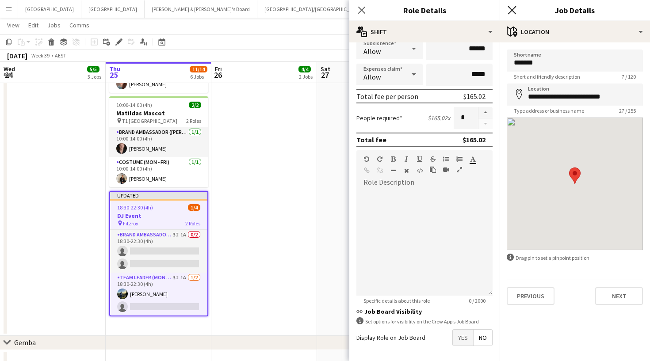
click at [513, 10] on icon "Close pop-in" at bounding box center [511, 10] width 8 height 8
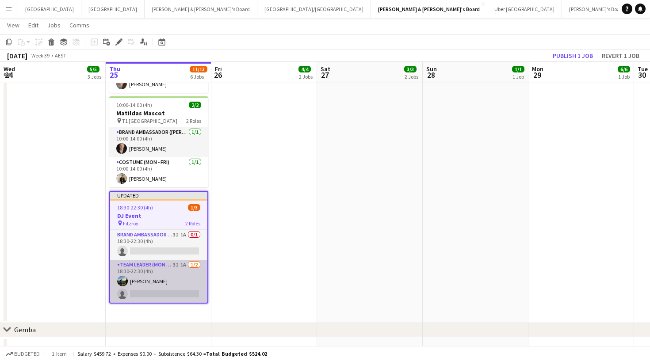
click at [188, 274] on app-card-role "Team Leader (Mon - Fri) 3I 1A 1/2 18:30-22:30 (4h) Louis Campbell-Reid single-n…" at bounding box center [158, 281] width 97 height 43
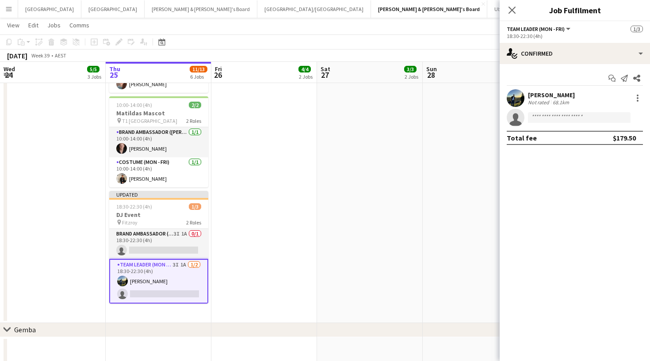
click at [575, 91] on div "[PERSON_NAME]" at bounding box center [551, 95] width 47 height 8
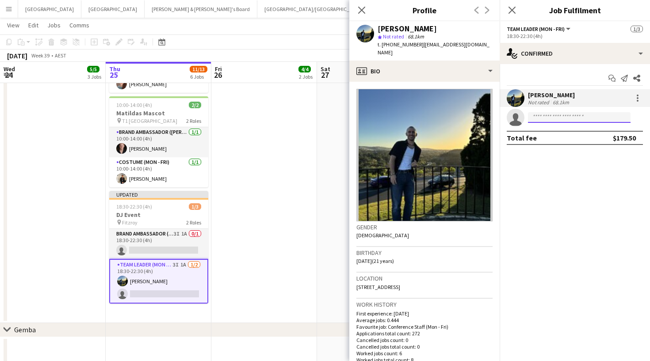
click at [591, 120] on input at bounding box center [579, 117] width 103 height 11
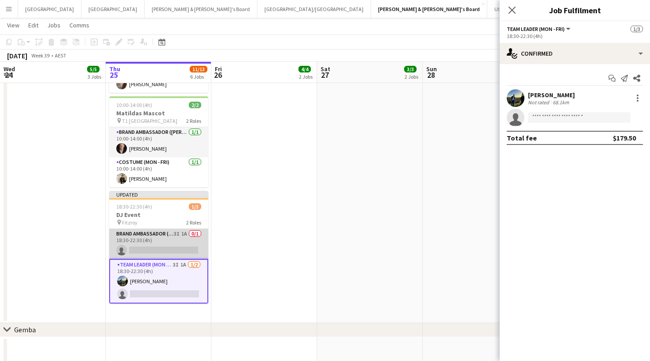
click at [168, 241] on app-card-role "Brand Ambassador (Mon - Fri) 3I 1A 0/1 18:30-22:30 (4h) single-neutral-actions" at bounding box center [158, 244] width 99 height 30
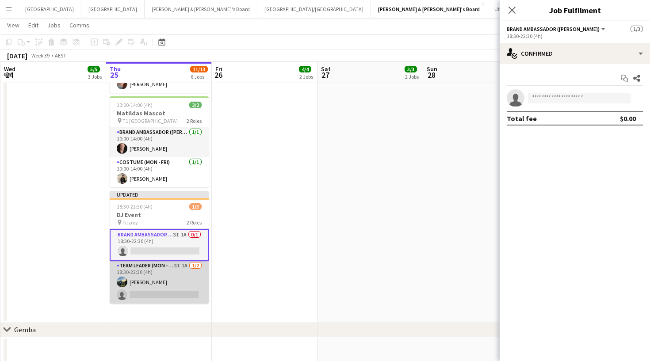
click at [164, 277] on app-card-role "Team Leader (Mon - Fri) 3I 1A 1/2 18:30-22:30 (4h) Louis Campbell-Reid single-n…" at bounding box center [159, 282] width 99 height 43
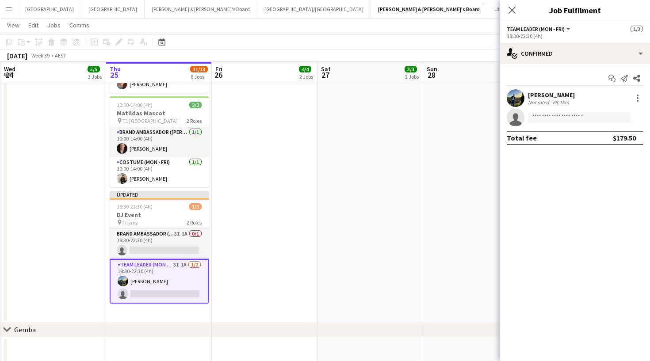
click at [120, 40] on div "Add job Add linked Job Edit Edit linked Job Applicants" at bounding box center [115, 42] width 68 height 11
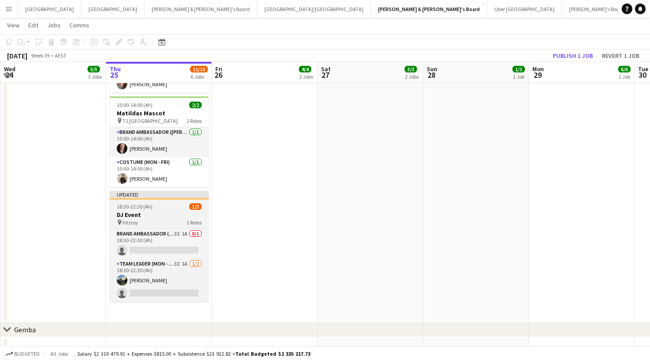
click at [158, 204] on div "18:30-22:30 (4h) 1/3" at bounding box center [159, 206] width 99 height 7
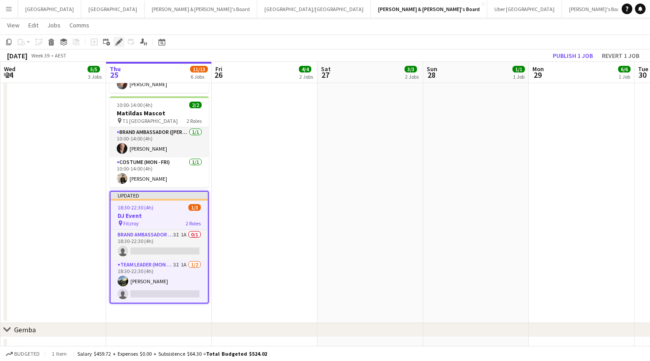
click at [121, 40] on icon at bounding box center [121, 39] width 2 height 2
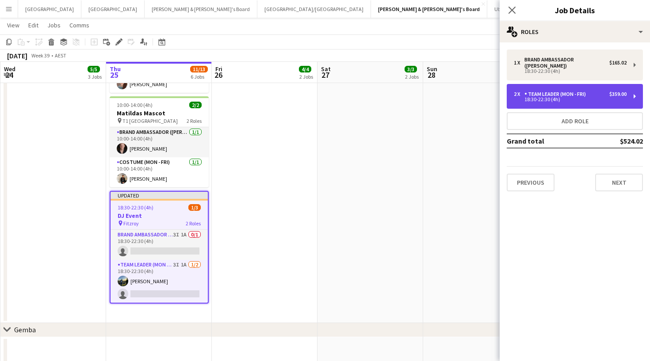
click at [548, 97] on div "18:30-22:30 (4h)" at bounding box center [570, 99] width 113 height 4
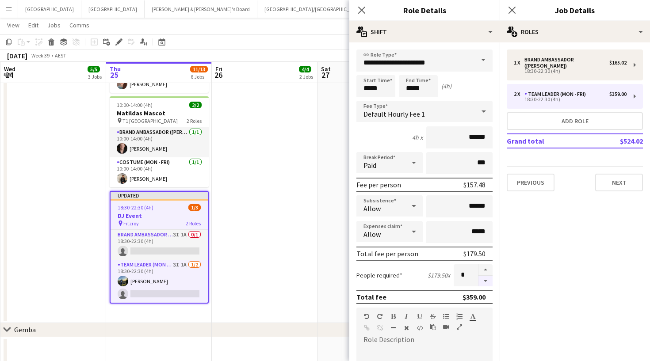
click at [485, 281] on button "button" at bounding box center [485, 281] width 14 height 11
type input "*"
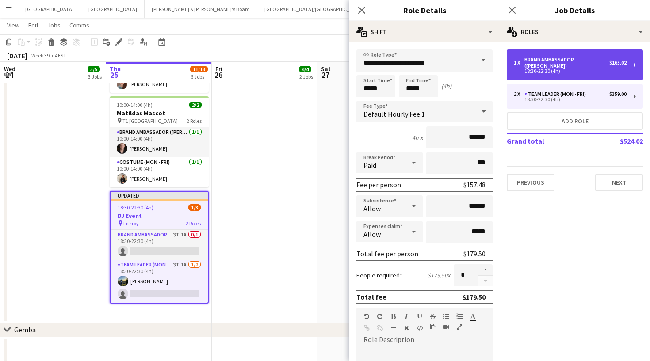
click at [543, 59] on div "Brand Ambassador ([PERSON_NAME])" at bounding box center [566, 63] width 85 height 12
type input "**********"
type input "******"
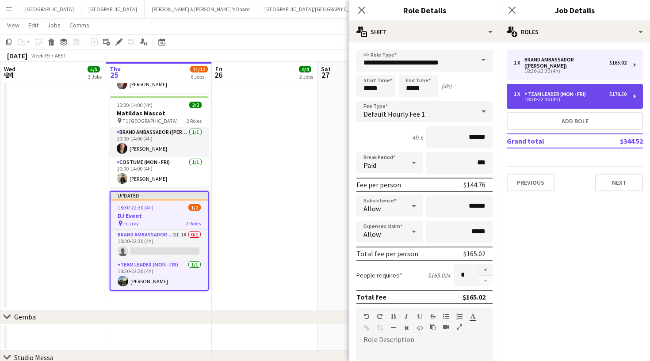
click at [551, 91] on div "Team Leader (Mon - Fri)" at bounding box center [556, 94] width 65 height 6
type input "**********"
type input "******"
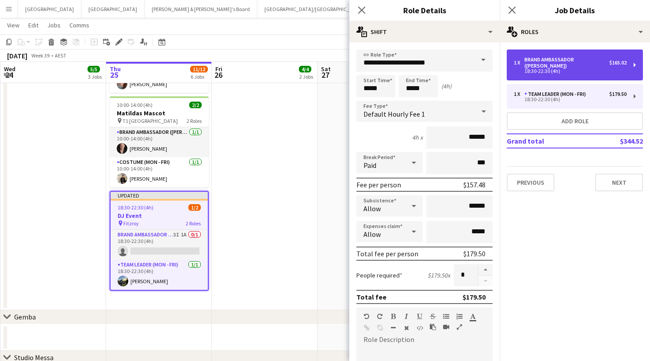
click at [548, 69] on div "18:30-22:30 (4h)" at bounding box center [570, 71] width 113 height 4
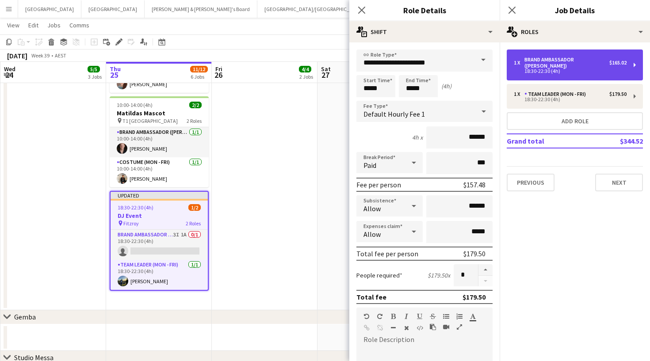
type input "**********"
type input "******"
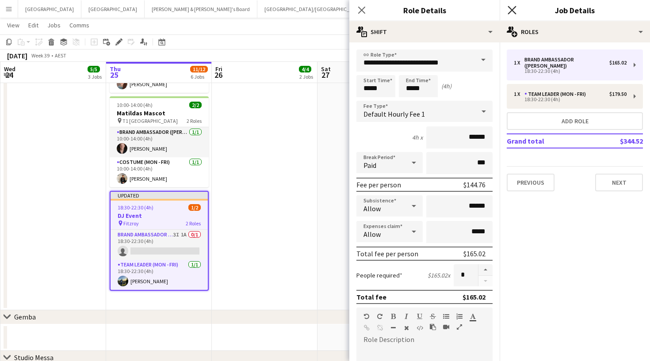
click at [512, 9] on icon "Close pop-in" at bounding box center [511, 10] width 8 height 8
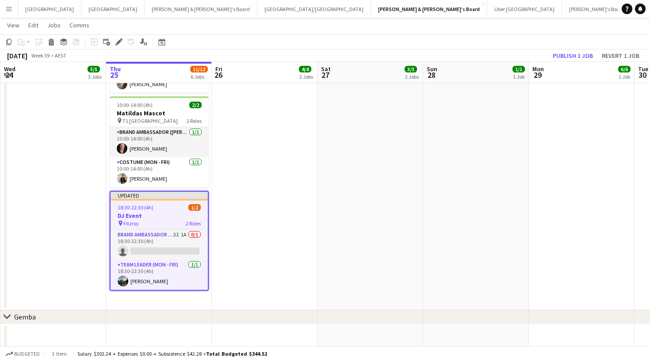
click at [542, 42] on app-toolbar "Copy Paste Paste Command V Paste with crew Command Shift V Paste linked Job Del…" at bounding box center [325, 41] width 650 height 15
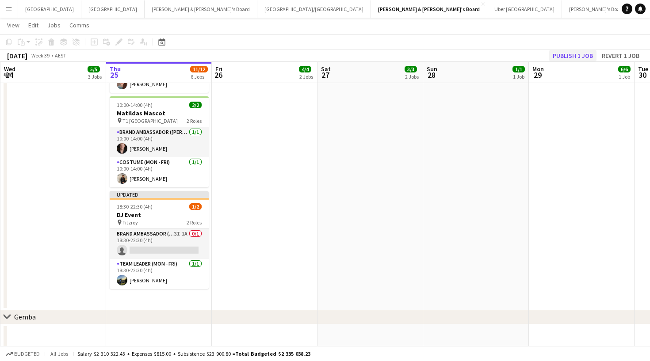
click at [580, 54] on button "Publish 1 job" at bounding box center [572, 55] width 47 height 11
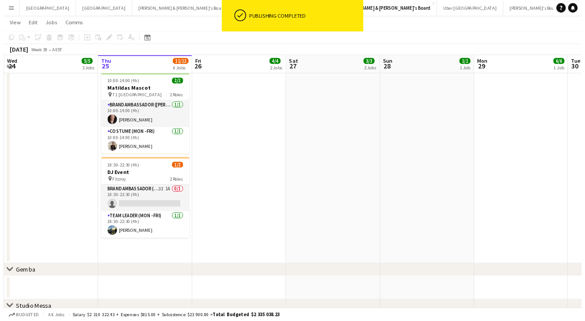
scroll to position [301, 0]
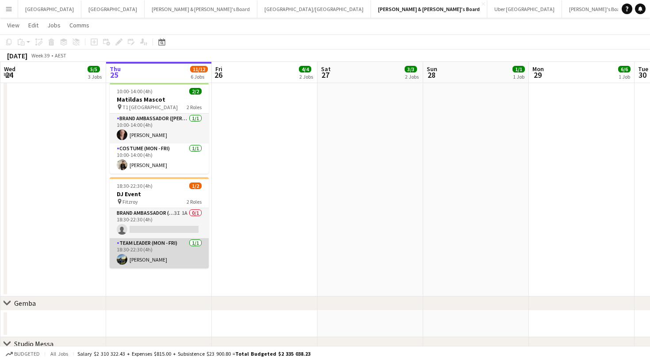
click at [192, 258] on app-card-role "Team Leader (Mon - Fri) 1/1 18:30-22:30 (4h) Louis Campbell-Reid" at bounding box center [159, 253] width 99 height 30
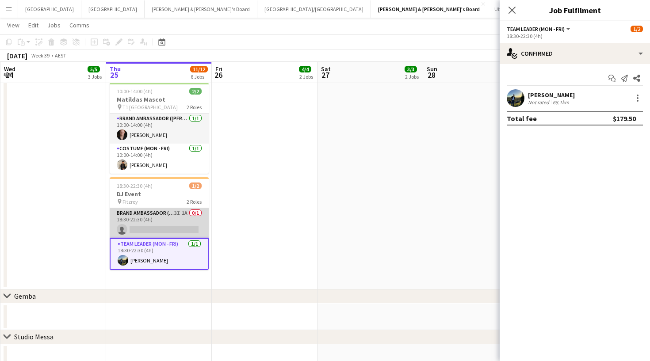
click at [180, 214] on app-card-role "Brand Ambassador (Mon - Fri) 3I 1A 0/1 18:30-22:30 (4h) single-neutral-actions" at bounding box center [159, 223] width 99 height 30
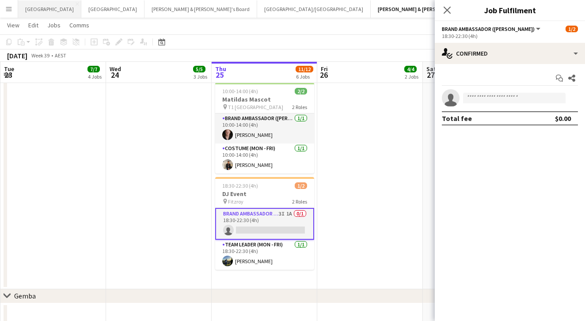
click at [39, 9] on button "Sydney Close" at bounding box center [49, 8] width 63 height 17
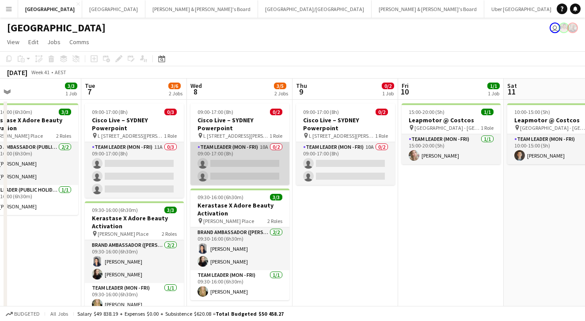
scroll to position [0, 352]
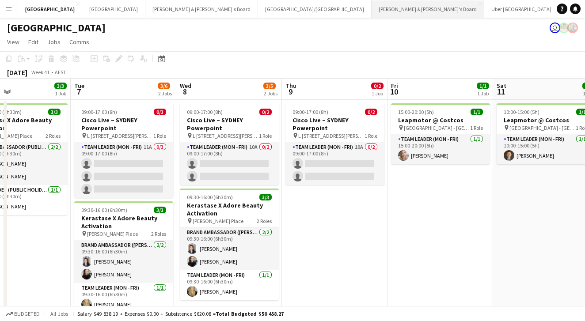
click at [372, 14] on button "[PERSON_NAME] & [PERSON_NAME]'s Board Close" at bounding box center [428, 8] width 113 height 17
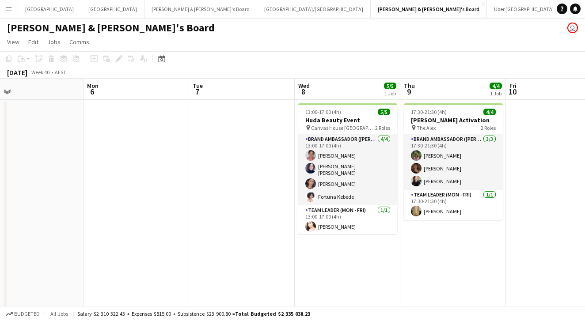
scroll to position [0, 235]
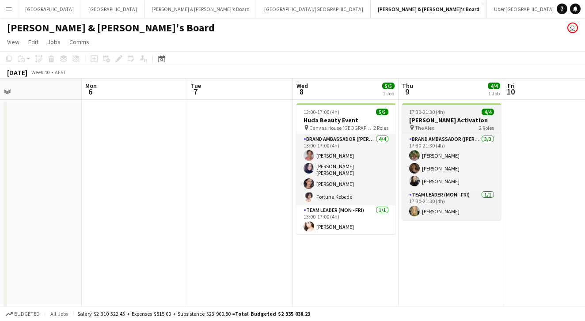
click at [449, 131] on app-job-card "17:30-21:30 (4h) 4/4 [PERSON_NAME] Activation pin The Alex 2 Roles Brand Ambass…" at bounding box center [451, 161] width 99 height 117
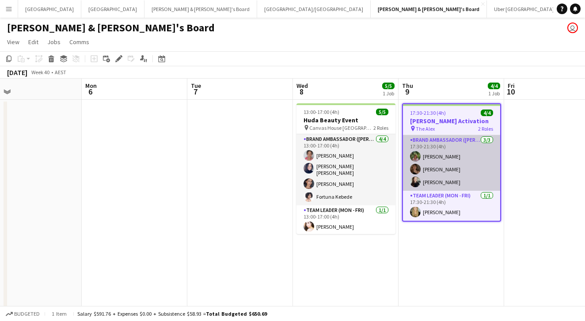
click at [443, 168] on app-card-role "Brand Ambassador (Mon - Fri) [DATE] 17:30-21:30 (4h) [PERSON_NAME] [PERSON_NAME…" at bounding box center [451, 163] width 97 height 56
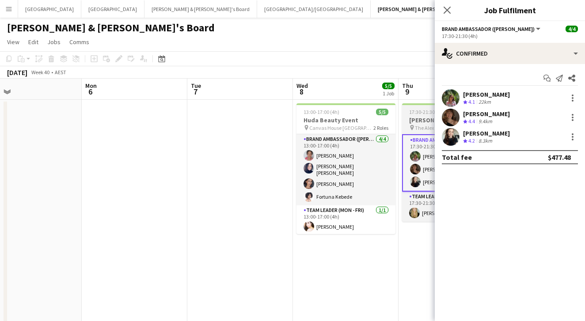
click at [426, 119] on h3 "[PERSON_NAME] Activation" at bounding box center [451, 120] width 99 height 8
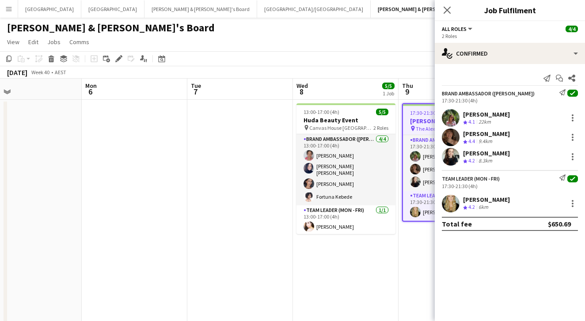
click at [489, 155] on div "[PERSON_NAME]" at bounding box center [486, 153] width 47 height 8
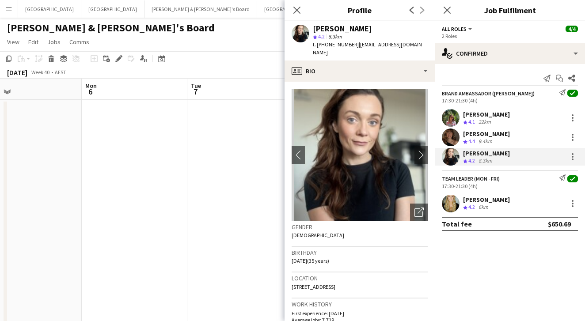
click at [341, 46] on span "t. +610424033947" at bounding box center [336, 44] width 46 height 7
click at [371, 46] on span "| sharnaotoole@hotmail.co.uk" at bounding box center [369, 48] width 112 height 15
click at [366, 46] on span "| sharnaotoole@hotmail.co.uk" at bounding box center [369, 48] width 112 height 15
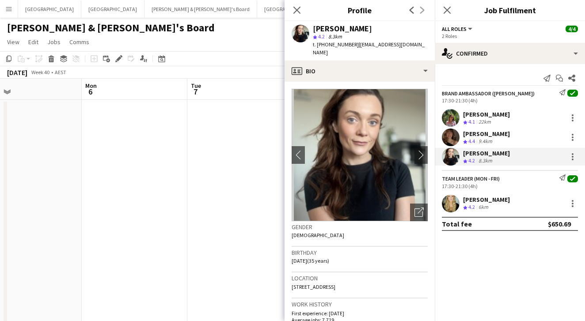
drag, startPoint x: 355, startPoint y: 45, endPoint x: 432, endPoint y: 45, distance: 76.9
click at [432, 45] on app-profile-header "Sharna O’Toole star 4.2 8.3km t. +610424033947 | sharnaotoole@hotmail.co.uk" at bounding box center [360, 40] width 150 height 39
copy span "sharnaotoole@hotmail.co.uk"
click at [181, 29] on div "Neil & Jenny's Board user" at bounding box center [292, 26] width 585 height 17
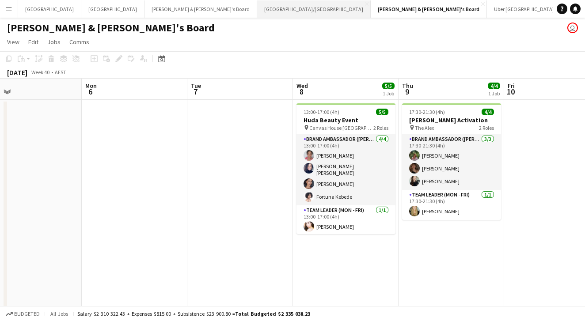
click at [257, 16] on button "Brisbane/Gold Coast Close" at bounding box center [314, 8] width 114 height 17
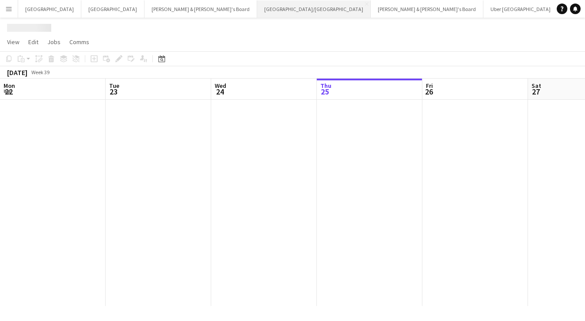
scroll to position [0, 211]
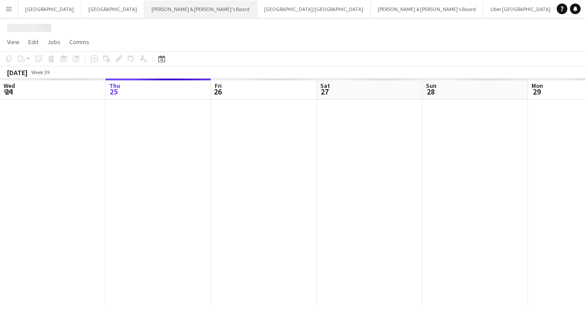
click at [145, 15] on button "James & Arrence's Board Close" at bounding box center [201, 8] width 113 height 17
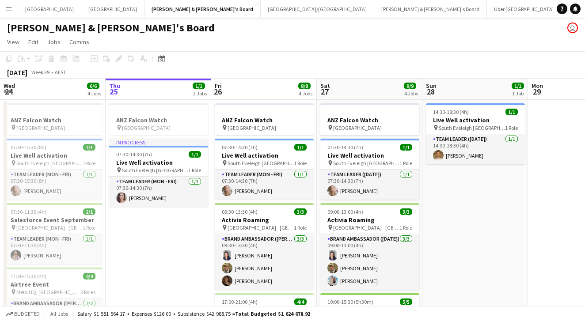
click at [13, 6] on button "Menu" at bounding box center [9, 9] width 18 height 18
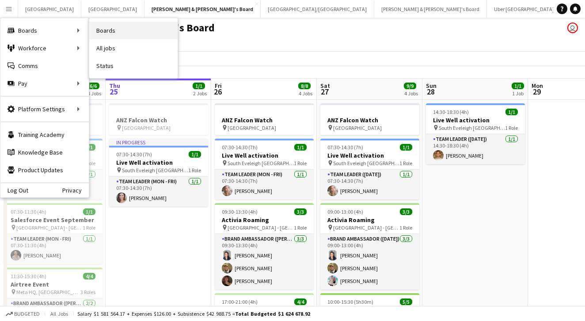
click at [105, 36] on link "Boards" at bounding box center [133, 31] width 88 height 18
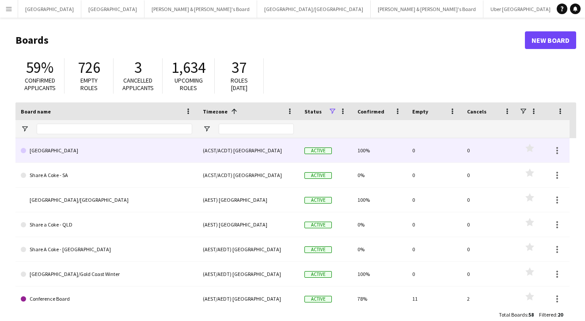
click at [50, 150] on link "[GEOGRAPHIC_DATA]" at bounding box center [106, 150] width 171 height 25
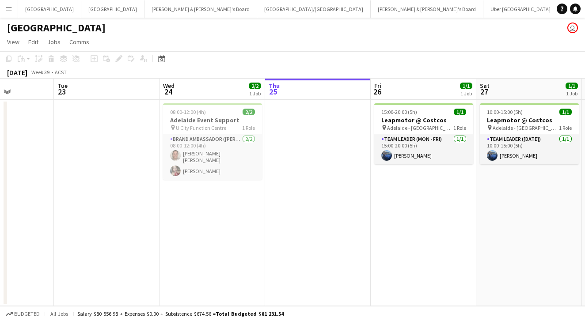
scroll to position [0, 239]
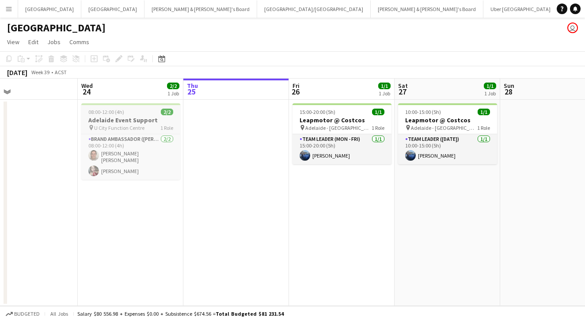
click at [137, 123] on h3 "Adelaide Event Support" at bounding box center [130, 120] width 99 height 8
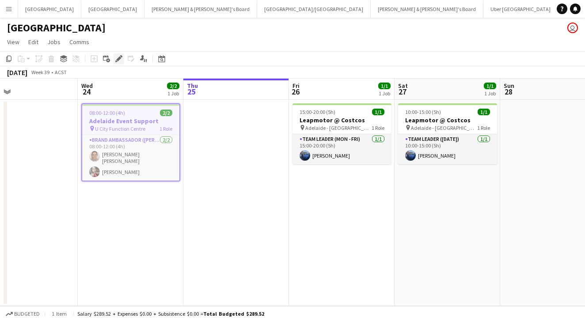
click at [121, 58] on icon at bounding box center [118, 59] width 5 height 5
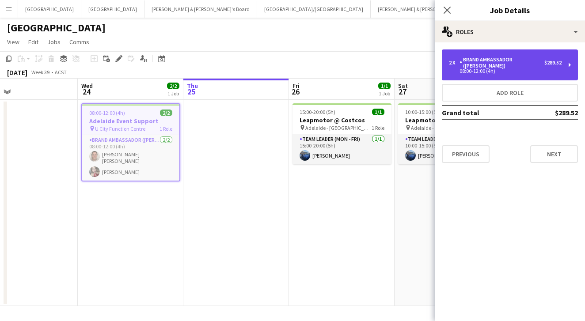
click at [521, 69] on div "08:00-12:00 (4h)" at bounding box center [505, 71] width 113 height 4
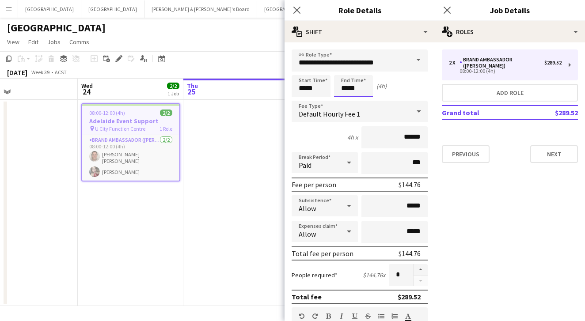
click at [355, 87] on body "Menu Boards Boards Boards All jobs Status Workforce Workforce My Workforce Recr…" at bounding box center [292, 160] width 585 height 321
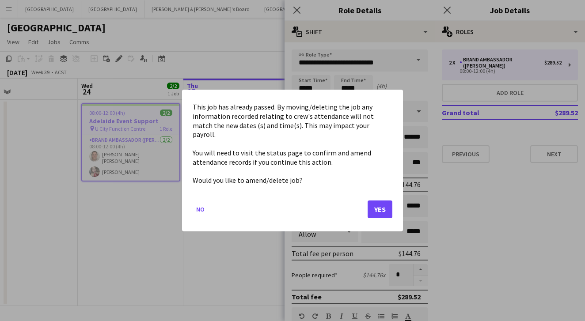
click at [375, 203] on button "Yes" at bounding box center [380, 210] width 25 height 18
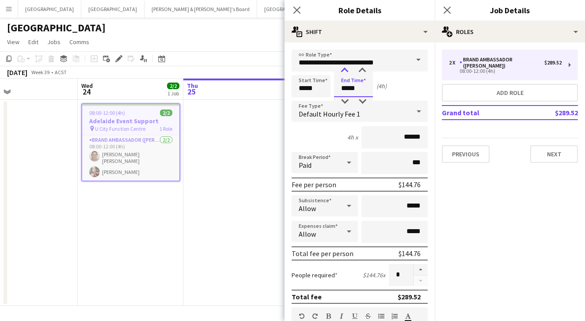
type input "*****"
click at [346, 71] on div at bounding box center [345, 70] width 18 height 9
click at [442, 10] on app-icon "Close pop-in" at bounding box center [447, 10] width 13 height 13
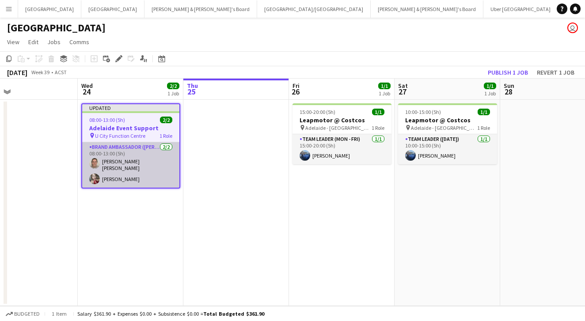
click at [114, 151] on app-card-role "Brand Ambassador (Mon - Fri) 2/2 08:00-13:00 (5h) Natalia Soledad Caimi Neroli …" at bounding box center [130, 165] width 97 height 46
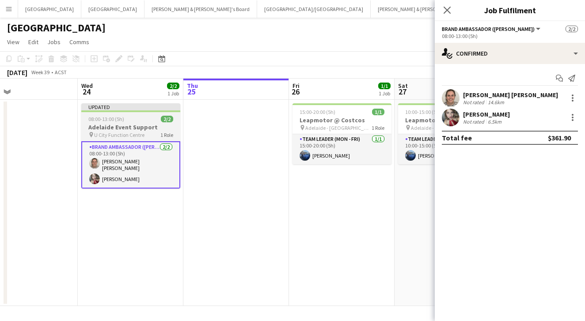
click at [137, 126] on h3 "Adelaide Event Support" at bounding box center [130, 127] width 99 height 8
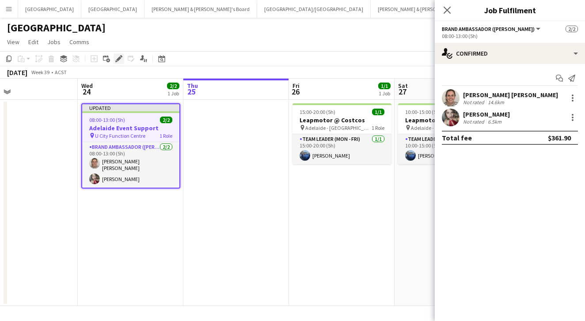
click at [116, 61] on icon at bounding box center [116, 61] width 2 height 2
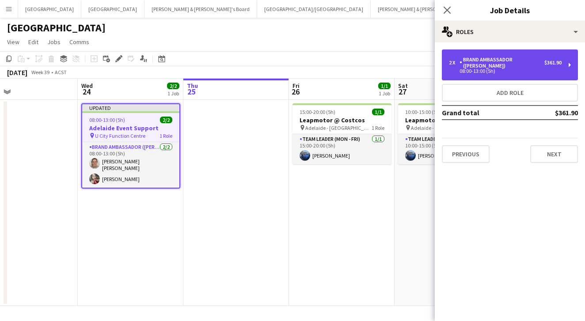
click at [495, 69] on div "08:00-13:00 (5h)" at bounding box center [505, 71] width 113 height 4
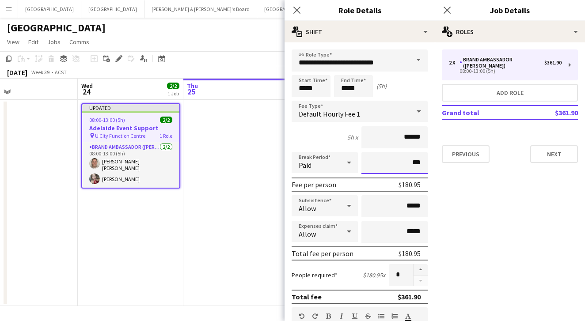
click at [413, 164] on input "***" at bounding box center [395, 163] width 66 height 22
type input "****"
click at [487, 210] on mat-expansion-panel "pencil3 General details 2 x Brand Ambassador (Mon - Fri) $361.90 08:00-13:00 (5…" at bounding box center [510, 181] width 150 height 279
click at [449, 13] on icon "Close pop-in" at bounding box center [447, 10] width 8 height 8
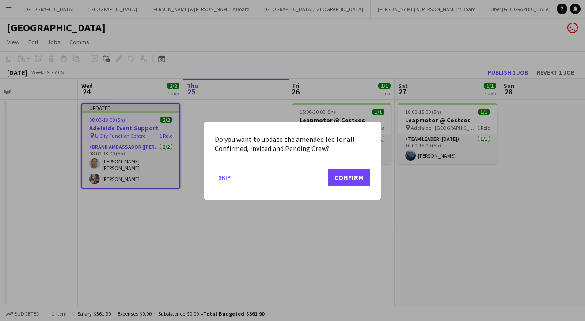
click at [342, 179] on button "Confirm" at bounding box center [349, 177] width 42 height 18
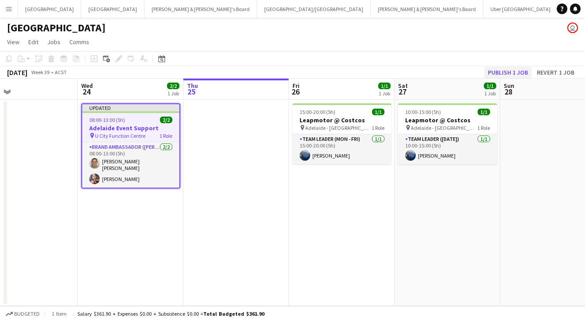
click at [512, 70] on button "Publish 1 job" at bounding box center [507, 72] width 47 height 11
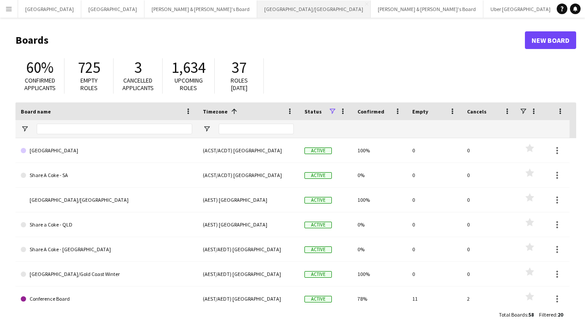
click at [257, 14] on button "Brisbane/Gold Coast Close" at bounding box center [314, 8] width 114 height 17
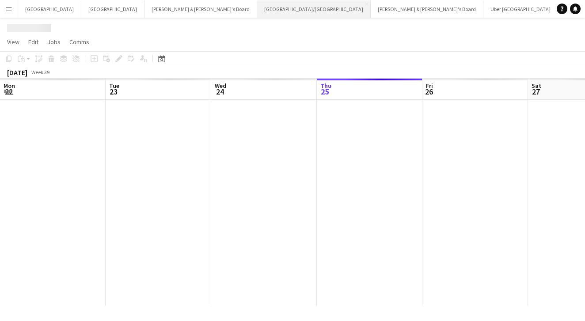
scroll to position [0, 211]
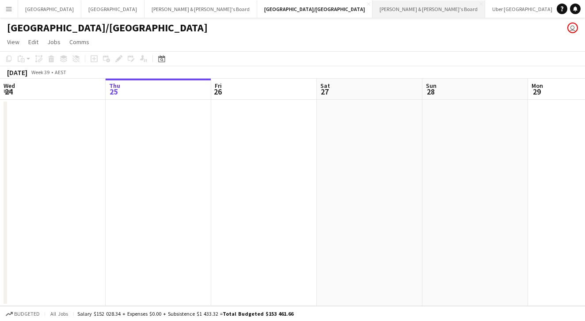
click at [373, 16] on button "[PERSON_NAME] & [PERSON_NAME]'s Board Close" at bounding box center [429, 8] width 113 height 17
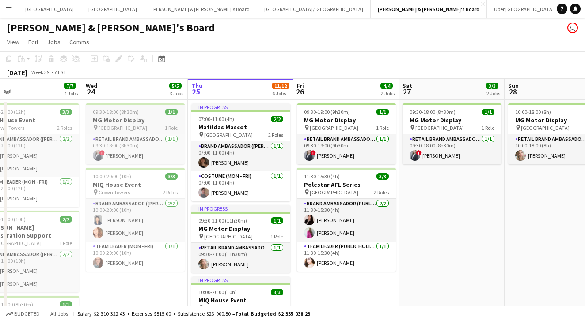
scroll to position [0, 360]
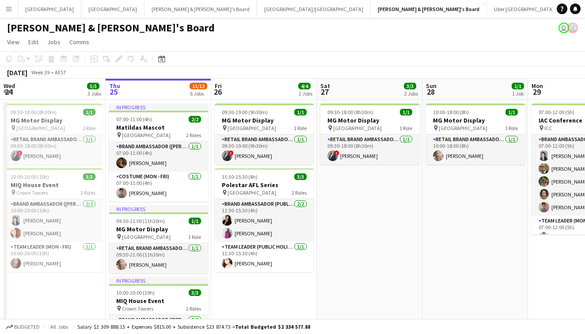
click at [11, 9] on app-icon "Menu" at bounding box center [8, 8] width 7 height 7
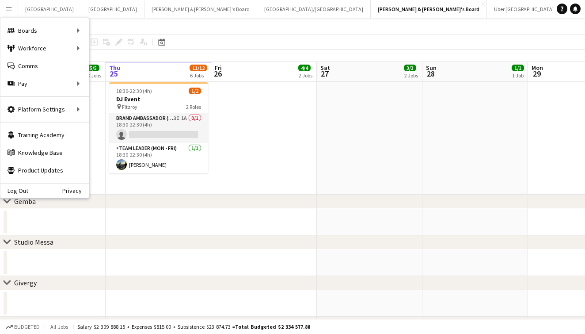
scroll to position [411, 0]
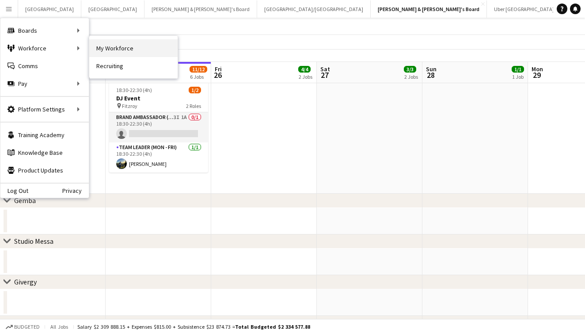
click at [103, 52] on link "My Workforce" at bounding box center [133, 48] width 88 height 18
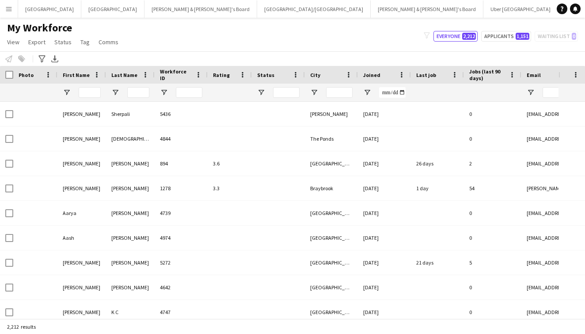
type input "**********"
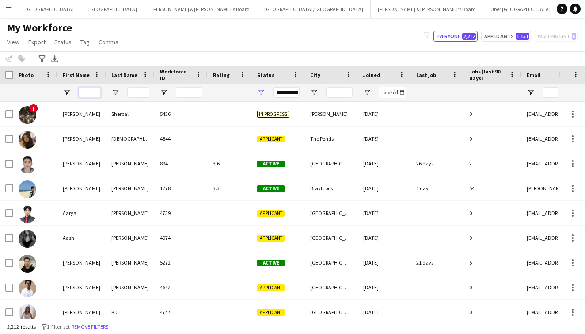
click at [88, 91] on input "First Name Filter Input" at bounding box center [90, 92] width 22 height 11
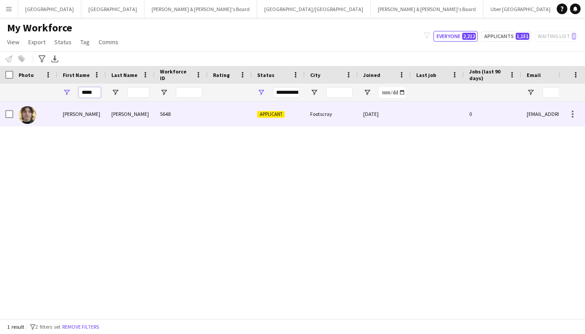
type input "*****"
drag, startPoint x: 107, startPoint y: 104, endPoint x: 124, endPoint y: 115, distance: 20.5
click at [124, 115] on div "[PERSON_NAME]" at bounding box center [130, 114] width 49 height 24
click at [333, 110] on div "Footscray" at bounding box center [331, 114] width 53 height 24
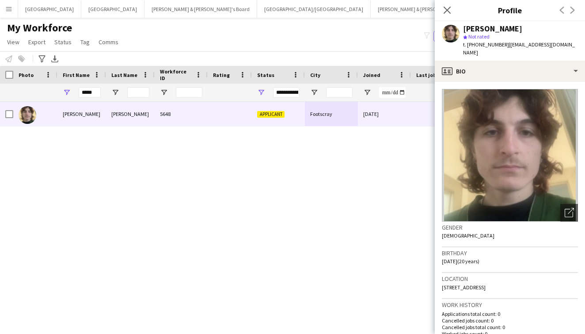
click at [235, 134] on div "[PERSON_NAME] 5648 Applicant Footscray [DATE] 0 [EMAIL_ADDRESS][DOMAIN_NAME]" at bounding box center [279, 210] width 559 height 217
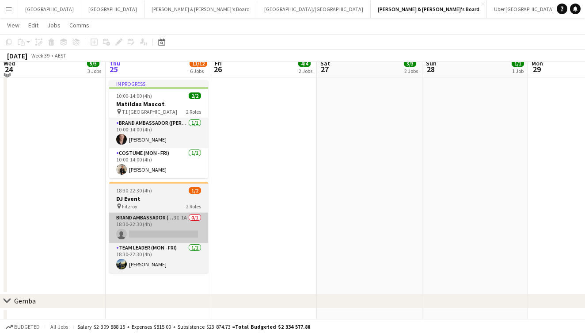
scroll to position [315, 0]
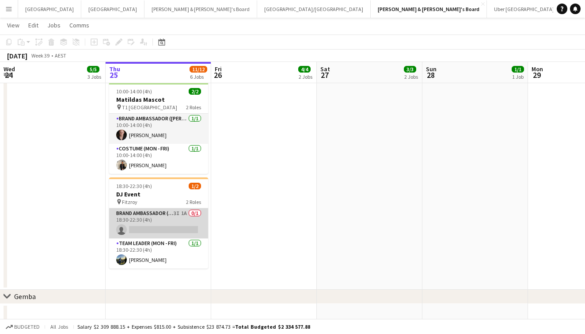
click at [166, 216] on app-card-role "Brand Ambassador (Mon - Fri) 3I 1A 0/1 18:30-22:30 (4h) single-neutral-actions" at bounding box center [158, 223] width 99 height 30
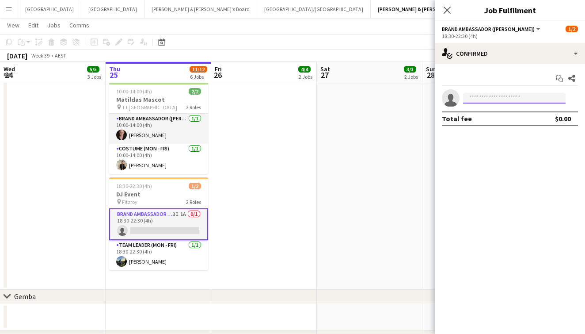
click at [496, 94] on input at bounding box center [514, 98] width 103 height 11
type input "*****"
drag, startPoint x: 489, startPoint y: 112, endPoint x: 490, endPoint y: 136, distance: 23.9
click at [490, 136] on mat-expansion-panel "check Confirmed Start chat Share single-neutral-actions ***** Total fee $0.00" at bounding box center [510, 199] width 150 height 270
click at [503, 94] on input "*****" at bounding box center [514, 98] width 103 height 11
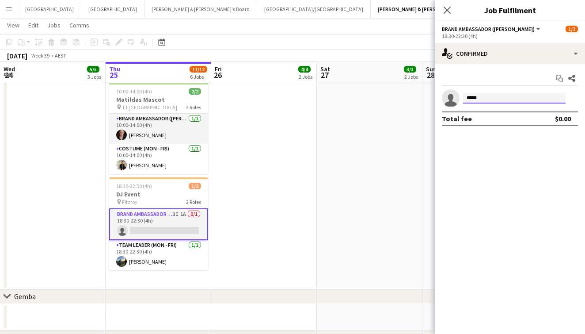
click at [500, 98] on input "*****" at bounding box center [514, 98] width 103 height 11
click at [488, 129] on div "Start chat Share single-neutral-actions Total fee $0.00" at bounding box center [510, 98] width 150 height 68
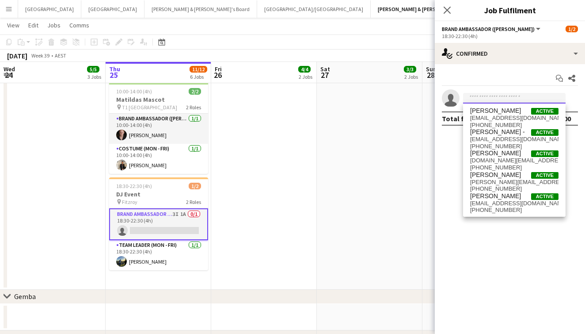
click at [485, 99] on input at bounding box center [514, 98] width 103 height 11
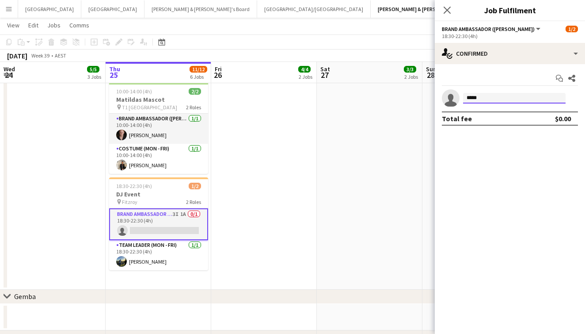
type input "*****"
drag, startPoint x: 491, startPoint y: 112, endPoint x: 446, endPoint y: 10, distance: 112.2
click at [446, 10] on icon "Close pop-in" at bounding box center [447, 10] width 8 height 8
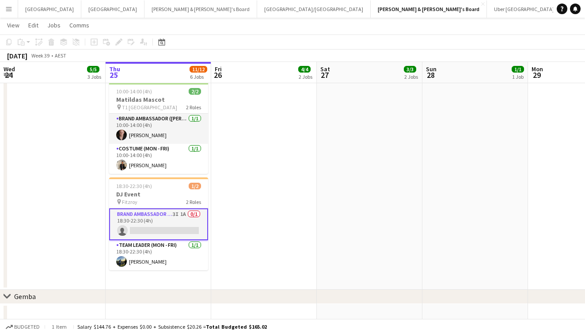
click at [11, 14] on button "Menu" at bounding box center [9, 9] width 18 height 18
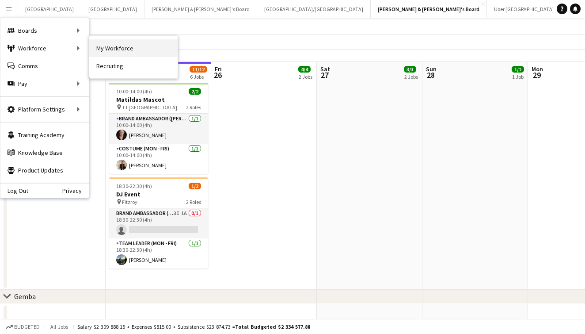
click at [103, 53] on link "My Workforce" at bounding box center [133, 48] width 88 height 18
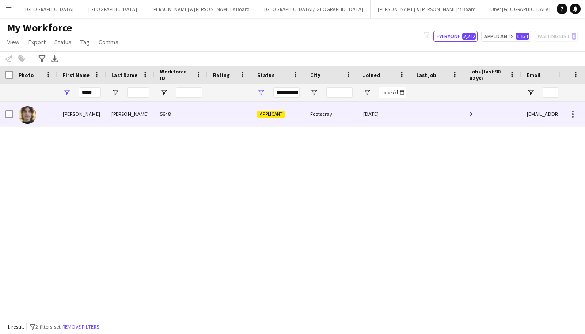
click at [171, 114] on div "5648" at bounding box center [181, 114] width 53 height 24
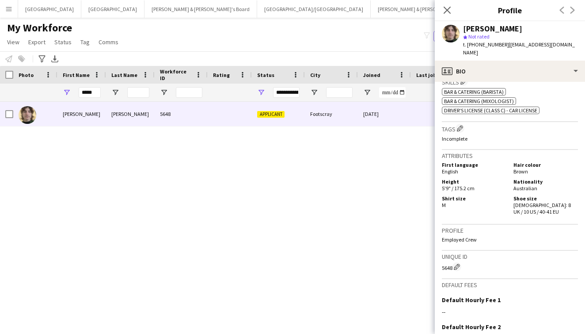
scroll to position [325, 0]
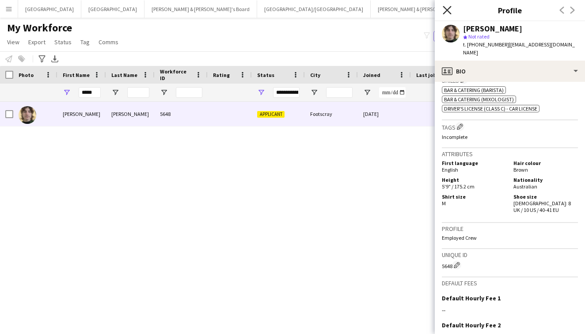
click at [449, 8] on icon at bounding box center [447, 10] width 8 height 8
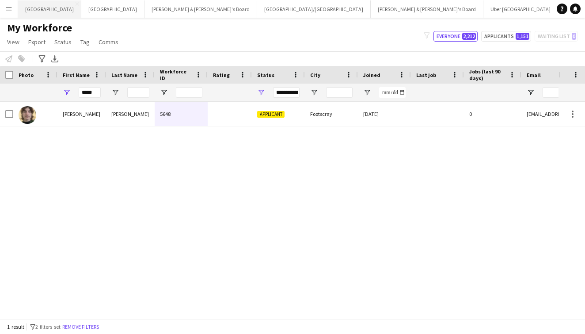
click at [34, 5] on button "Sydney Close" at bounding box center [49, 8] width 63 height 17
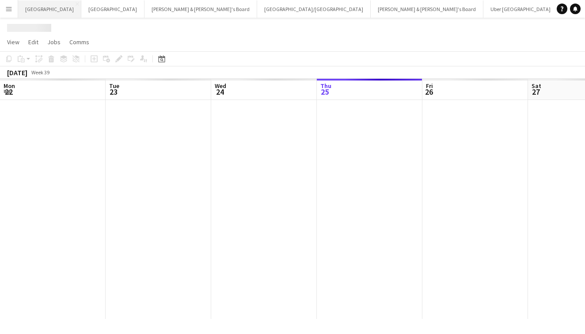
scroll to position [0, 211]
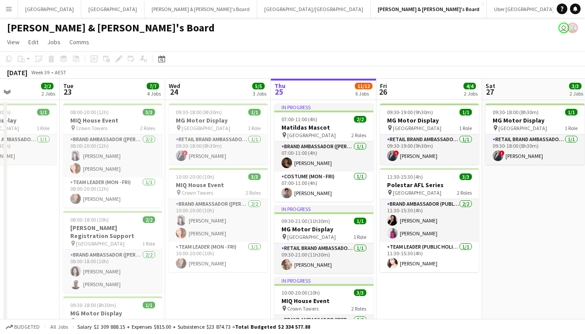
scroll to position [0, 256]
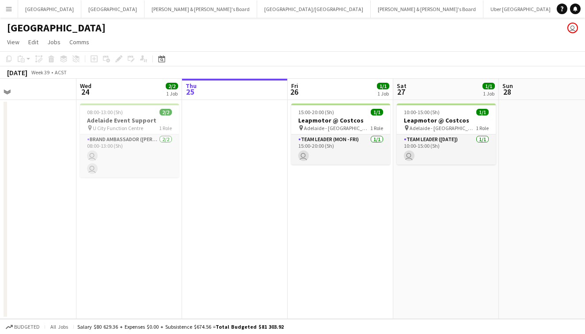
scroll to position [0, 236]
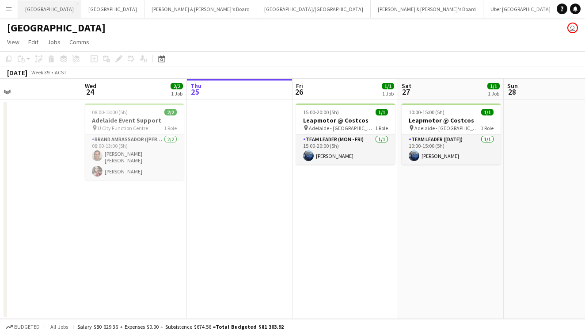
click at [30, 10] on button "Sydney Close" at bounding box center [49, 8] width 63 height 17
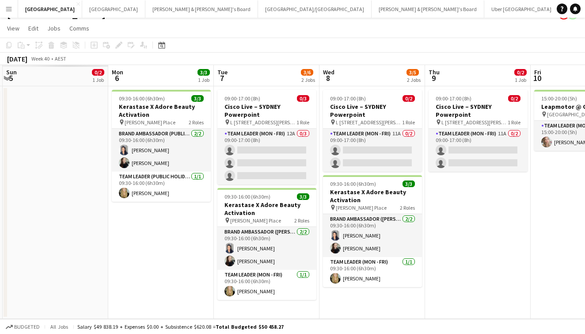
scroll to position [14, 0]
click at [372, 4] on button "Neil & Jenny's Board Close" at bounding box center [428, 8] width 113 height 17
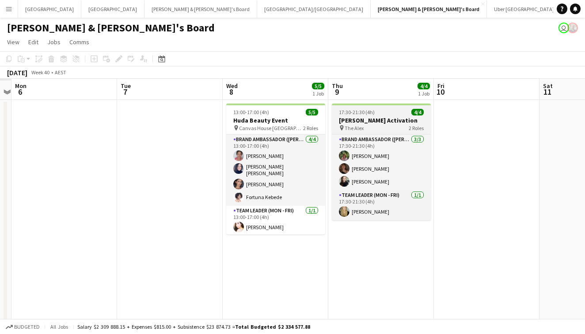
click at [393, 120] on h3 "[PERSON_NAME] Activation" at bounding box center [381, 120] width 99 height 8
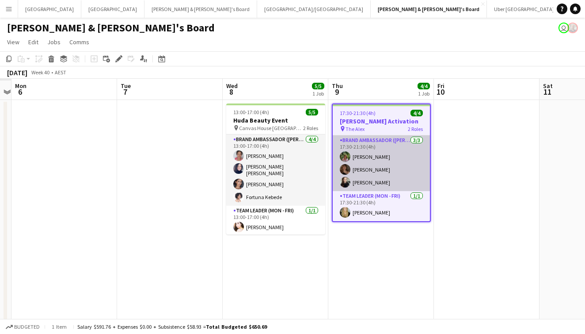
click at [382, 162] on app-card-role "Brand Ambassador (Mon - Fri) 3/3 17:30-21:30 (4h) Laura Sanchidrian-Martinez Ch…" at bounding box center [381, 163] width 97 height 56
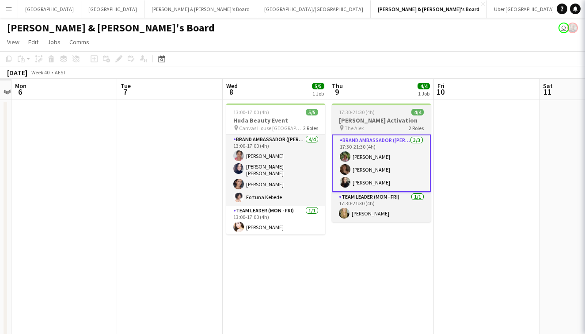
click at [381, 107] on app-job-card "17:30-21:30 (4h) 4/4 Steve Madden Activation pin The Alex 2 Roles Brand Ambassa…" at bounding box center [381, 162] width 99 height 118
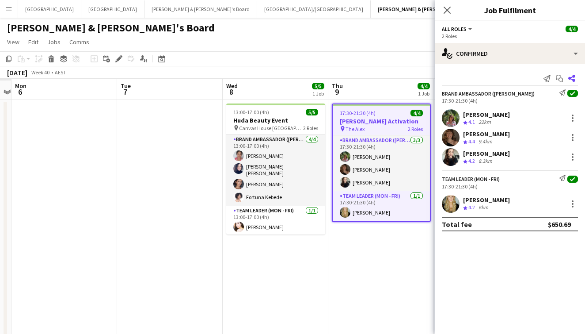
click at [571, 79] on icon at bounding box center [571, 78] width 7 height 7
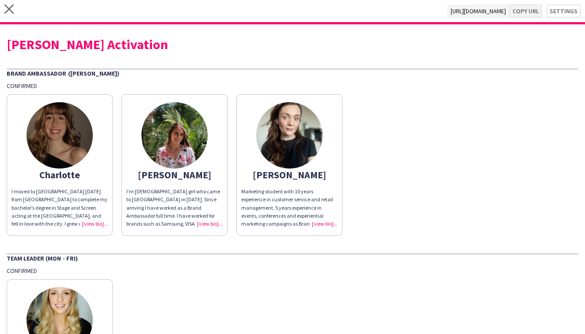
click at [531, 10] on button "Copy url" at bounding box center [526, 10] width 33 height 13
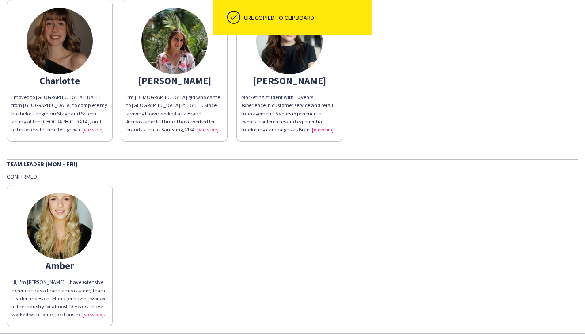
scroll to position [95, 0]
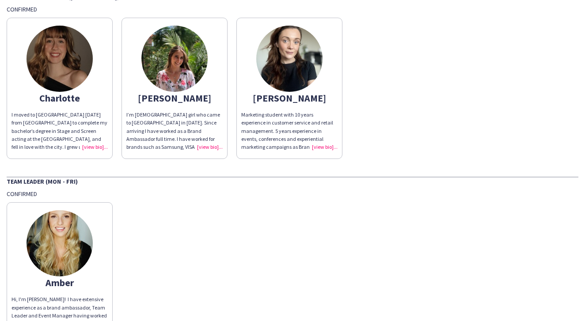
scroll to position [58, 0]
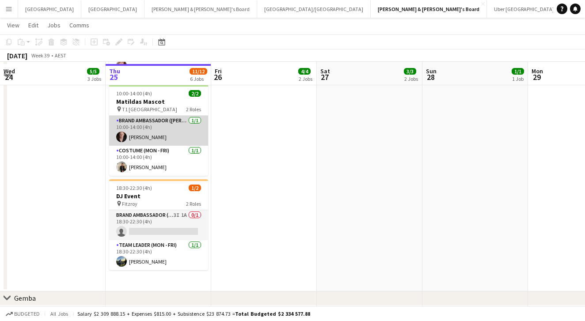
scroll to position [308, 0]
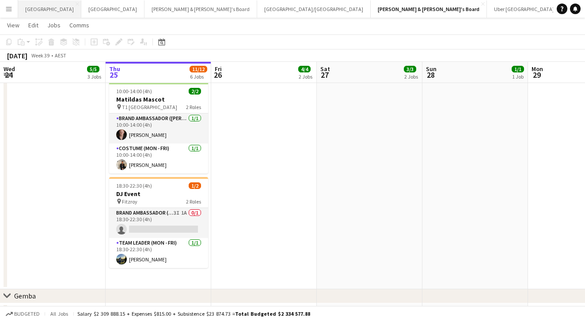
click at [38, 10] on button "Sydney Close" at bounding box center [49, 8] width 63 height 17
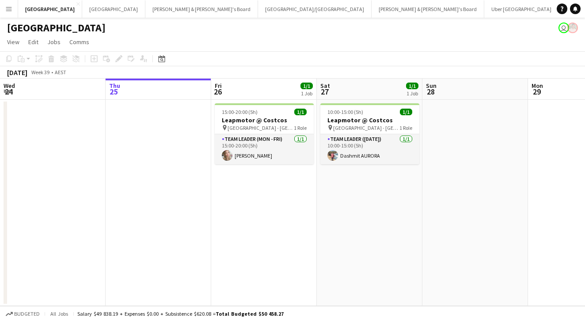
scroll to position [0, 229]
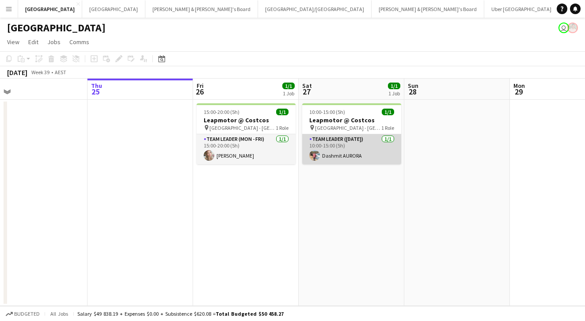
click at [321, 145] on app-card-role "Team Leader ([DATE]) [DATE] 10:00-15:00 (5h) [PERSON_NAME]" at bounding box center [351, 149] width 99 height 30
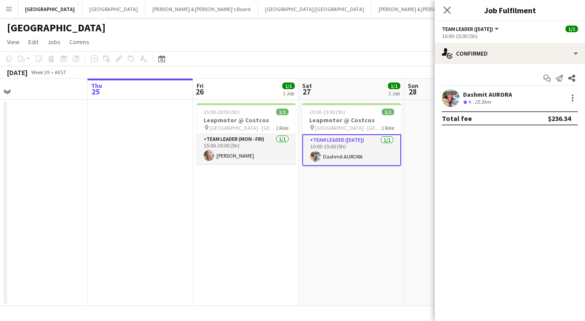
click at [447, 105] on app-user-avatar at bounding box center [451, 98] width 18 height 18
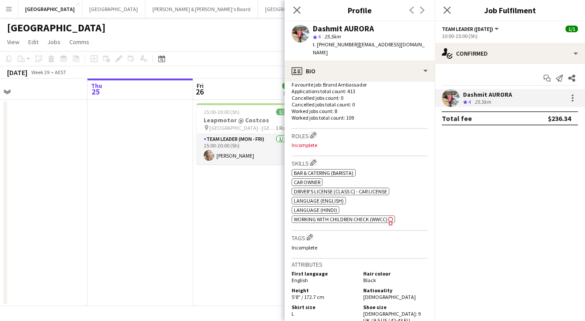
scroll to position [242, 0]
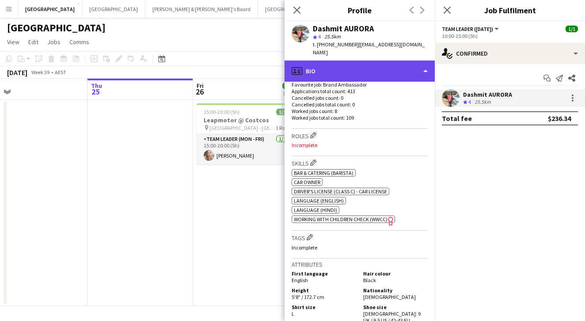
click at [380, 61] on div "profile Bio" at bounding box center [360, 71] width 150 height 21
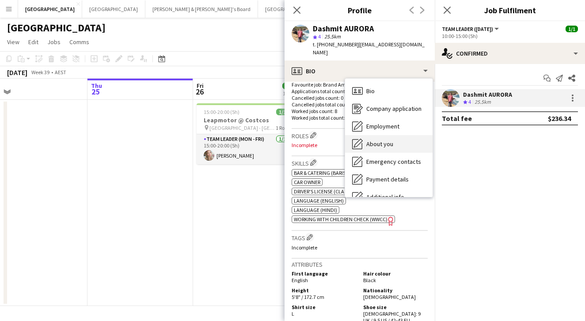
click at [384, 140] on span "About you" at bounding box center [379, 144] width 27 height 8
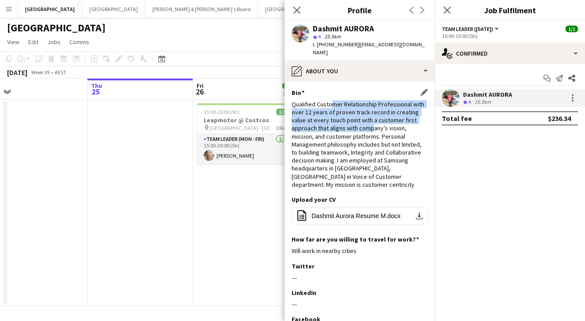
drag, startPoint x: 330, startPoint y: 94, endPoint x: 346, endPoint y: 117, distance: 27.8
click at [346, 117] on div "Qualified Customer Relationship Professional with over 12 years of proven track…" at bounding box center [360, 144] width 136 height 88
click at [346, 118] on div "Qualified Customer Relationship Professional with over 12 years of proven track…" at bounding box center [360, 144] width 136 height 88
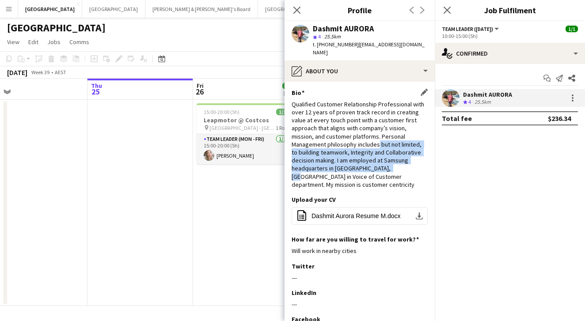
drag, startPoint x: 344, startPoint y: 134, endPoint x: 347, endPoint y: 158, distance: 24.6
click at [347, 158] on div "Qualified Customer Relationship Professional with over 12 years of proven track…" at bounding box center [360, 144] width 136 height 88
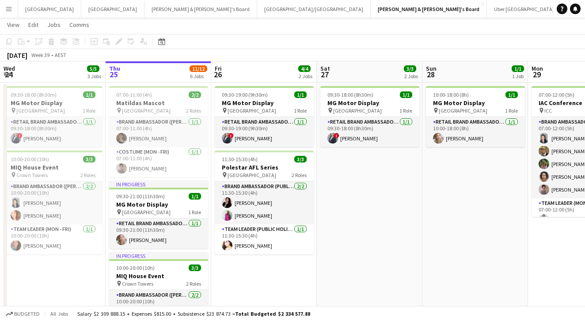
scroll to position [18, 0]
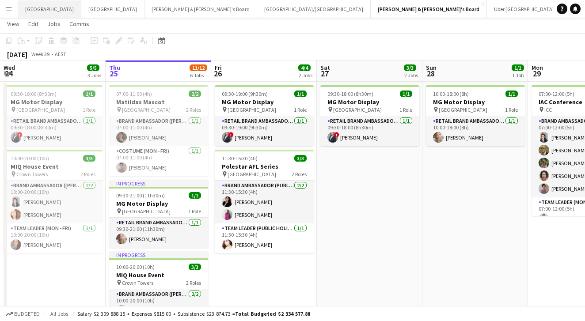
click at [34, 9] on button "Sydney Close" at bounding box center [49, 8] width 63 height 17
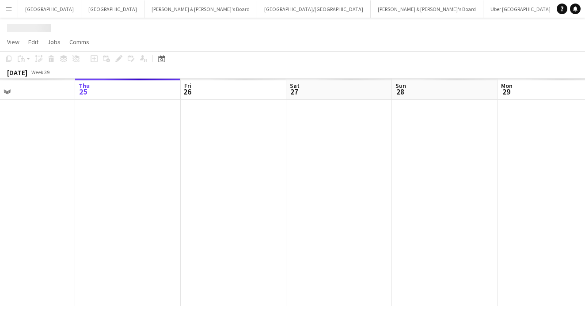
scroll to position [0, 247]
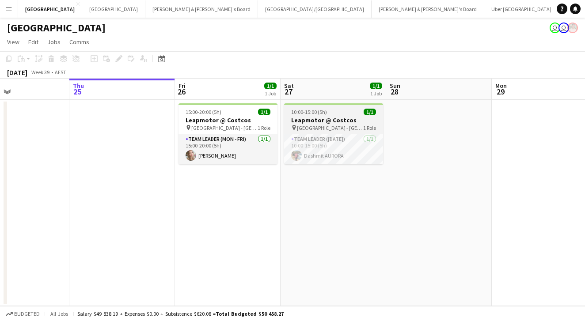
click at [336, 121] on h3 "Leapmotor @ Costcos" at bounding box center [333, 120] width 99 height 8
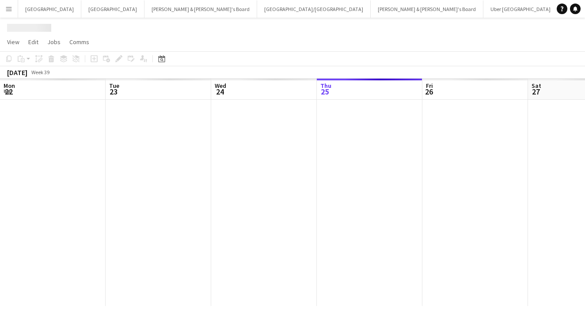
scroll to position [0, 211]
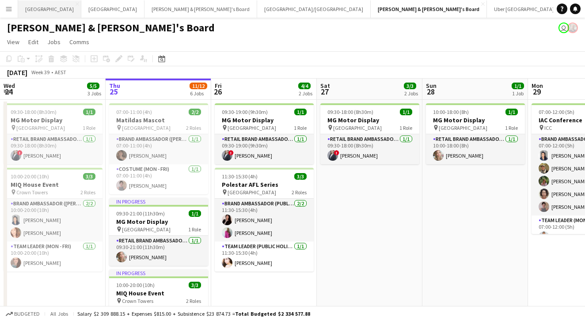
click at [33, 14] on button "Sydney Close" at bounding box center [49, 8] width 63 height 17
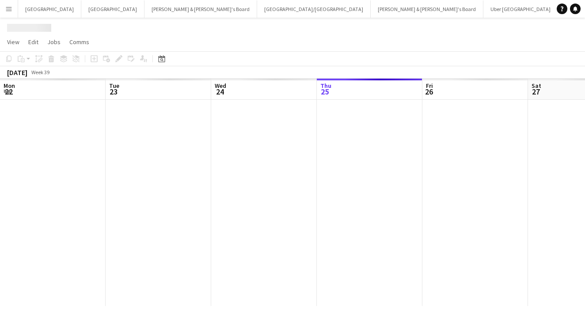
scroll to position [0, 211]
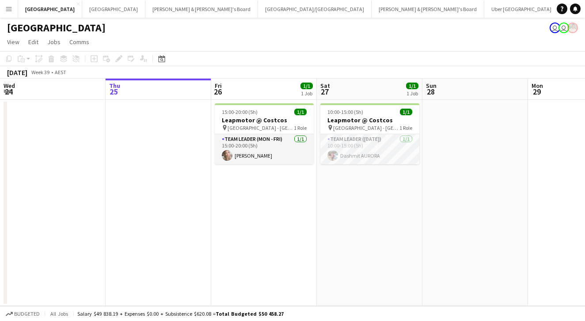
click at [562, 29] on app-user-avatar "user" at bounding box center [564, 28] width 11 height 11
click at [365, 146] on app-card-role "Team Leader ([DATE]) [DATE] 10:00-15:00 (5h) [PERSON_NAME]" at bounding box center [369, 149] width 99 height 30
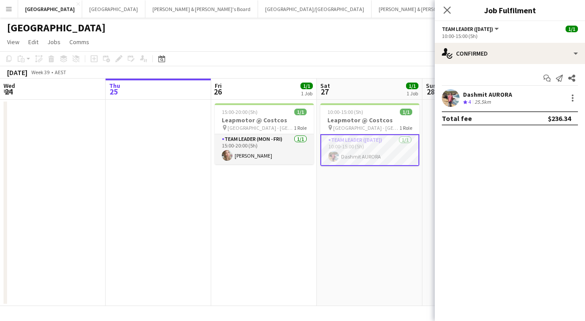
click at [449, 102] on app-user-avatar at bounding box center [451, 98] width 18 height 18
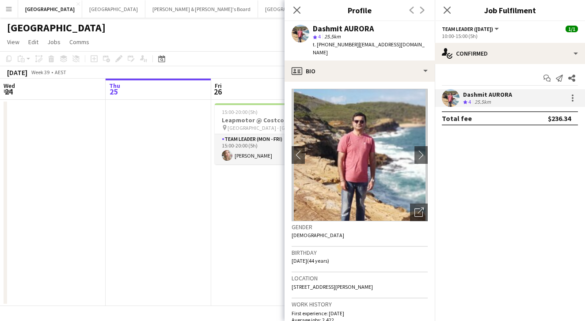
click at [227, 48] on app-page-menu "View Day view expanded Day view collapsed Month view Date picker Jump to [DATE]…" at bounding box center [292, 42] width 585 height 17
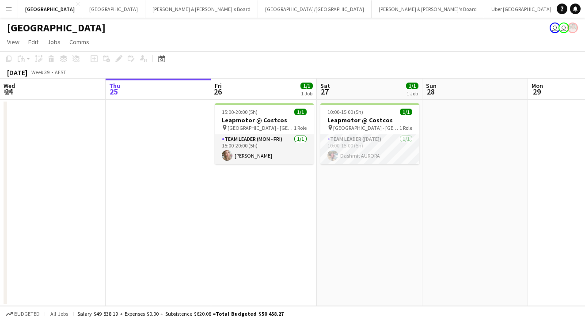
click at [17, 10] on button "Menu" at bounding box center [9, 9] width 18 height 18
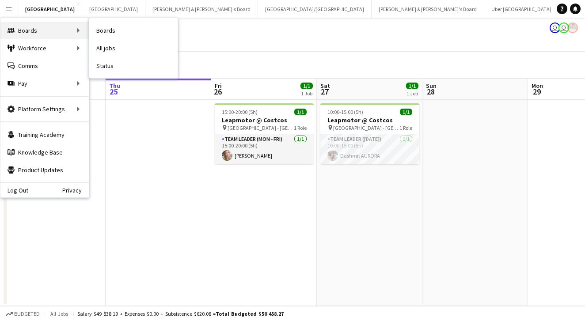
click at [42, 29] on div "Boards Boards" at bounding box center [44, 31] width 88 height 18
click at [118, 35] on link "Boards" at bounding box center [133, 31] width 88 height 18
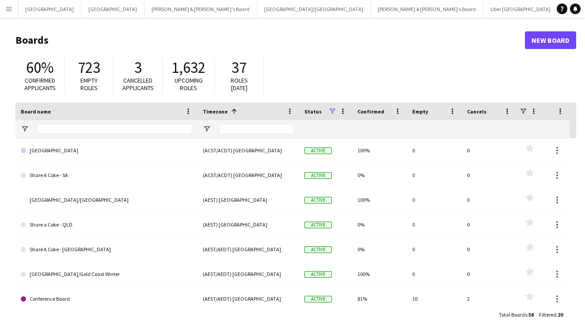
click at [130, 123] on div at bounding box center [115, 129] width 156 height 18
click at [129, 127] on input "Board name Filter Input" at bounding box center [115, 129] width 156 height 11
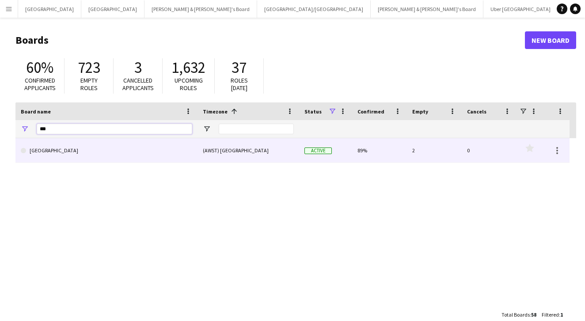
type input "***"
click at [64, 152] on link "[GEOGRAPHIC_DATA]" at bounding box center [106, 150] width 171 height 25
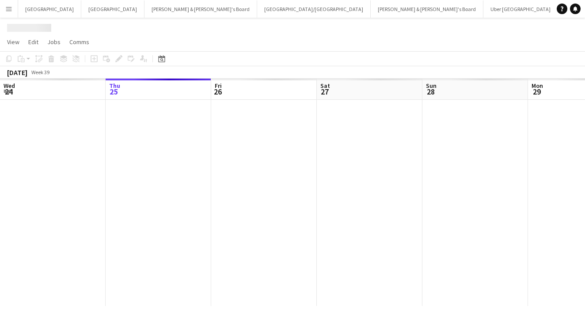
scroll to position [0, 17]
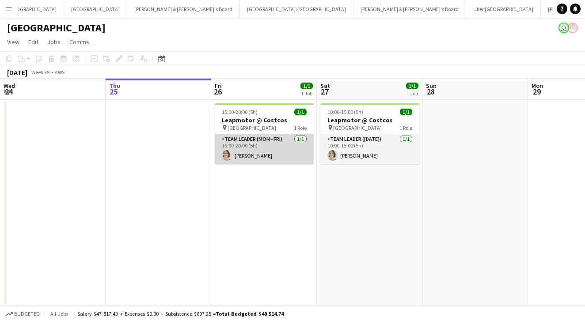
click at [253, 154] on app-card-role "Team Leader (Mon - Fri) [DATE] 15:00-20:00 (5h) [PERSON_NAME]" at bounding box center [264, 149] width 99 height 30
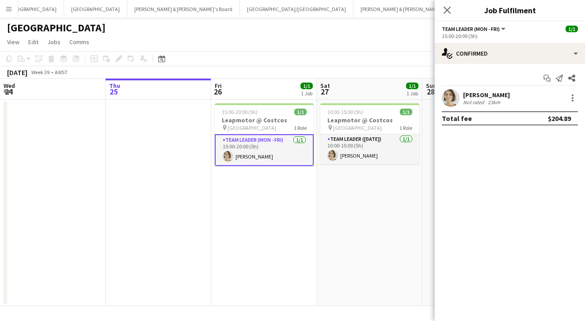
click at [504, 100] on div "Not rated 23km" at bounding box center [486, 102] width 47 height 7
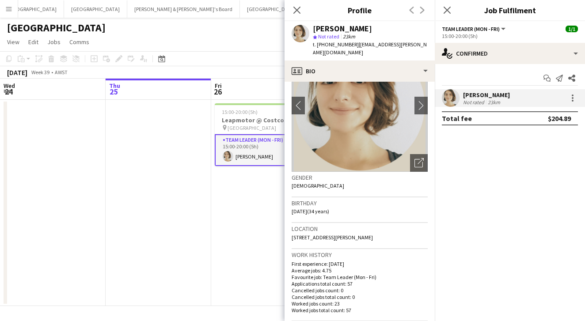
scroll to position [50, 0]
click at [451, 9] on icon "Close pop-in" at bounding box center [447, 10] width 8 height 8
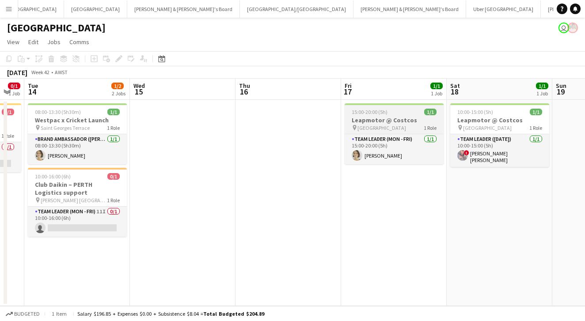
scroll to position [0, 370]
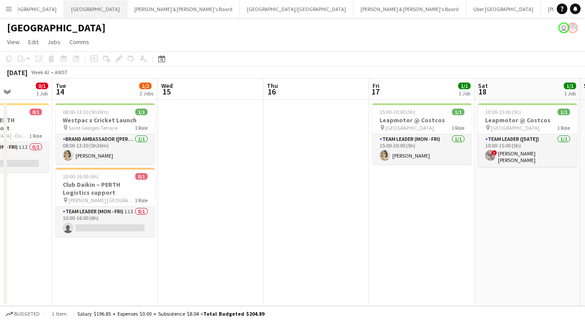
click at [64, 11] on button "Melbourne Close" at bounding box center [95, 8] width 63 height 17
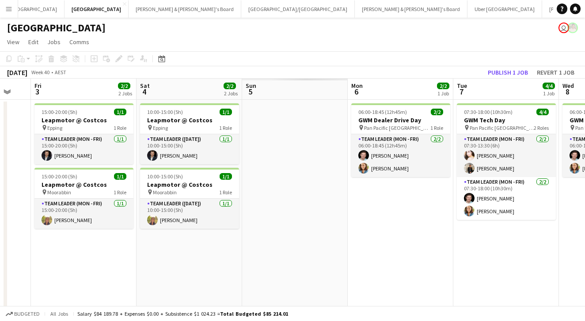
scroll to position [0, 282]
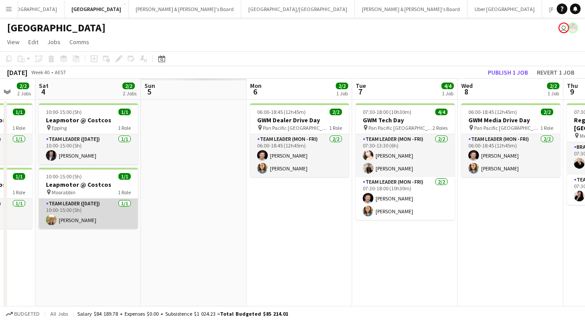
click at [98, 210] on app-card-role "Team Leader ([DATE]) [DATE] 10:00-15:00 (5h) [PERSON_NAME]" at bounding box center [88, 214] width 99 height 30
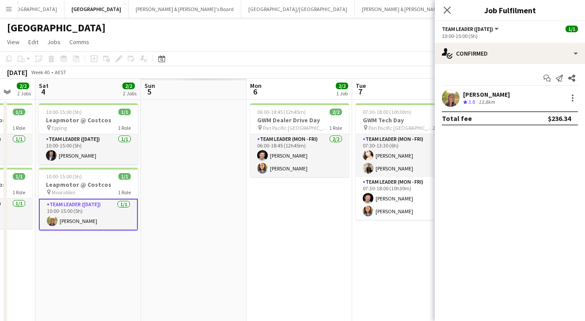
click at [450, 92] on app-user-avatar at bounding box center [451, 98] width 18 height 18
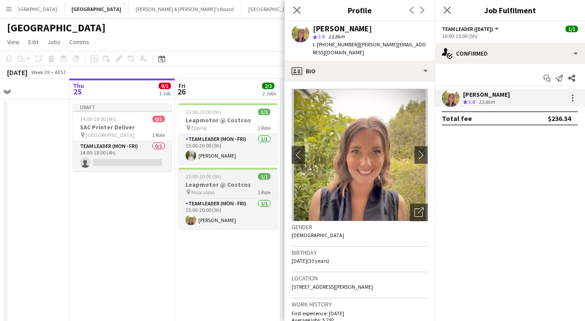
scroll to position [0, 245]
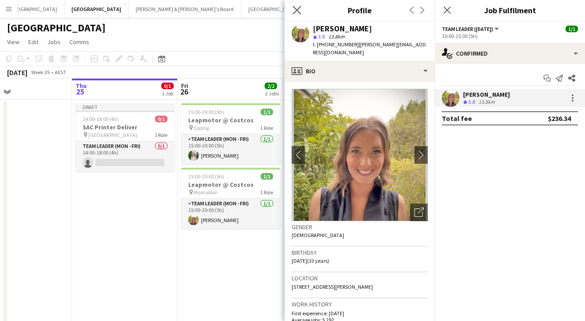
click at [297, 15] on app-icon "Close pop-in" at bounding box center [297, 10] width 13 height 13
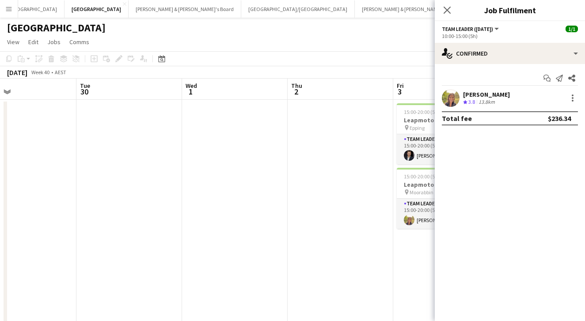
scroll to position [0, 351]
click at [448, 15] on app-icon "Close pop-in" at bounding box center [447, 10] width 13 height 13
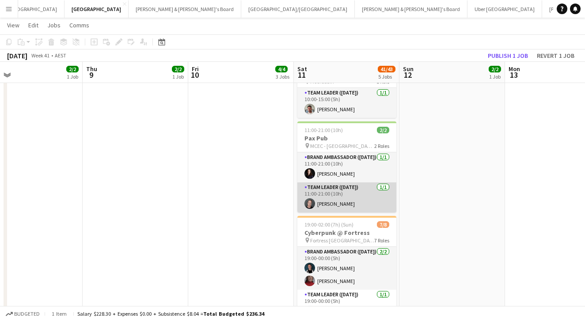
scroll to position [241, 0]
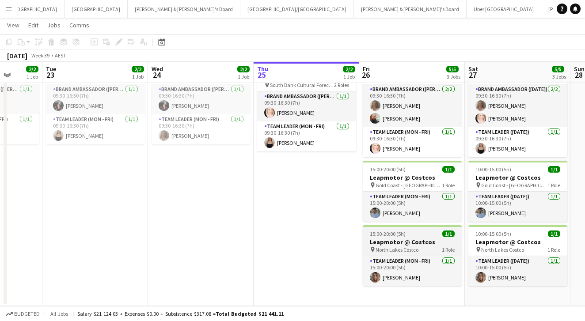
scroll to position [0, 238]
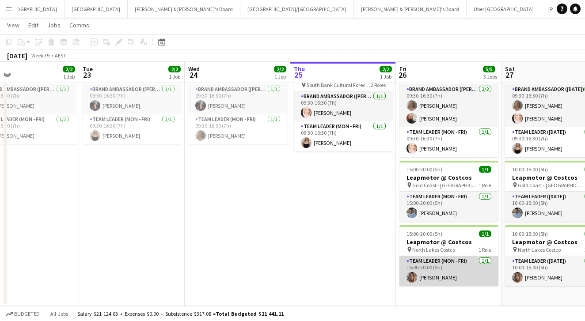
click at [449, 263] on app-card-role "Team Leader (Mon - Fri) [DATE] 15:00-20:00 (5h) [PERSON_NAME]" at bounding box center [449, 271] width 99 height 30
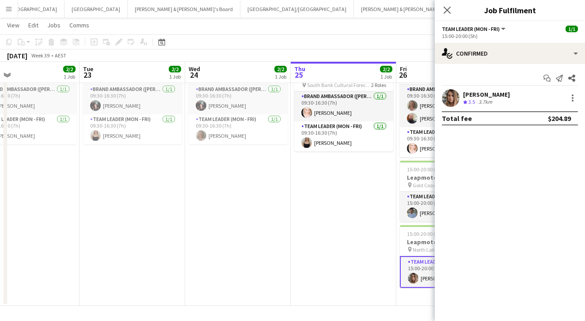
click at [457, 100] on app-user-avatar at bounding box center [451, 98] width 18 height 18
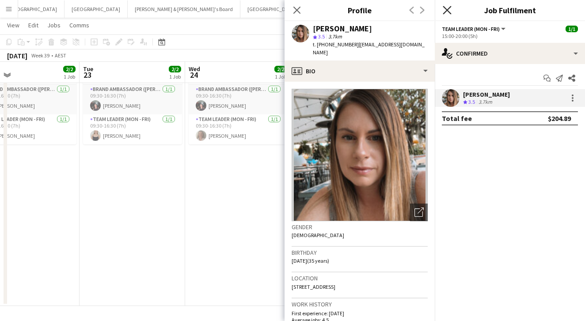
click at [449, 11] on icon "Close pop-in" at bounding box center [447, 10] width 8 height 8
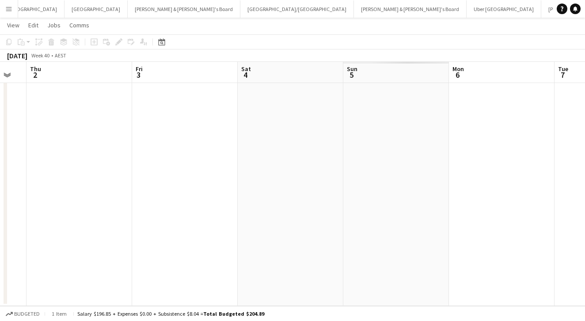
scroll to position [0, 297]
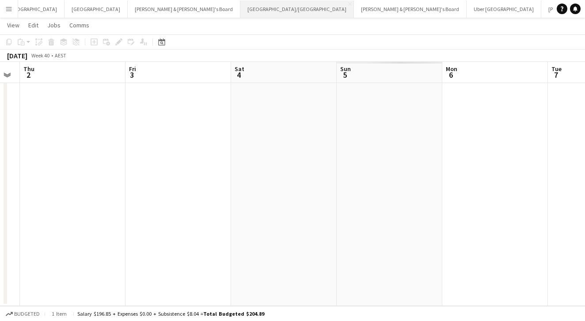
click at [240, 13] on button "[GEOGRAPHIC_DATA]/[GEOGRAPHIC_DATA] Close" at bounding box center [297, 8] width 114 height 17
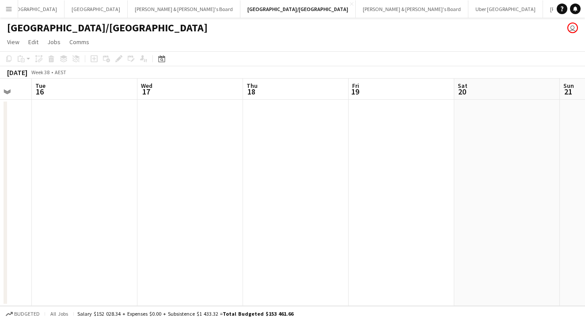
scroll to position [0, 274]
click at [309, 60] on app-toolbar "Copy Paste Paste Command V Paste with crew Command Shift V Paste linked Job [GE…" at bounding box center [292, 58] width 585 height 15
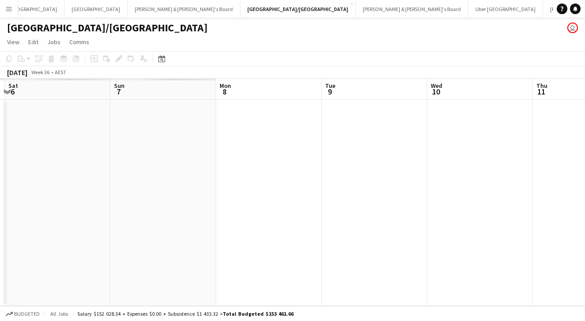
scroll to position [0, 271]
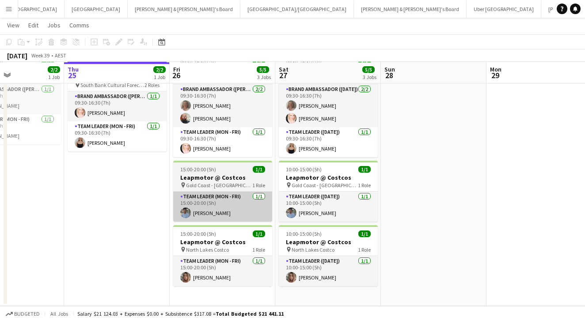
scroll to position [49, 0]
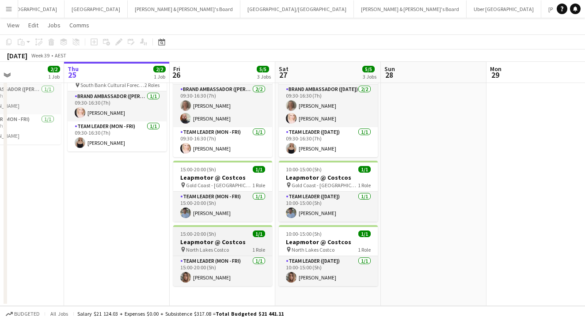
click at [218, 244] on h3 "Leapmotor @ Costcos" at bounding box center [222, 242] width 99 height 8
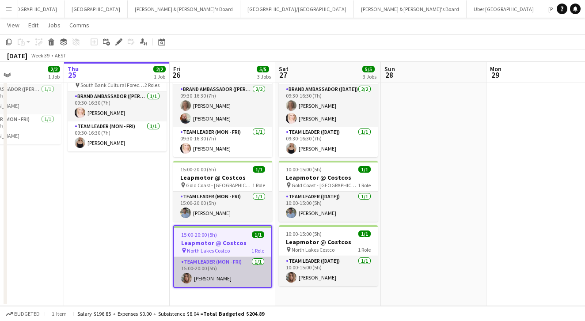
click at [246, 277] on app-card-role "Team Leader (Mon - Fri) [DATE] 15:00-20:00 (5h) [PERSON_NAME]" at bounding box center [222, 272] width 97 height 30
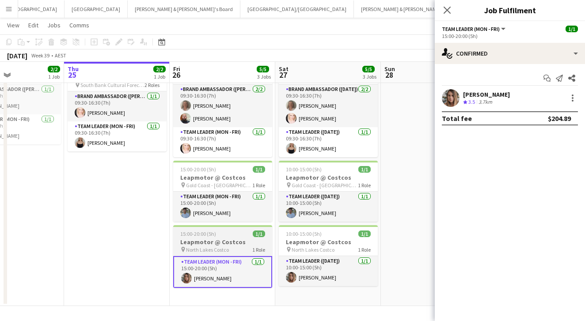
click at [229, 237] on app-job-card "15:00-20:00 (5h) 1/1 Leapmotor @ Costcos pin North Lakes Costco 1 Role Team Lea…" at bounding box center [222, 256] width 99 height 63
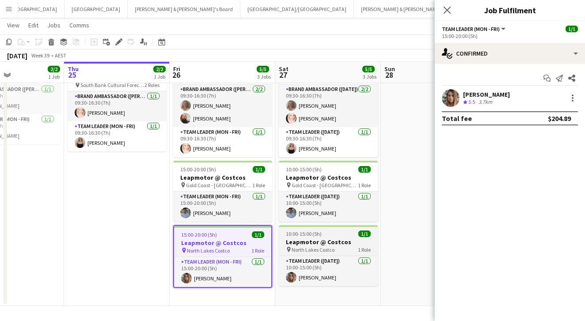
click at [324, 244] on h3 "Leapmotor @ Costcos" at bounding box center [328, 242] width 99 height 8
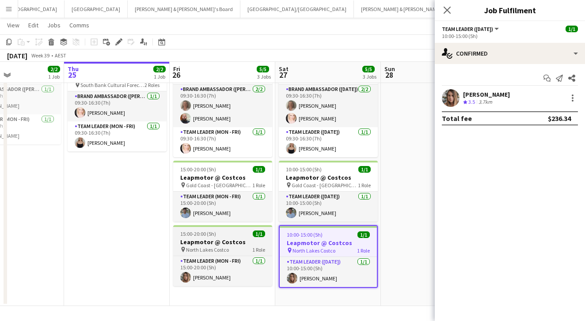
click at [240, 235] on div "15:00-20:00 (5h) 1/1" at bounding box center [222, 234] width 99 height 7
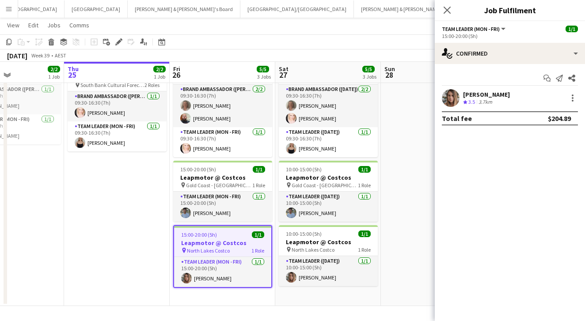
click at [458, 98] on app-user-avatar at bounding box center [451, 98] width 18 height 18
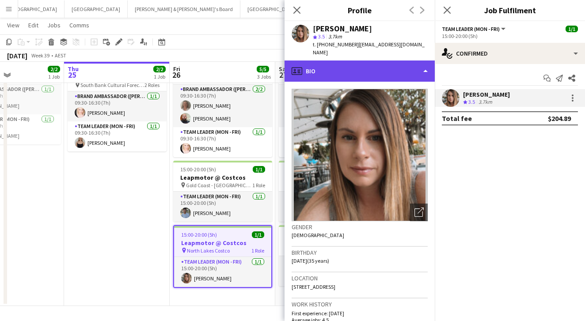
click at [396, 61] on div "profile Bio" at bounding box center [360, 71] width 150 height 21
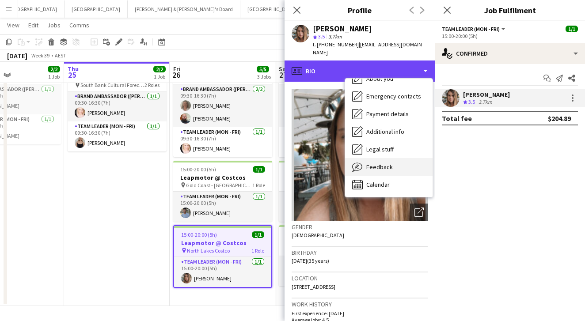
scroll to position [65, 0]
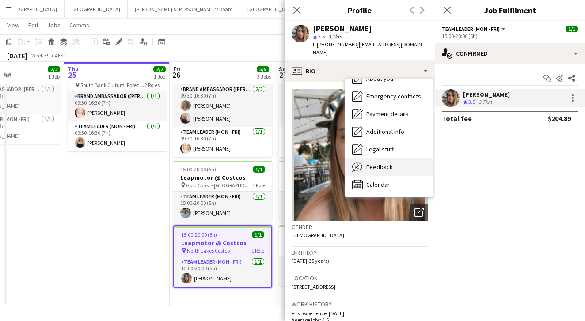
click at [377, 164] on div "Feedback Feedback" at bounding box center [389, 167] width 88 height 18
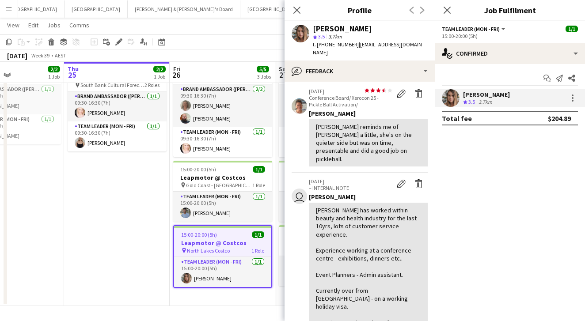
scroll to position [36, 0]
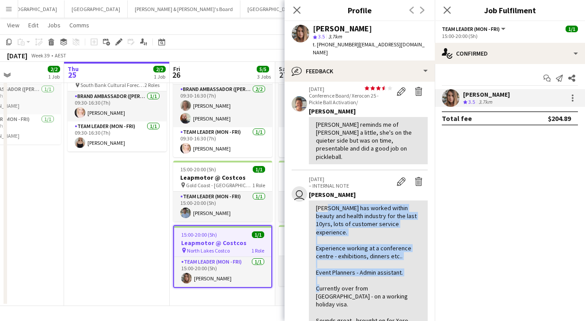
drag, startPoint x: 322, startPoint y: 191, endPoint x: 332, endPoint y: 259, distance: 68.8
click at [332, 259] on div "[PERSON_NAME] has worked within beauty and health industry for the last 10yrs, …" at bounding box center [368, 264] width 105 height 121
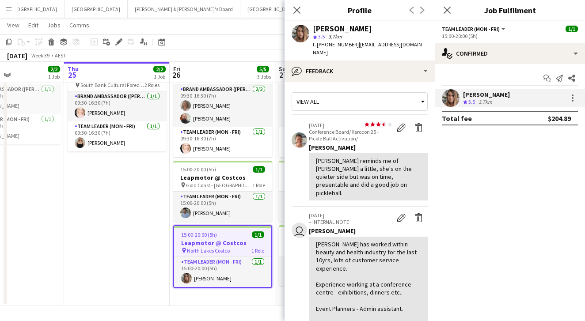
scroll to position [0, 0]
drag, startPoint x: 347, startPoint y: 154, endPoint x: 354, endPoint y: 170, distance: 17.1
click at [354, 170] on div "[PERSON_NAME] reminds me of [PERSON_NAME] a little, she's on the quieter side b…" at bounding box center [368, 177] width 105 height 40
drag, startPoint x: 339, startPoint y: 159, endPoint x: 340, endPoint y: 171, distance: 12.1
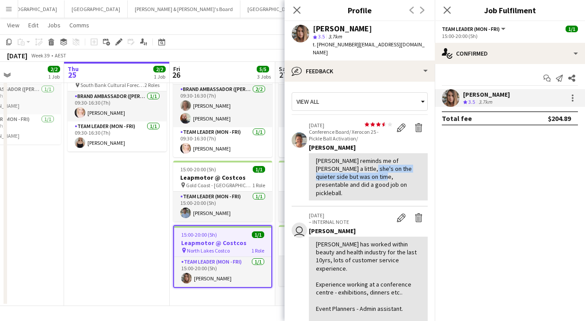
click at [340, 171] on div "[PERSON_NAME] reminds me of [PERSON_NAME] a little, she's on the quieter side b…" at bounding box center [368, 177] width 105 height 40
drag, startPoint x: 341, startPoint y: 163, endPoint x: 342, endPoint y: 179, distance: 16.0
click at [342, 179] on div "[PERSON_NAME] reminds me of [PERSON_NAME] a little, she's on the quieter side b…" at bounding box center [368, 177] width 105 height 40
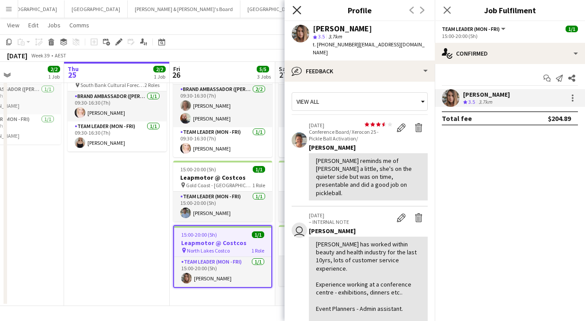
click at [301, 6] on icon at bounding box center [297, 10] width 8 height 8
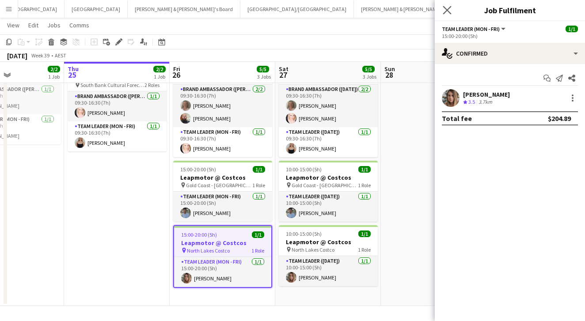
click at [443, 9] on app-icon "Close pop-in" at bounding box center [447, 10] width 13 height 13
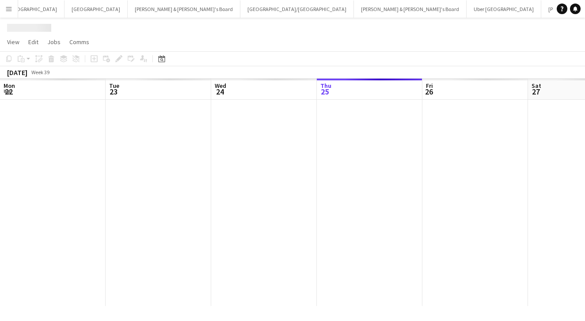
scroll to position [0, 211]
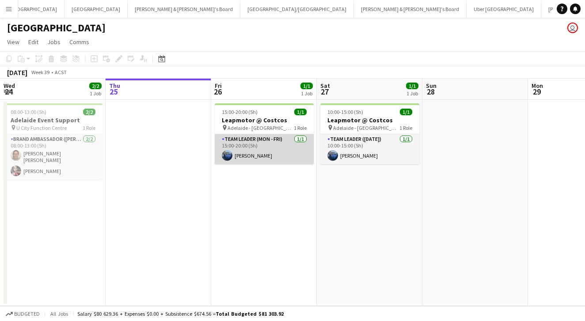
click at [271, 155] on app-card-role "Team Leader (Mon - Fri) [DATE] 15:00-20:00 (5h) [PERSON_NAME]" at bounding box center [264, 149] width 99 height 30
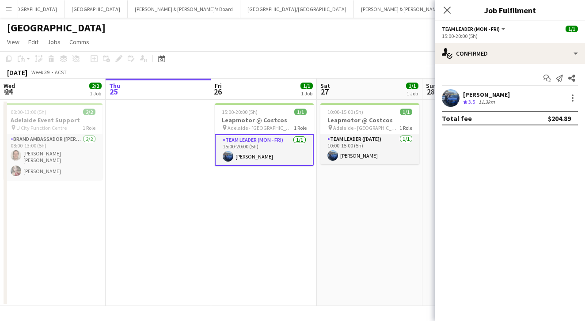
click at [450, 100] on app-user-avatar at bounding box center [451, 98] width 18 height 18
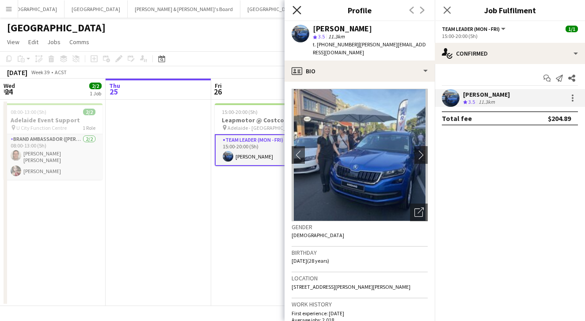
click at [297, 11] on icon at bounding box center [297, 10] width 8 height 8
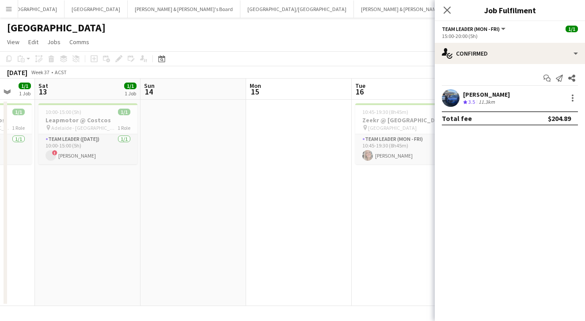
scroll to position [0, 282]
click at [446, 10] on icon "Close pop-in" at bounding box center [447, 10] width 8 height 8
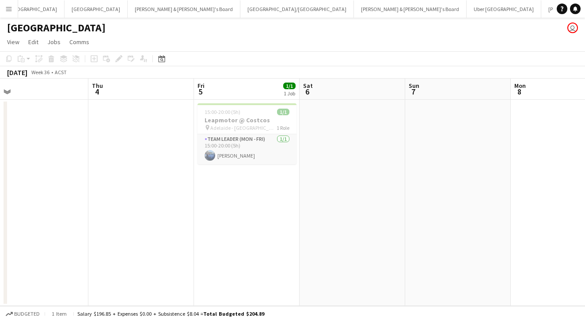
scroll to position [0, 227]
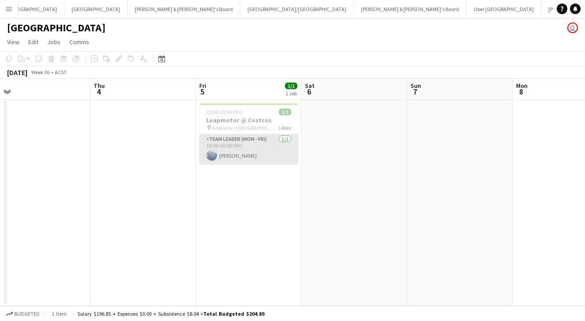
click at [233, 156] on app-card-role "Team Leader (Mon - Fri) [DATE] 15:00-20:00 (5h) [PERSON_NAME]" at bounding box center [248, 149] width 99 height 30
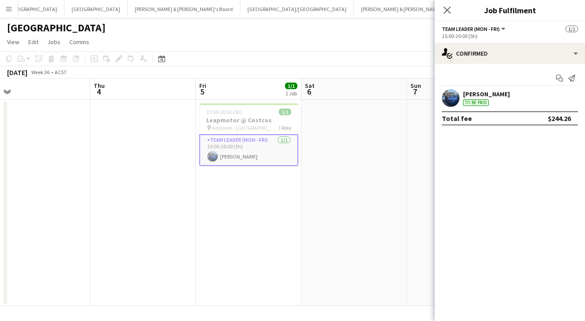
click at [455, 96] on app-user-avatar at bounding box center [451, 98] width 18 height 18
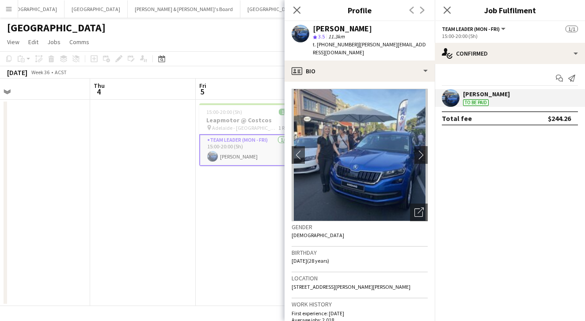
scroll to position [0, 0]
click at [419, 152] on button "chevron-right" at bounding box center [421, 155] width 18 height 18
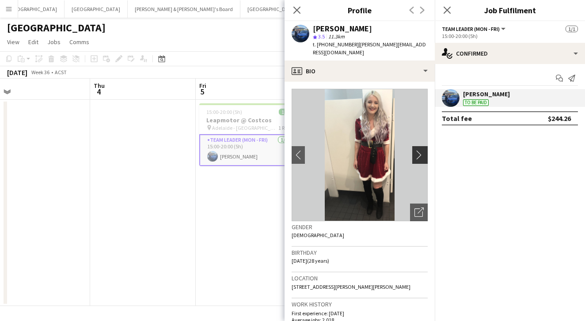
click at [418, 152] on button "chevron-right" at bounding box center [421, 155] width 18 height 18
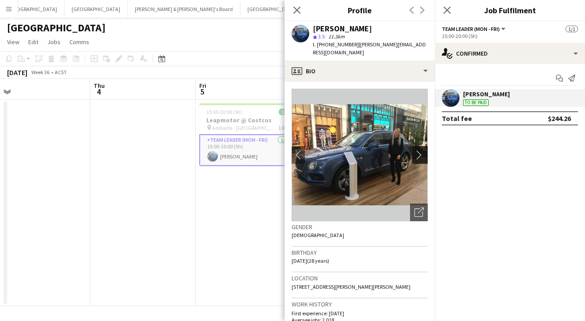
click at [418, 152] on button "chevron-right" at bounding box center [421, 155] width 18 height 18
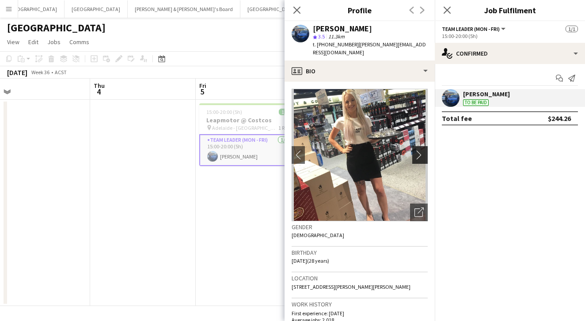
click at [418, 152] on button "chevron-right" at bounding box center [421, 155] width 18 height 18
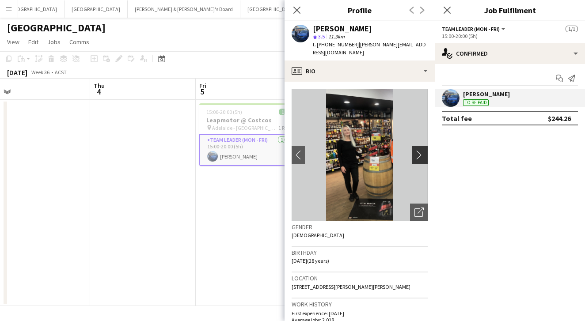
click at [418, 152] on button "chevron-right" at bounding box center [421, 155] width 18 height 18
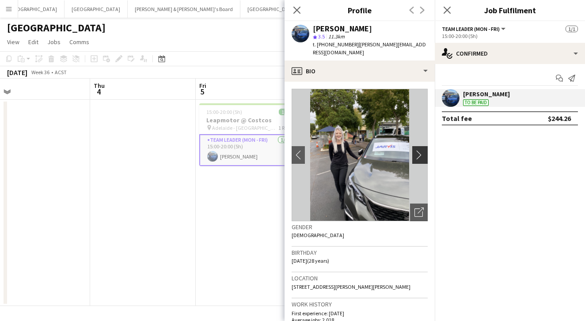
click at [418, 152] on button "chevron-right" at bounding box center [421, 155] width 18 height 18
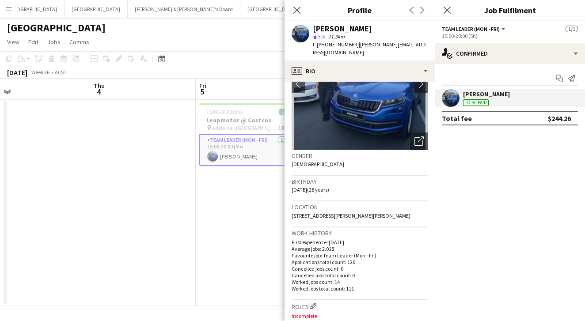
scroll to position [72, 0]
click at [298, 11] on icon at bounding box center [297, 10] width 8 height 8
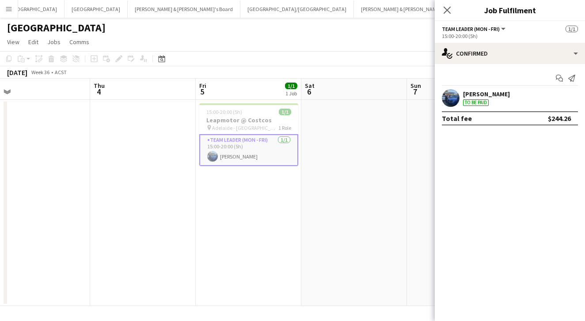
click at [453, 10] on div "Close pop-in" at bounding box center [447, 10] width 25 height 20
click at [452, 10] on app-icon "Close pop-in" at bounding box center [447, 10] width 13 height 13
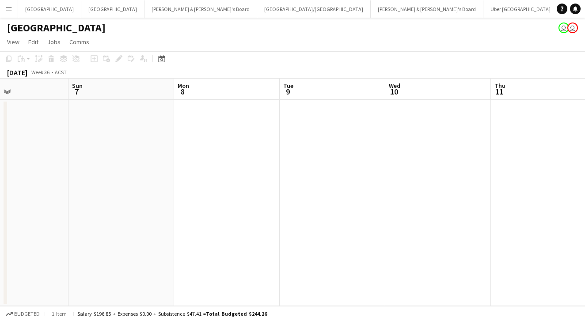
scroll to position [0, 0]
click at [81, 13] on button "Melbourne Close" at bounding box center [112, 8] width 63 height 17
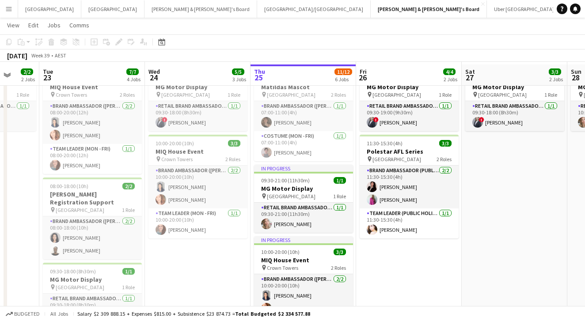
scroll to position [35, 0]
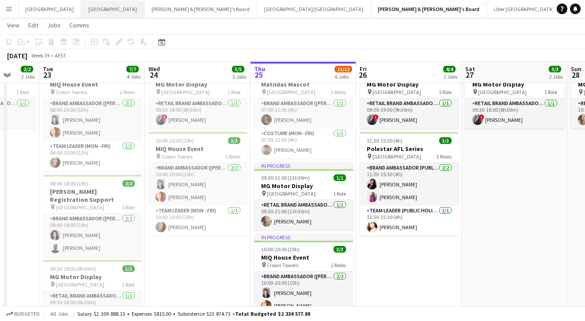
click at [81, 7] on button "Melbourne Close" at bounding box center [112, 8] width 63 height 17
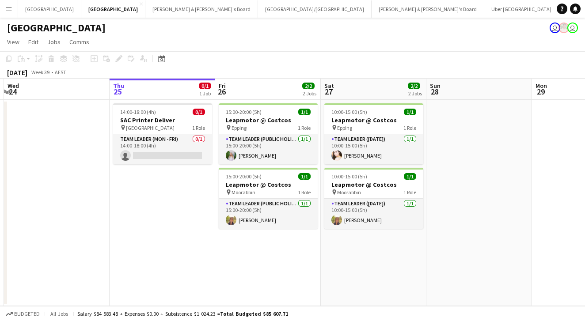
scroll to position [0, 206]
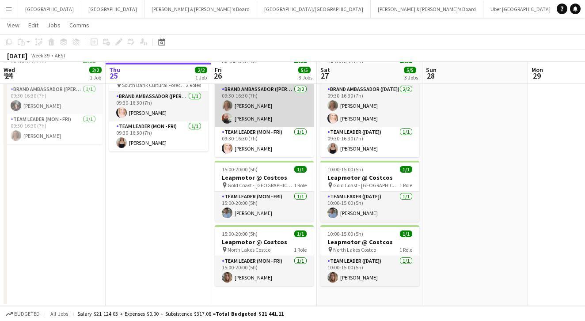
scroll to position [49, 0]
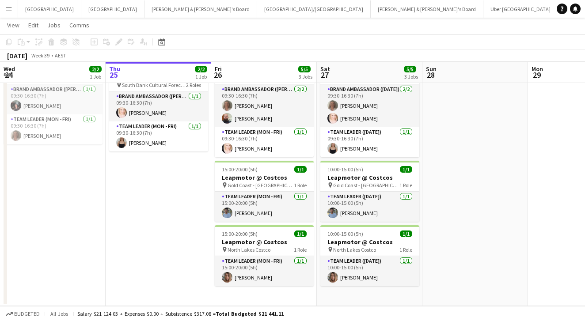
click at [12, 10] on button "Menu" at bounding box center [9, 9] width 18 height 18
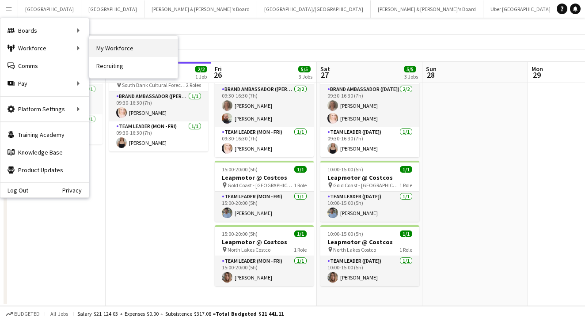
click at [107, 51] on link "My Workforce" at bounding box center [133, 48] width 88 height 18
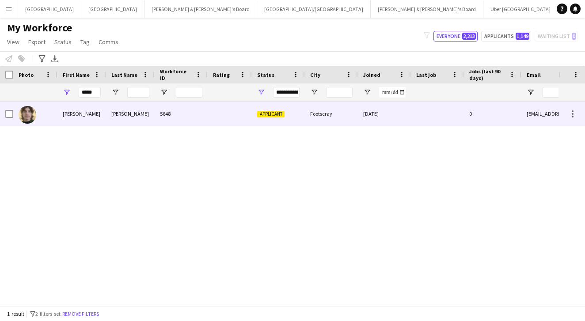
click at [171, 124] on div "5648" at bounding box center [181, 114] width 53 height 24
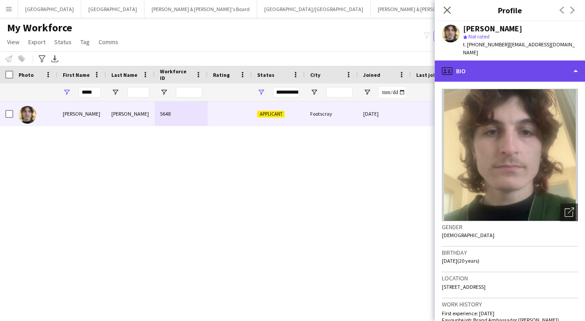
click at [490, 65] on div "profile Bio" at bounding box center [510, 71] width 150 height 21
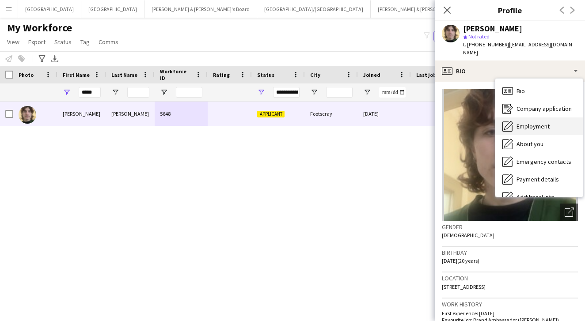
click at [522, 122] on div "Employment Employment" at bounding box center [539, 127] width 88 height 18
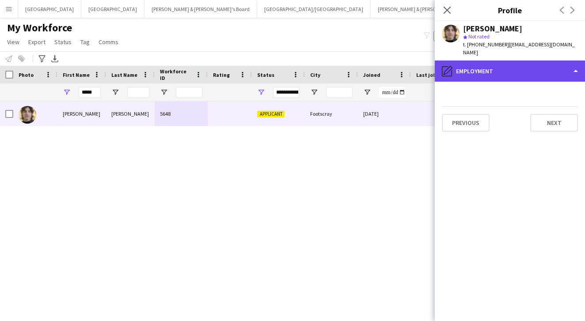
click at [489, 65] on div "pencil4 Employment" at bounding box center [510, 71] width 150 height 21
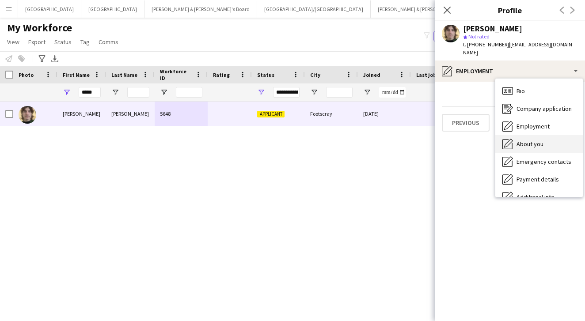
click at [519, 135] on div "About you About you" at bounding box center [539, 144] width 88 height 18
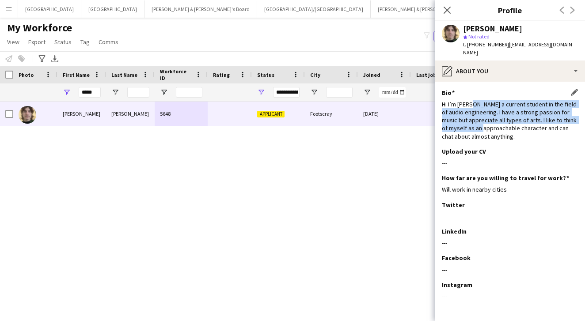
drag, startPoint x: 469, startPoint y: 96, endPoint x: 474, endPoint y: 117, distance: 21.4
click at [474, 117] on div "Hi I’m [PERSON_NAME] a current student in the field of audio engineering. I hav…" at bounding box center [510, 120] width 136 height 40
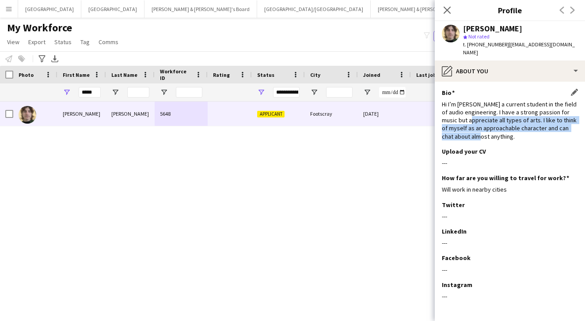
drag, startPoint x: 467, startPoint y: 108, endPoint x: 472, endPoint y: 126, distance: 17.9
click at [472, 126] on div "Hi I’m [PERSON_NAME] a current student in the field of audio engineering. I hav…" at bounding box center [510, 120] width 136 height 40
drag, startPoint x: 465, startPoint y: 112, endPoint x: 471, endPoint y: 126, distance: 15.3
click at [471, 126] on div "Hi I’m [PERSON_NAME] a current student in the field of audio engineering. I hav…" at bounding box center [510, 120] width 136 height 40
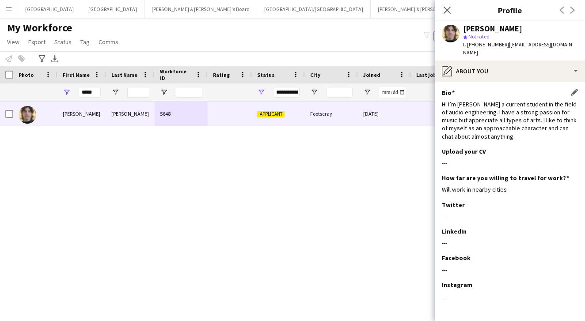
click at [471, 126] on div "Hi I’m [PERSON_NAME] a current student in the field of audio engineering. I hav…" at bounding box center [510, 120] width 136 height 40
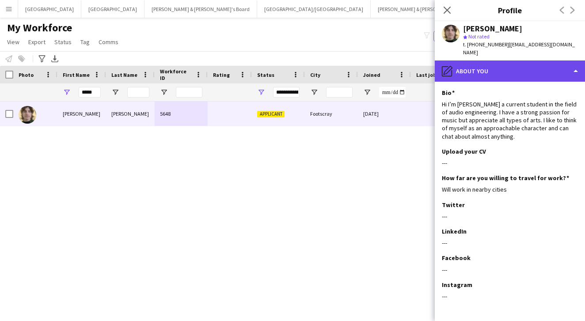
click at [472, 61] on div "pencil4 About you" at bounding box center [510, 71] width 150 height 21
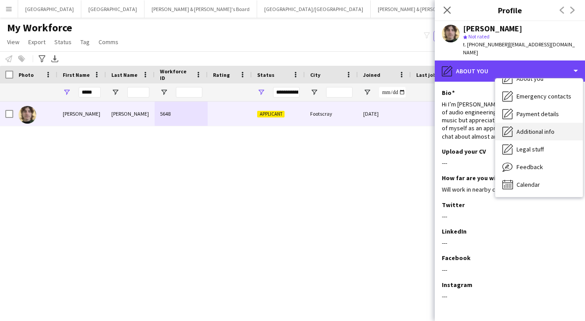
scroll to position [65, 0]
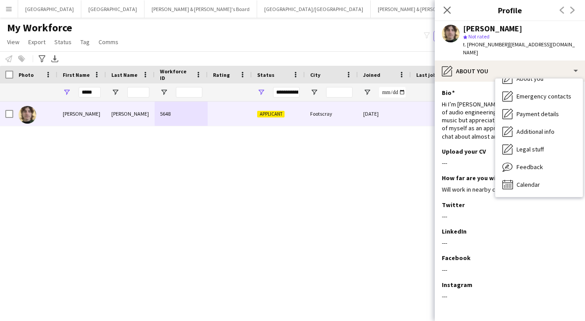
click at [366, 46] on div "My Workforce View Views Default view New view Update view Delete view Edit name…" at bounding box center [292, 36] width 585 height 30
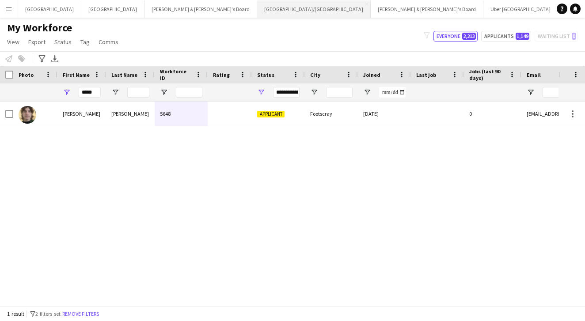
click at [257, 15] on button "[GEOGRAPHIC_DATA]/[GEOGRAPHIC_DATA] Close" at bounding box center [314, 8] width 114 height 17
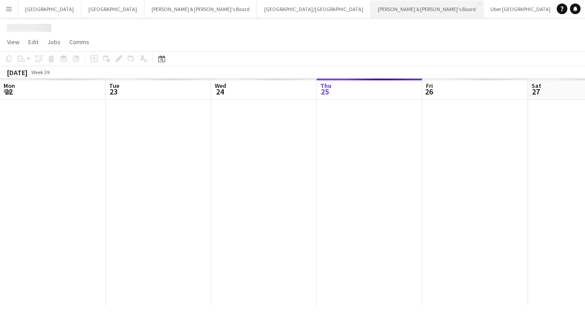
scroll to position [0, 211]
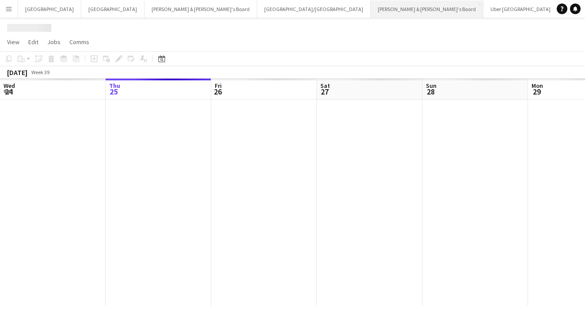
click at [371, 12] on button "[PERSON_NAME] & [PERSON_NAME]'s Board Close" at bounding box center [427, 8] width 113 height 17
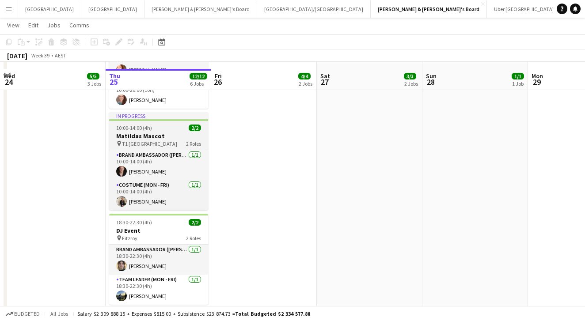
scroll to position [310, 0]
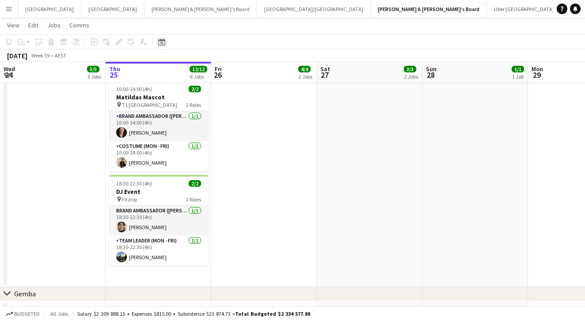
click at [164, 41] on icon at bounding box center [161, 41] width 7 height 7
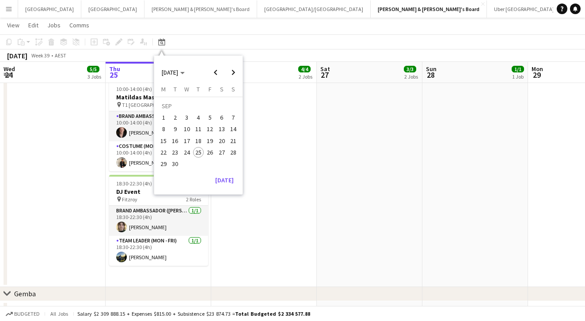
click at [15, 9] on button "Menu" at bounding box center [9, 9] width 18 height 18
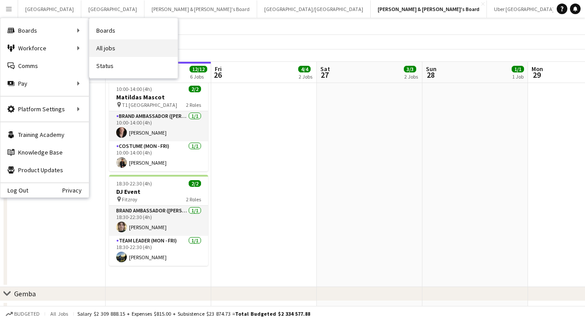
click at [110, 46] on link "All jobs" at bounding box center [133, 48] width 88 height 18
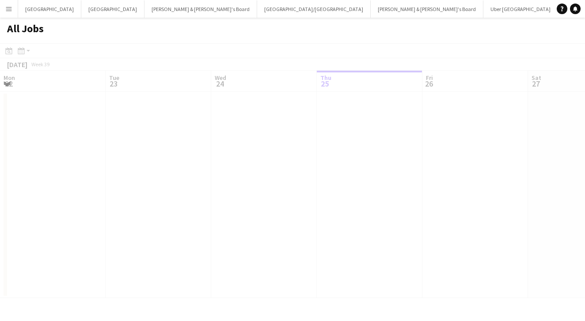
scroll to position [0, 211]
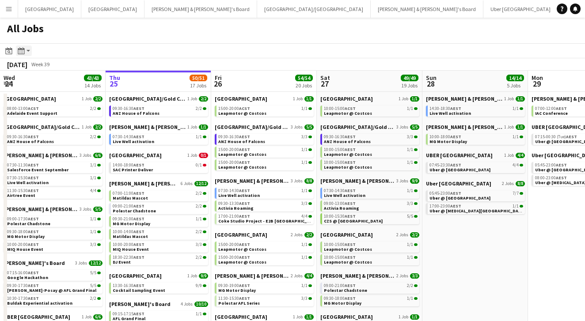
click at [30, 51] on app-action-btn "Month view / Day view" at bounding box center [24, 51] width 16 height 11
click at [84, 50] on app-toolbar "Date picker [DATE] [DATE] [DATE] M [DATE] T [DATE] W [DATE] T [DATE] F [DATE] S…" at bounding box center [292, 50] width 585 height 15
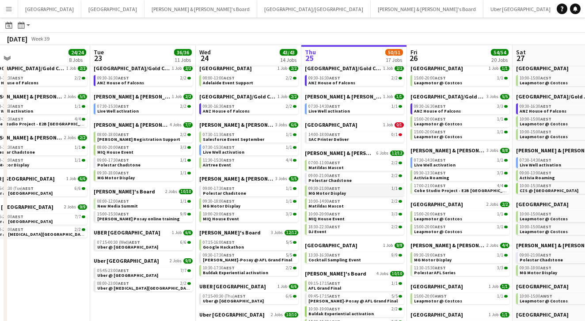
scroll to position [30, 0]
click at [369, 255] on div "13:30-16:30 AEST 9/9" at bounding box center [355, 255] width 94 height 4
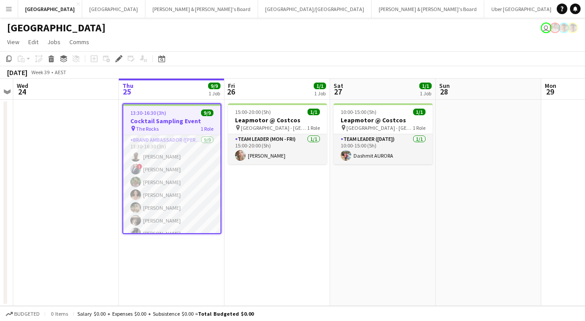
click at [291, 46] on app-page-menu "View Day view expanded Day view collapsed Month view Date picker Jump to [DATE]…" at bounding box center [292, 42] width 585 height 17
